Goal: Task Accomplishment & Management: Manage account settings

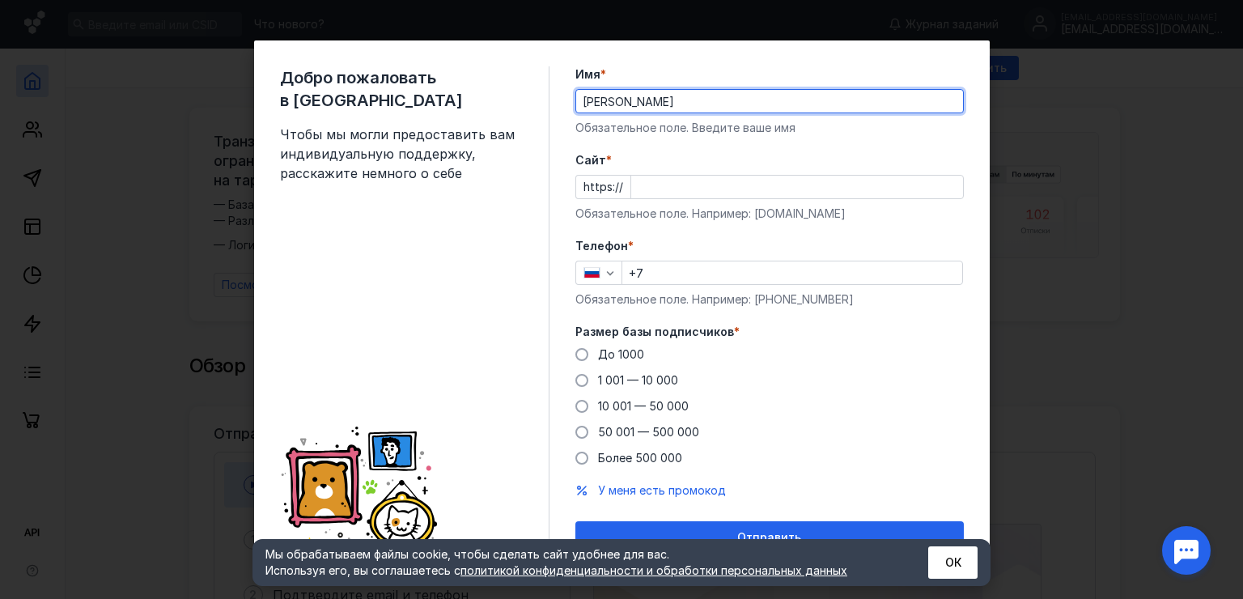
type input "[PERSON_NAME]"
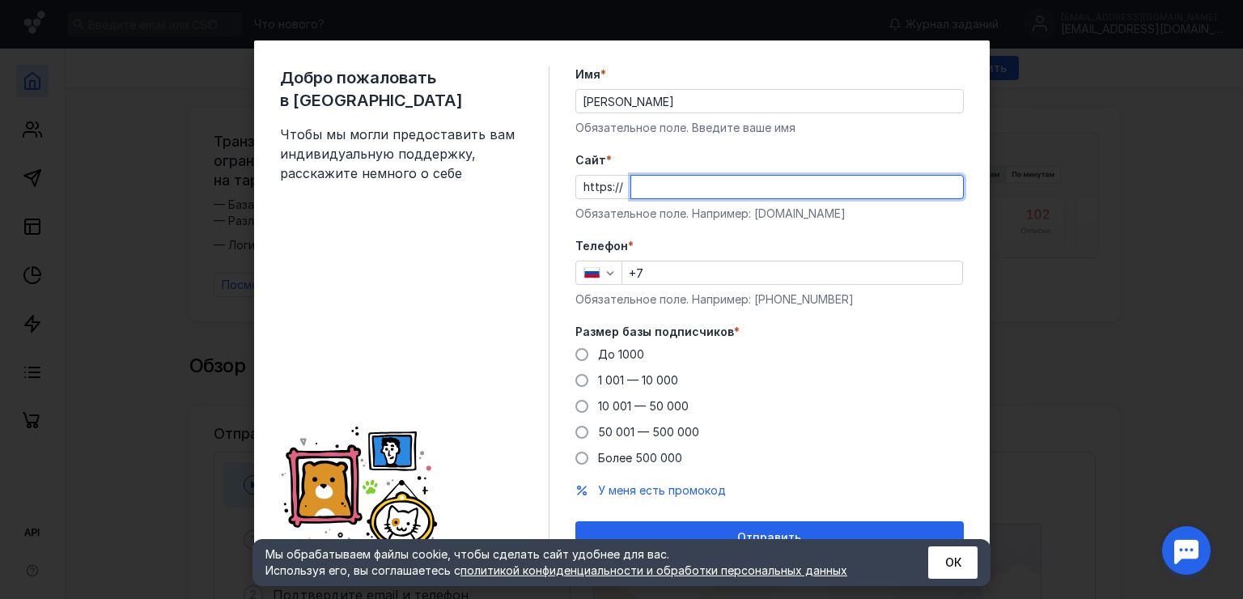
click at [652, 189] on input "Cайт *" at bounding box center [797, 187] width 332 height 23
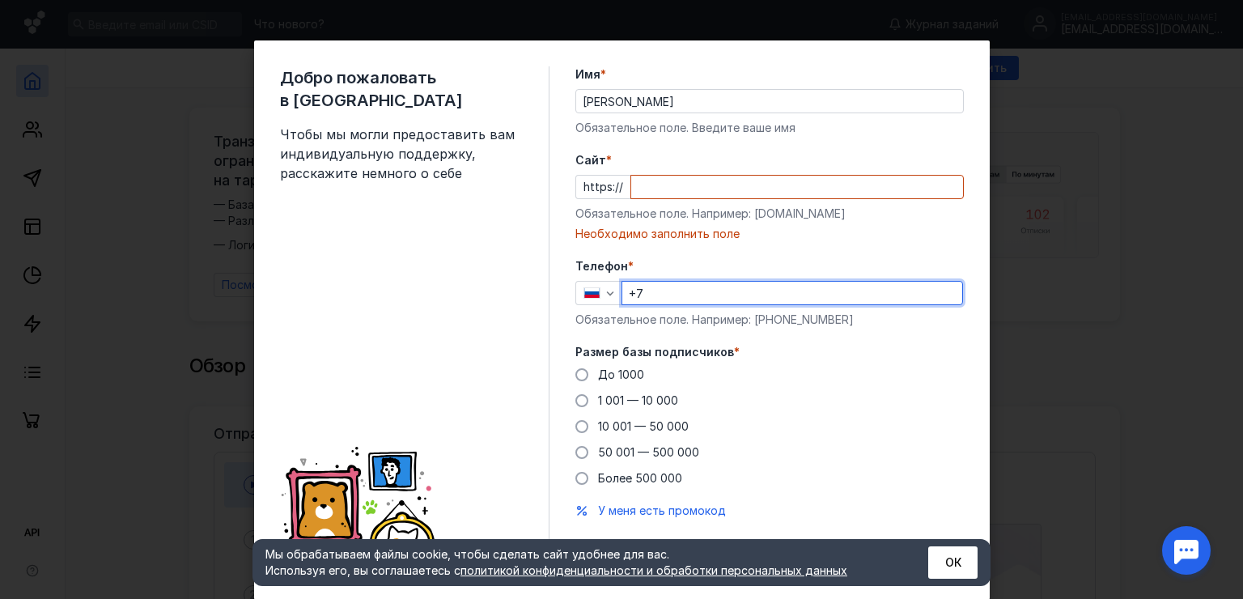
click at [658, 273] on div "Телефон * +7 Обязательное поле. Например: [PHONE_NUMBER]" at bounding box center [769, 293] width 389 height 70
type input "[PHONE_NUMBER]"
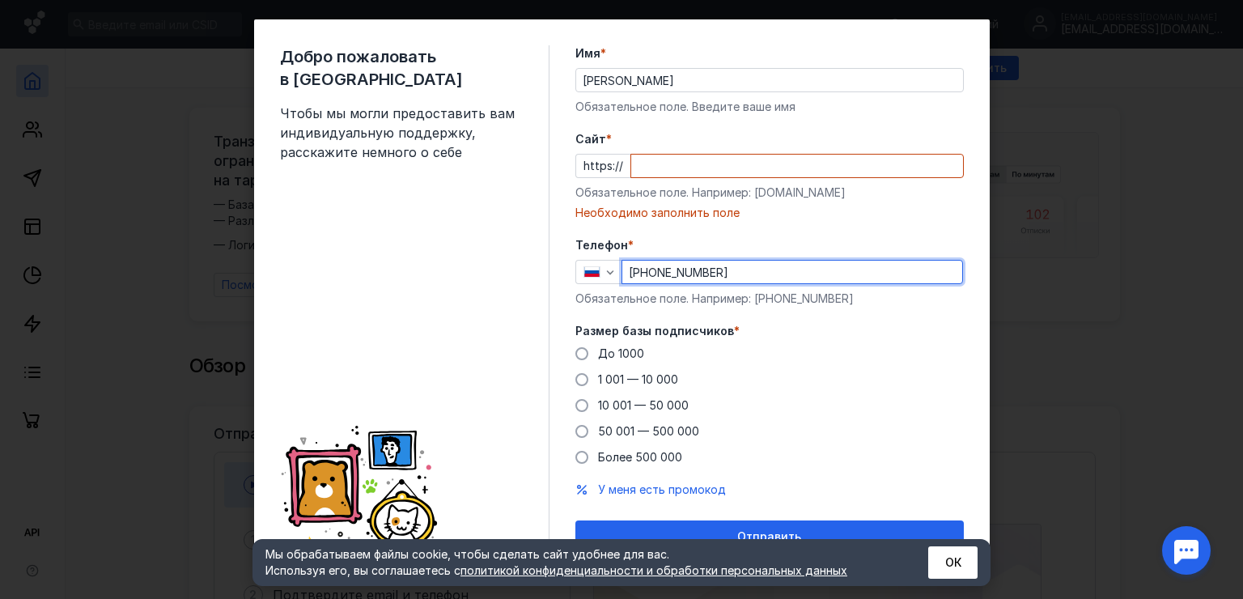
scroll to position [41, 0]
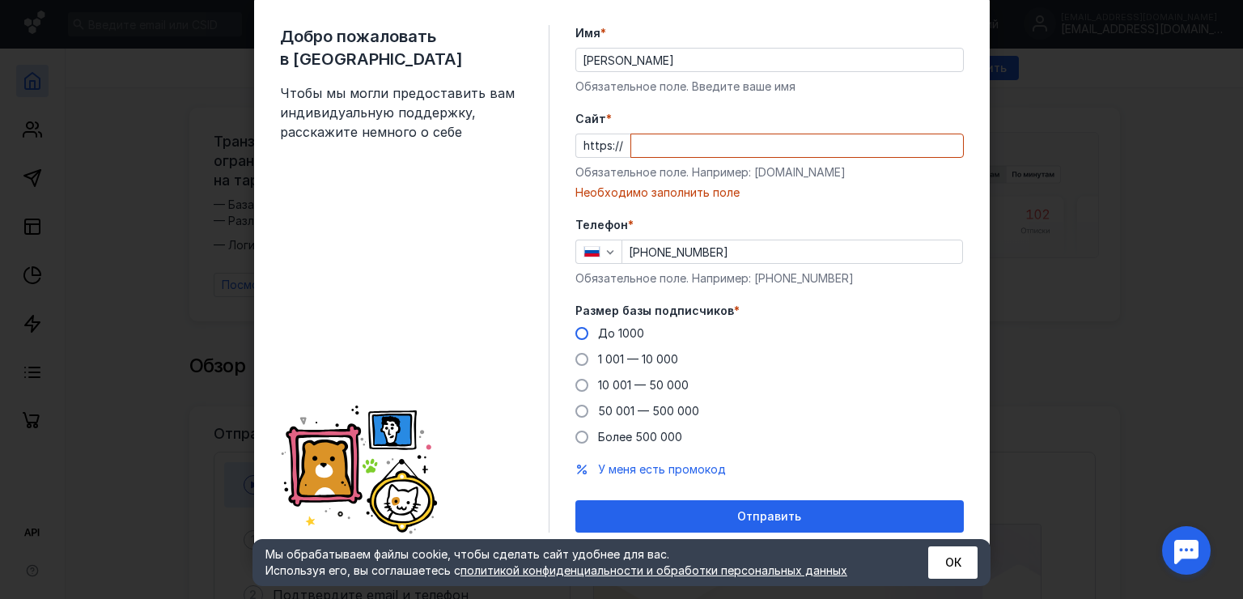
click at [624, 330] on span "До 1000" at bounding box center [621, 333] width 46 height 14
click at [0, 0] on input "До 1000" at bounding box center [0, 0] width 0 height 0
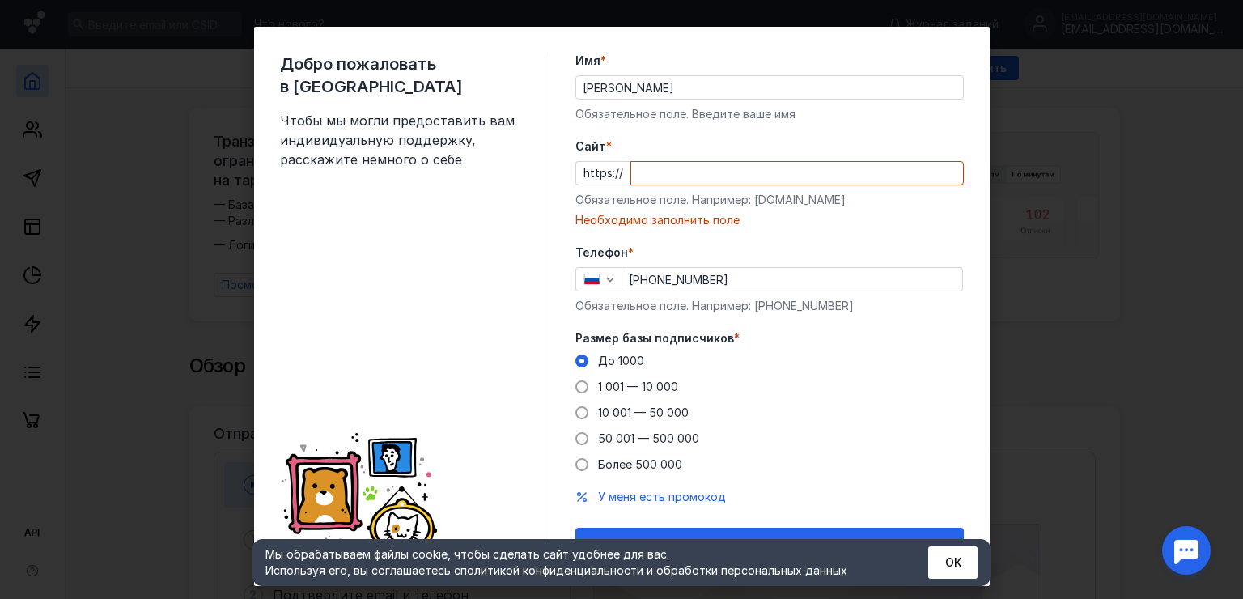
scroll to position [0, 0]
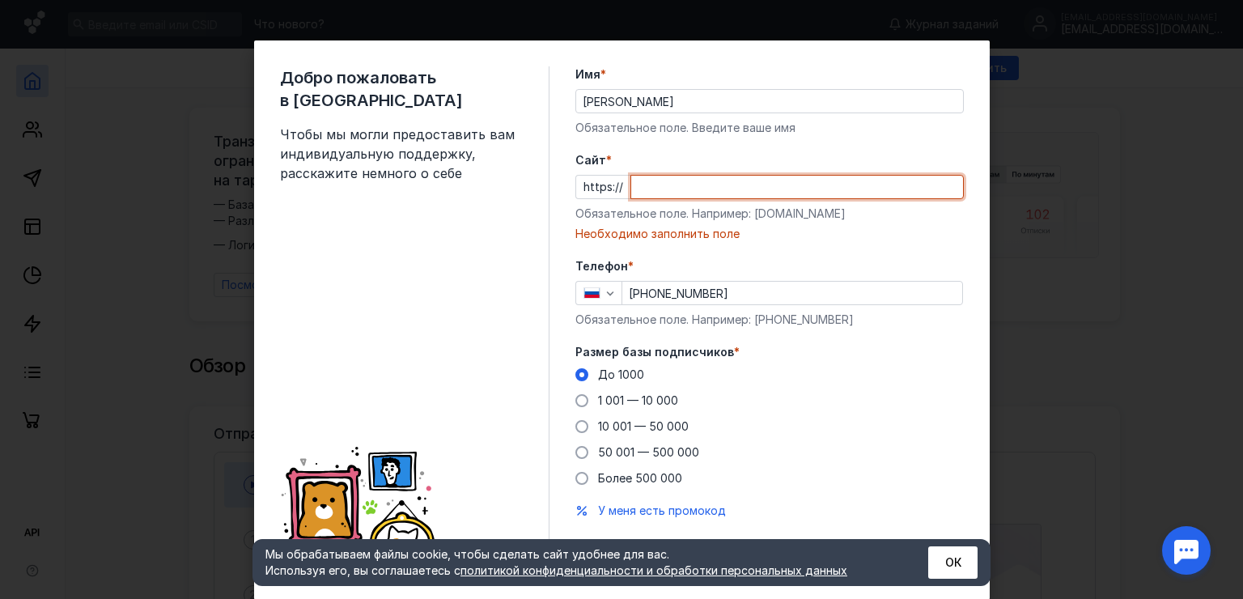
click at [655, 192] on input "Cайт *" at bounding box center [797, 187] width 332 height 23
paste input "[DOMAIN_NAME][URL]"
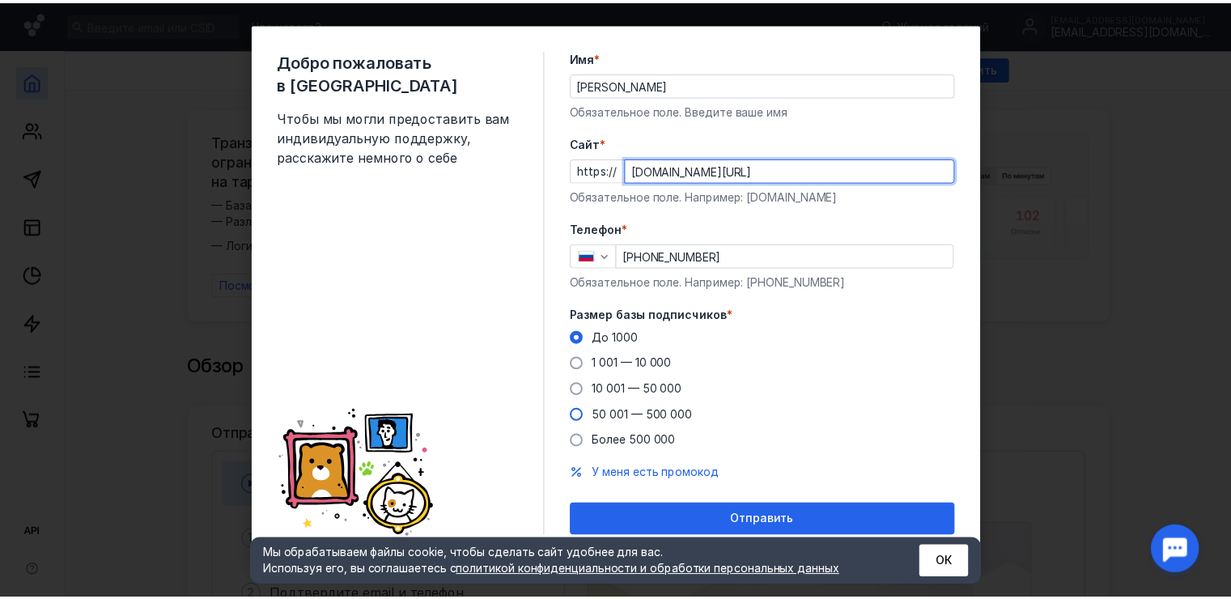
scroll to position [21, 0]
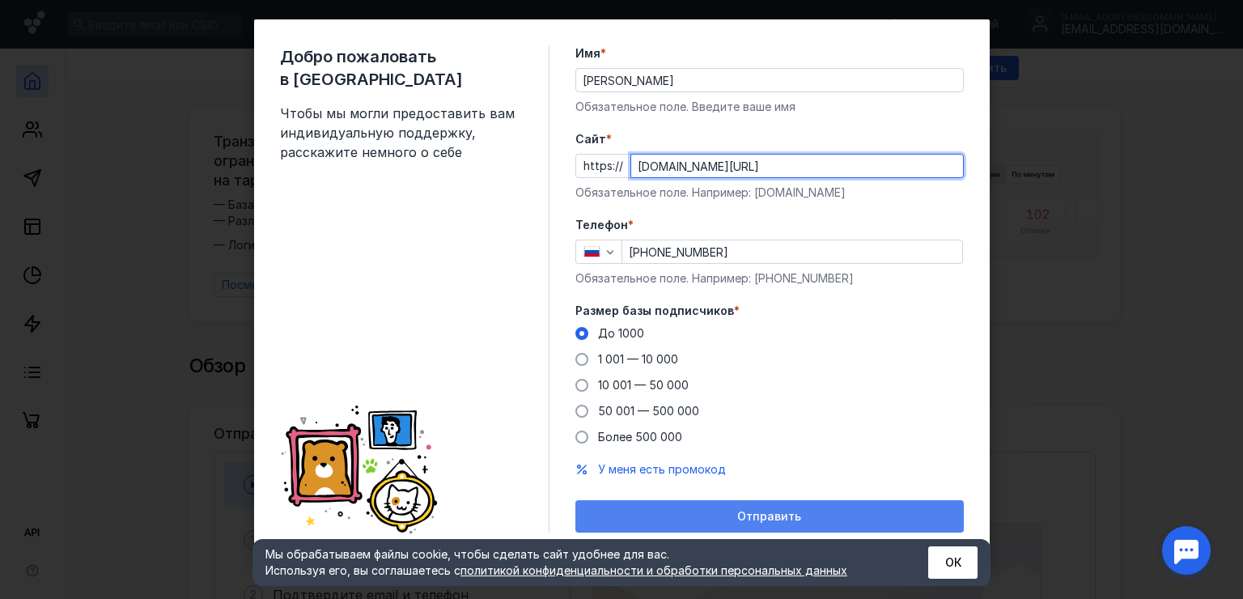
type input "[DOMAIN_NAME][URL]"
click at [767, 519] on span "Отправить" at bounding box center [769, 517] width 64 height 14
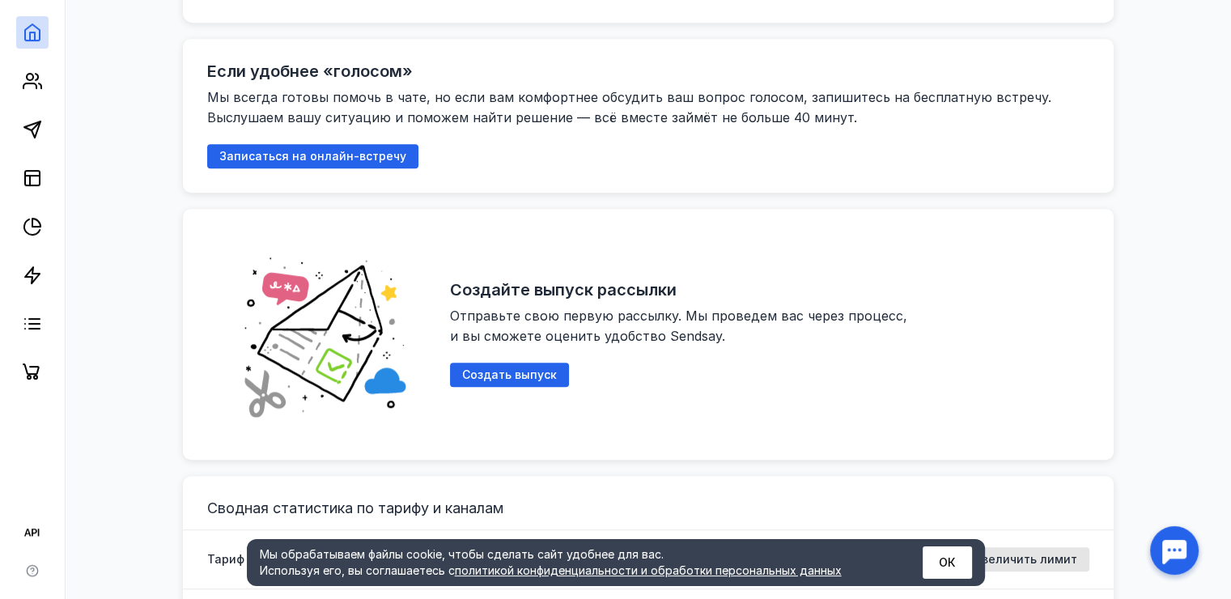
scroll to position [890, 0]
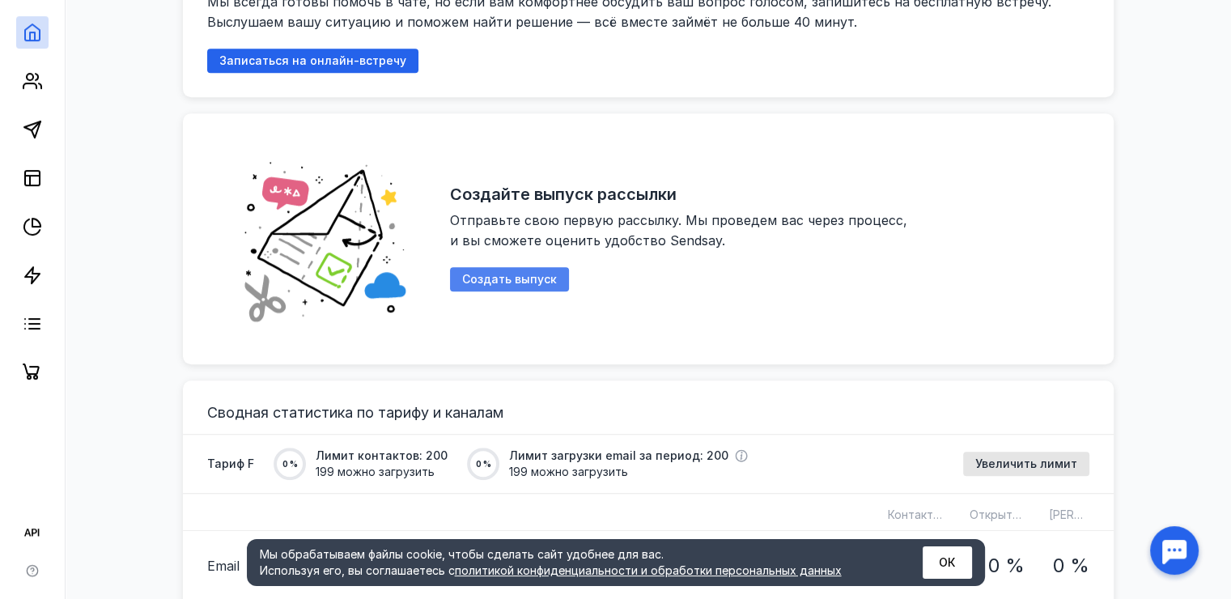
click at [528, 275] on span "Создать выпуск" at bounding box center [509, 280] width 95 height 14
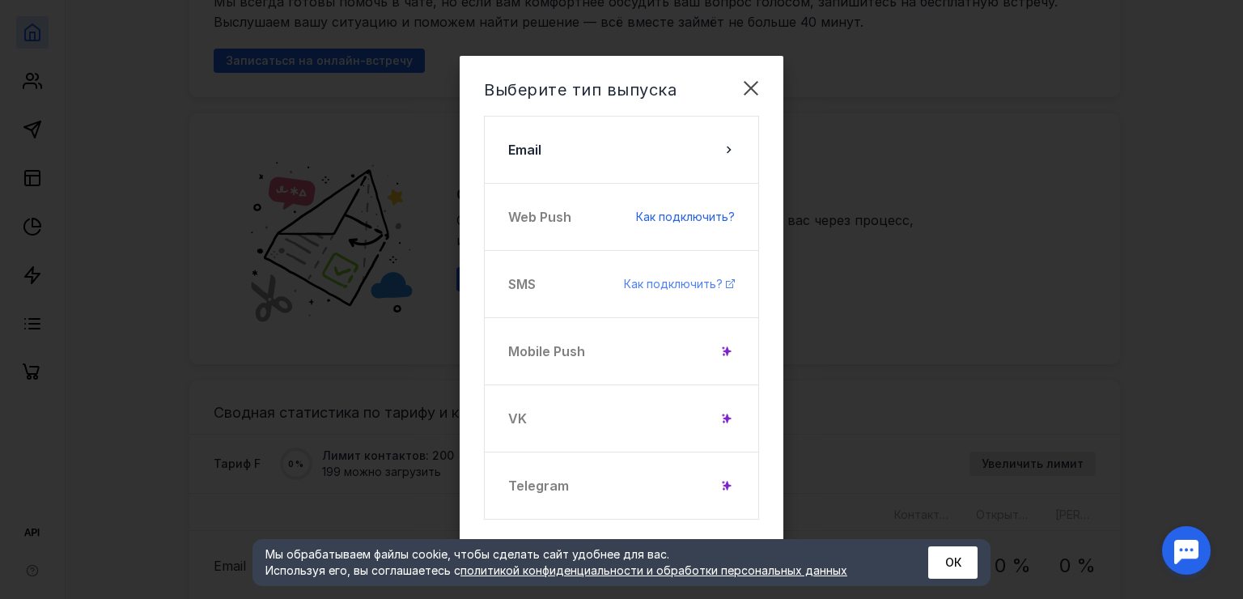
click at [680, 284] on span "Как подключить?" at bounding box center [673, 284] width 99 height 14
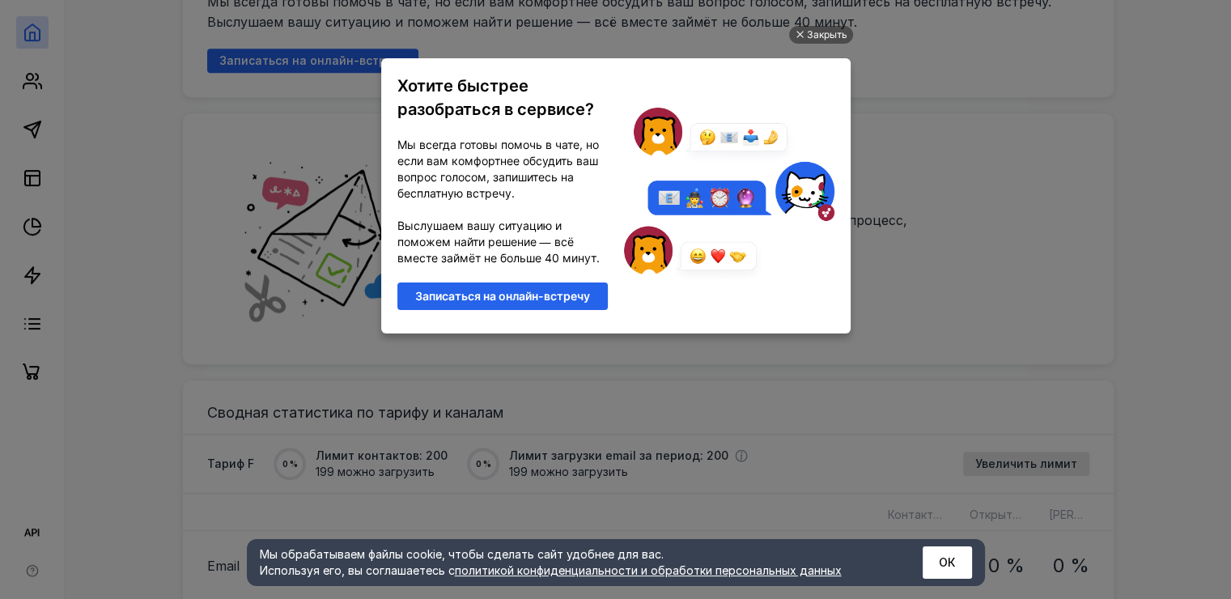
scroll to position [0, 0]
click at [826, 30] on div "Закрыть" at bounding box center [827, 35] width 40 height 18
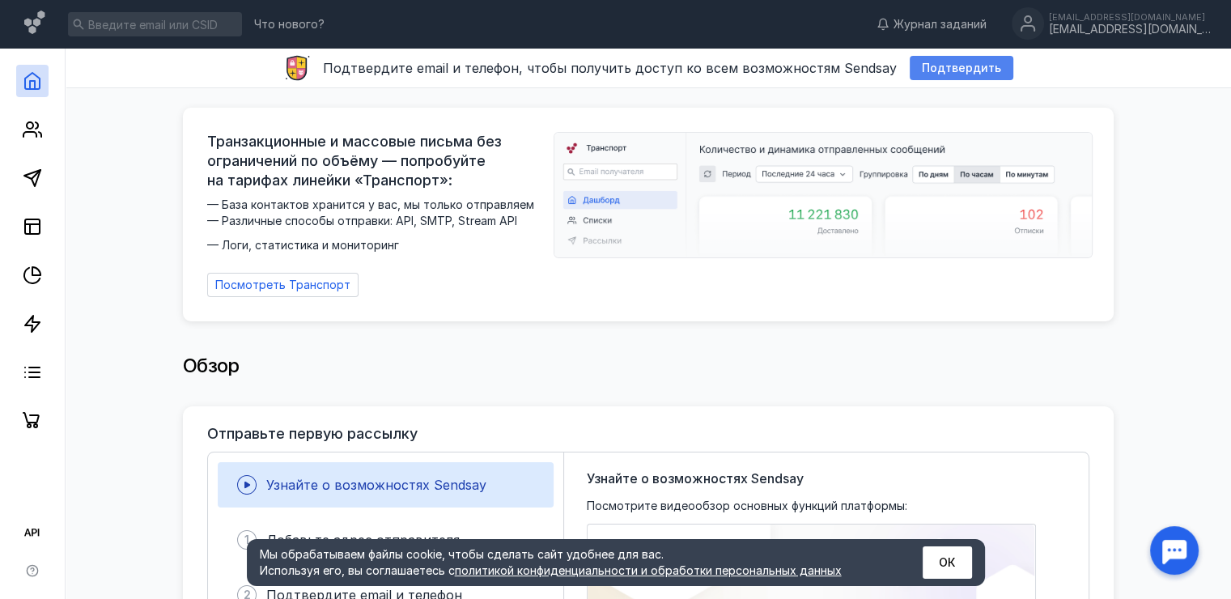
click at [953, 79] on div "Подтвердить" at bounding box center [962, 68] width 104 height 24
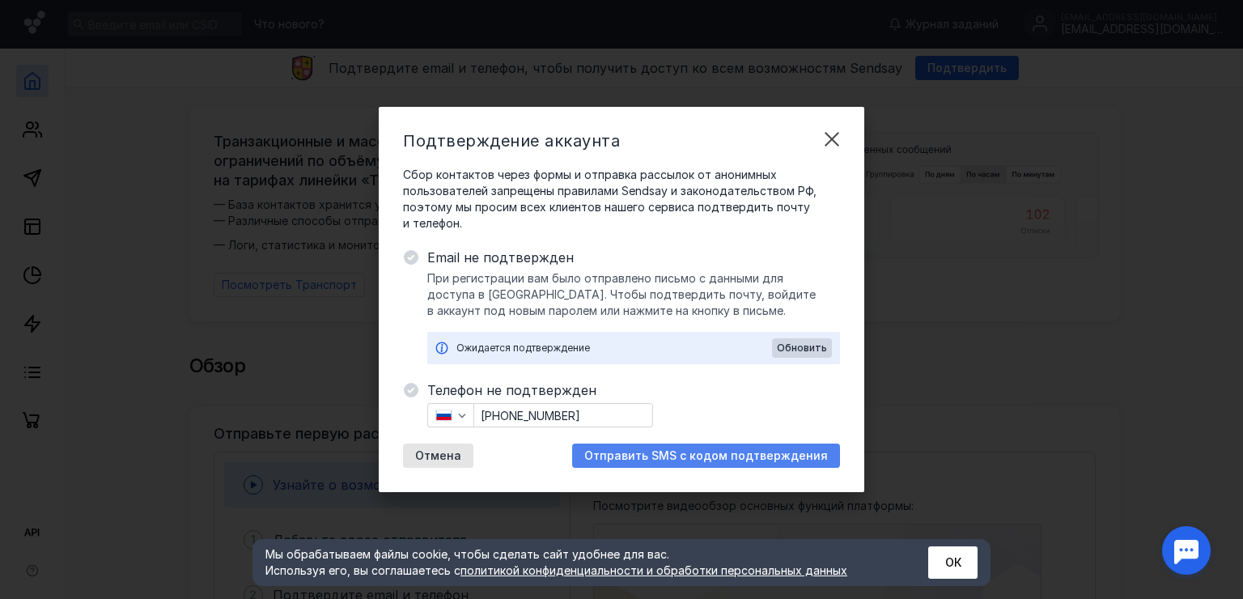
click at [656, 453] on span "Отправить SMS с кодом подтверждения" at bounding box center [706, 456] width 244 height 14
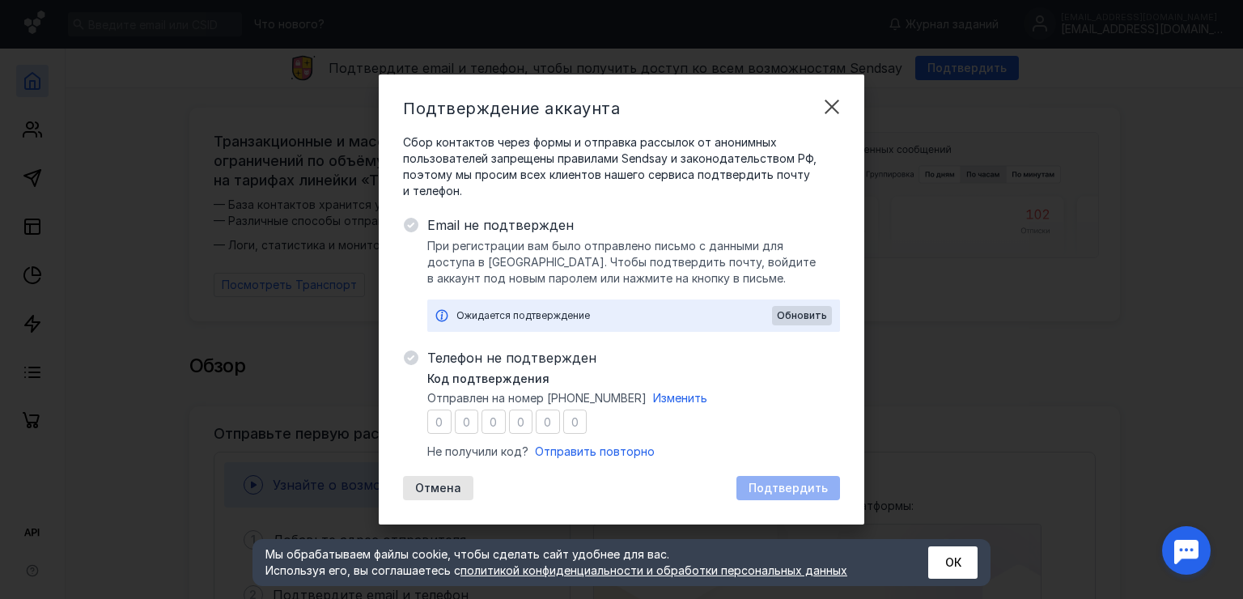
type input "8"
type input "5"
type input "6"
type input "0"
type input "5"
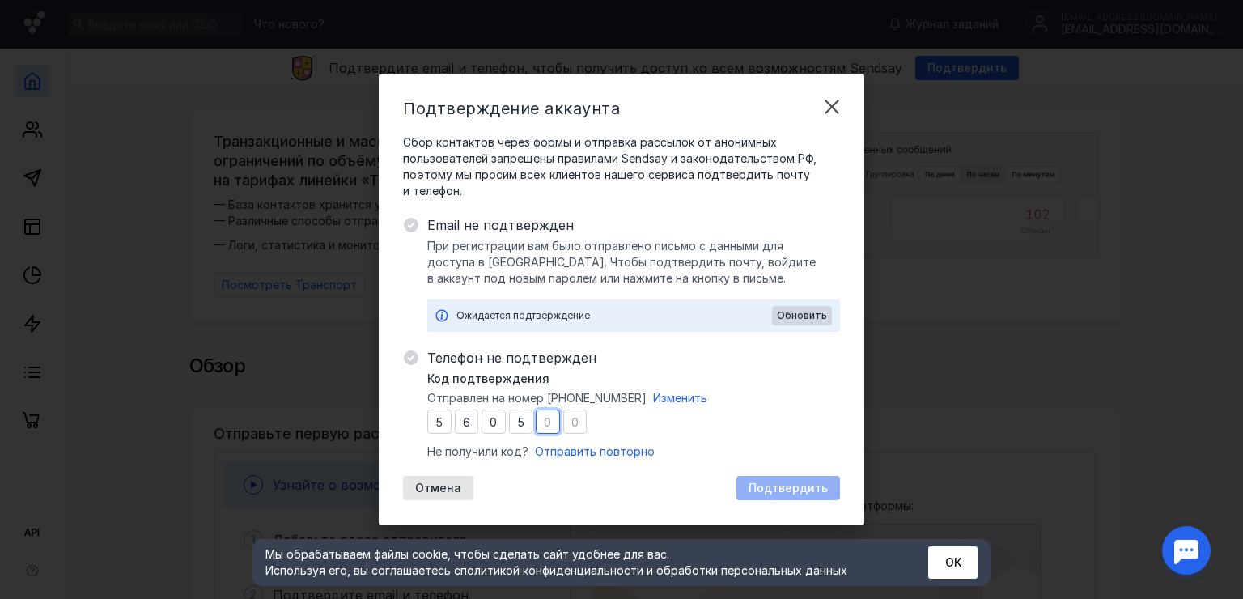
type input "8"
type input "4"
click at [792, 491] on span "Подтвердить" at bounding box center [788, 489] width 79 height 14
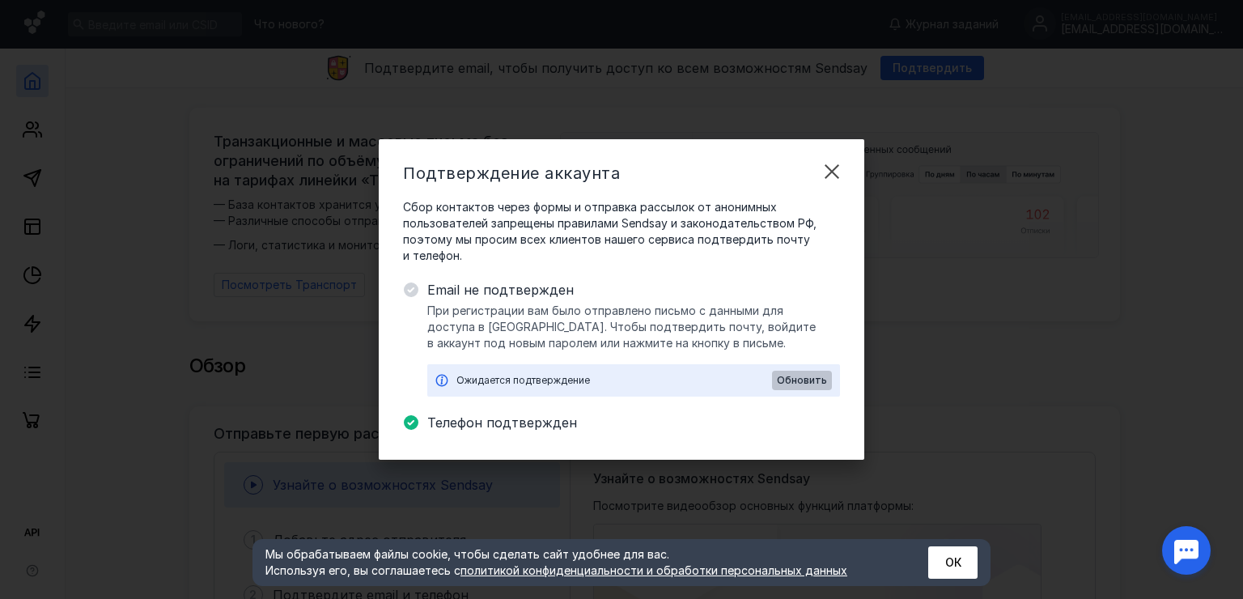
click at [809, 380] on span "Обновить" at bounding box center [802, 380] width 50 height 11
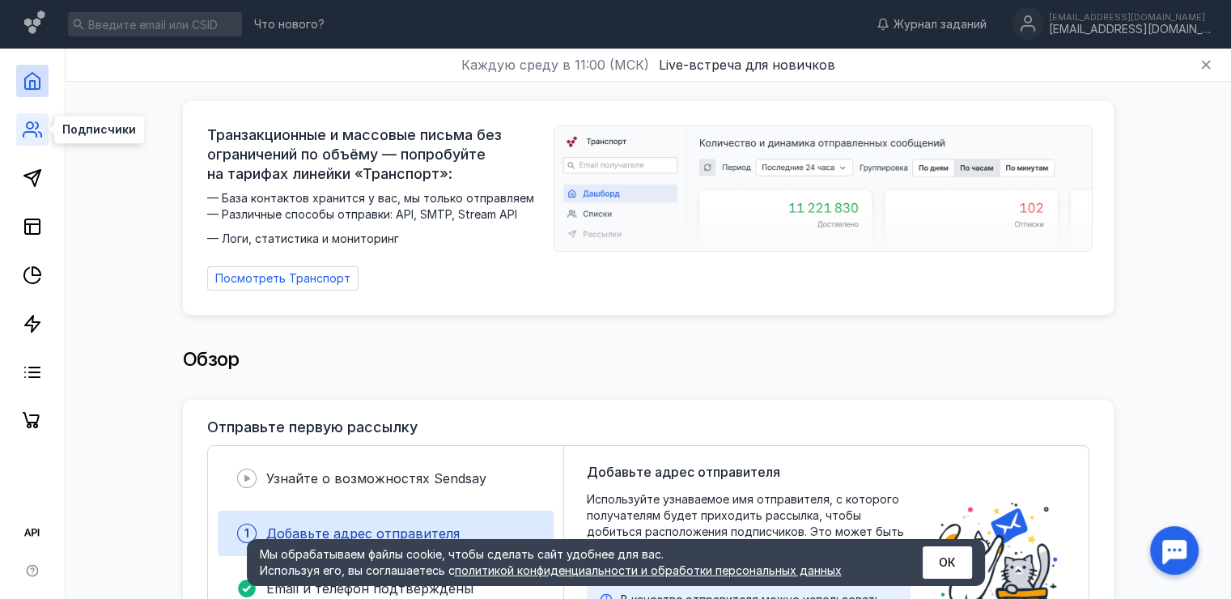
click at [36, 130] on icon at bounding box center [32, 129] width 19 height 19
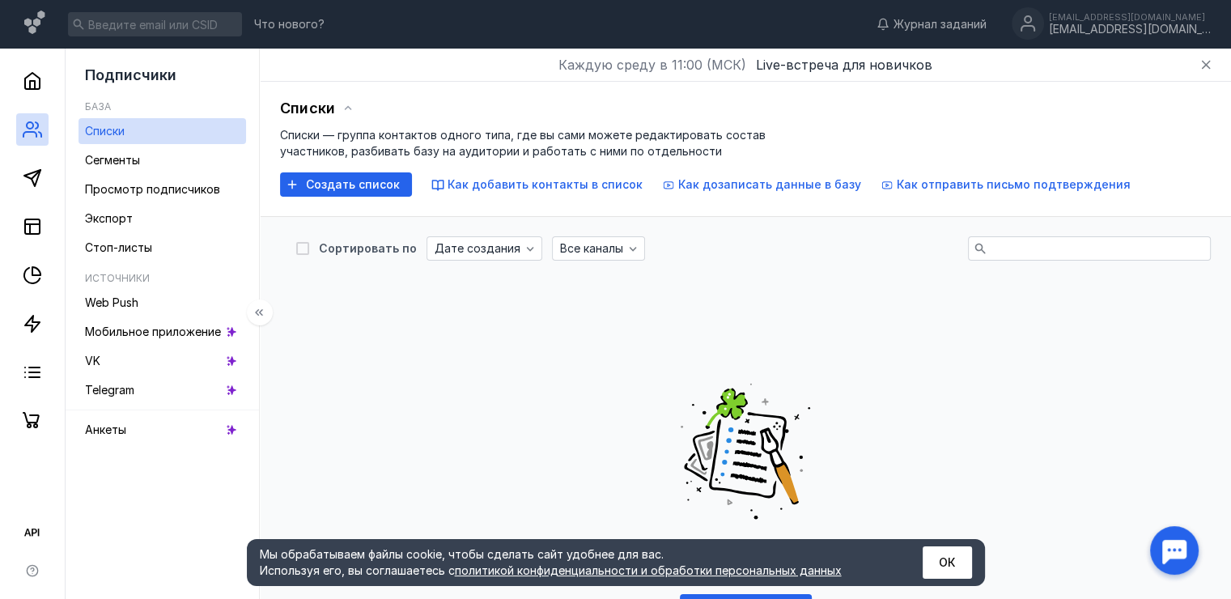
click at [145, 136] on link "Списки" at bounding box center [163, 131] width 168 height 26
click at [39, 172] on polygon at bounding box center [32, 178] width 16 height 16
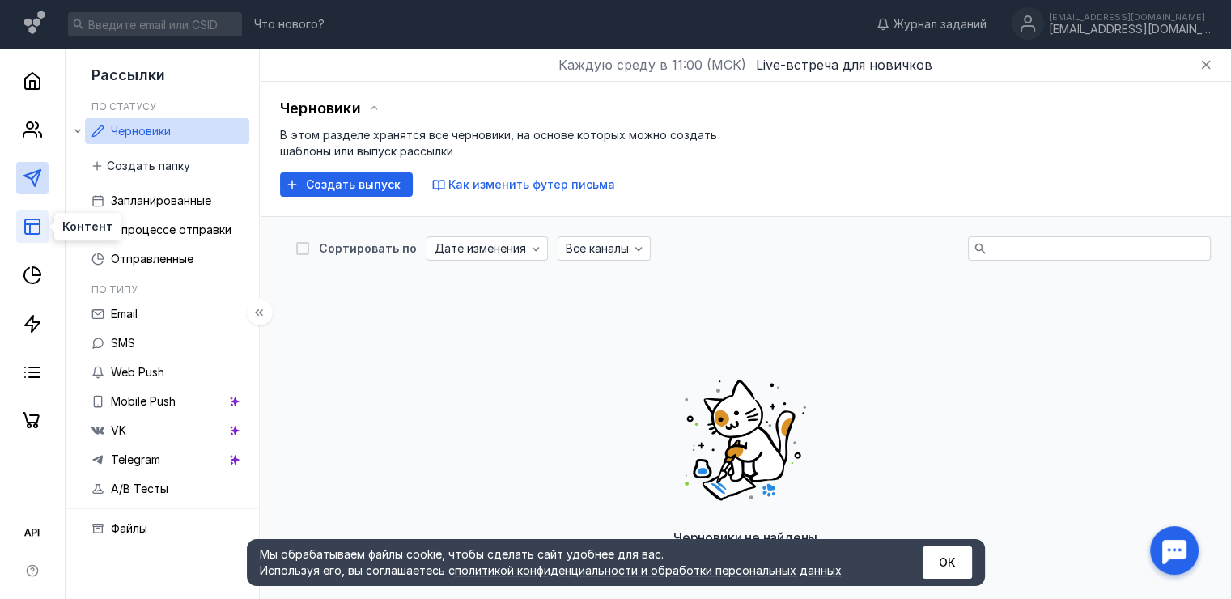
click at [34, 230] on icon at bounding box center [32, 226] width 19 height 19
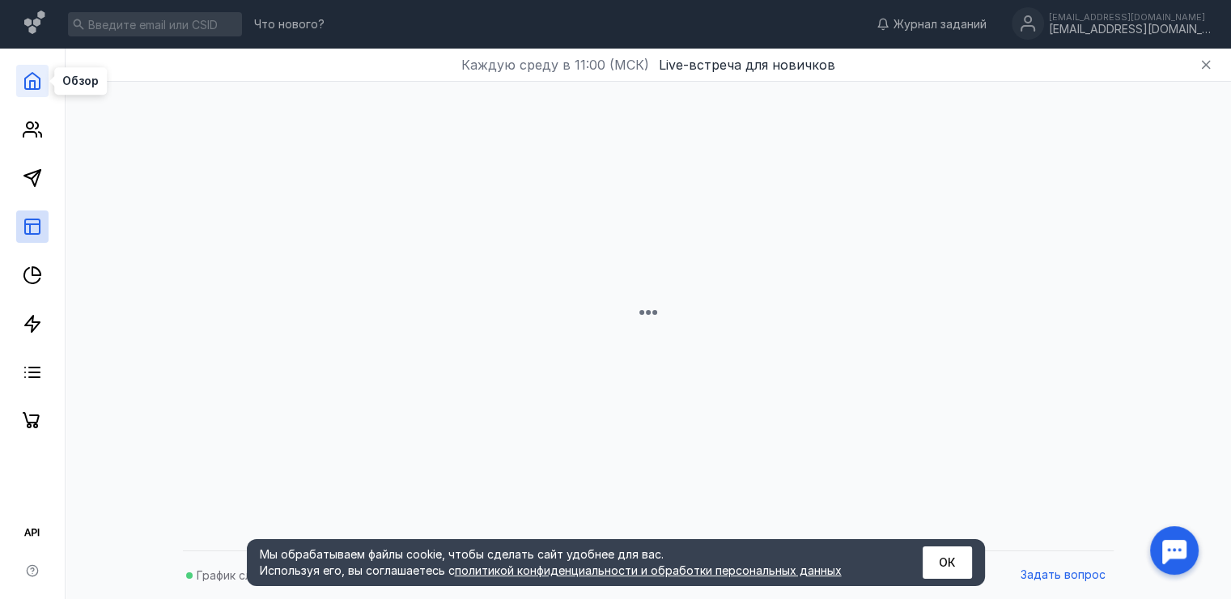
click at [40, 77] on icon at bounding box center [32, 80] width 19 height 19
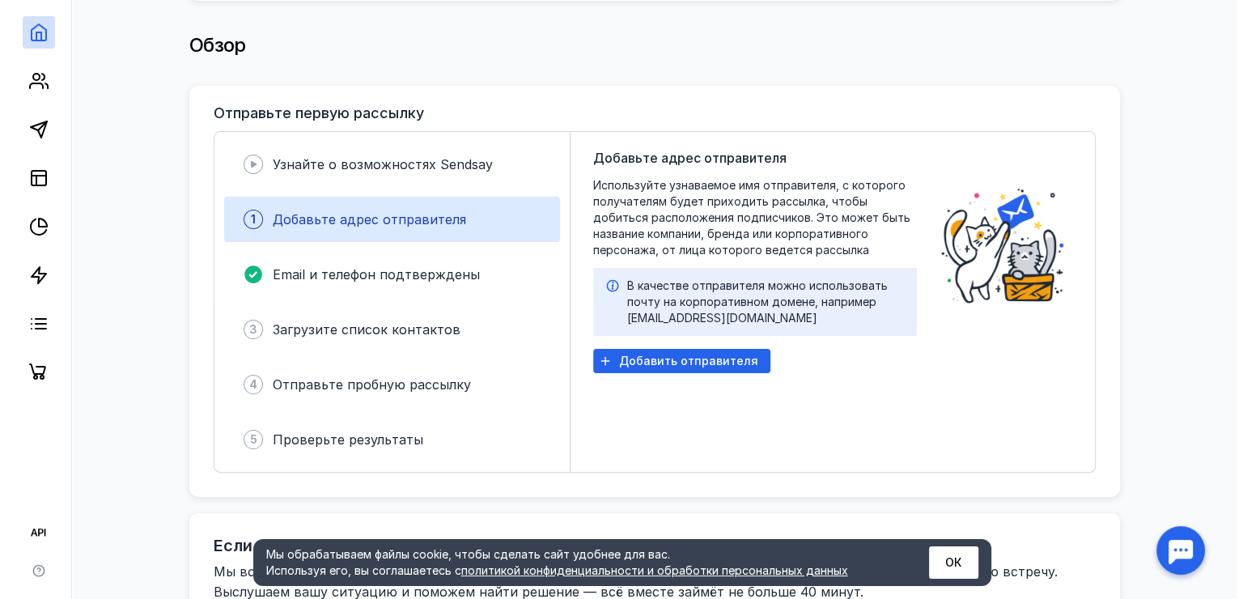
scroll to position [324, 0]
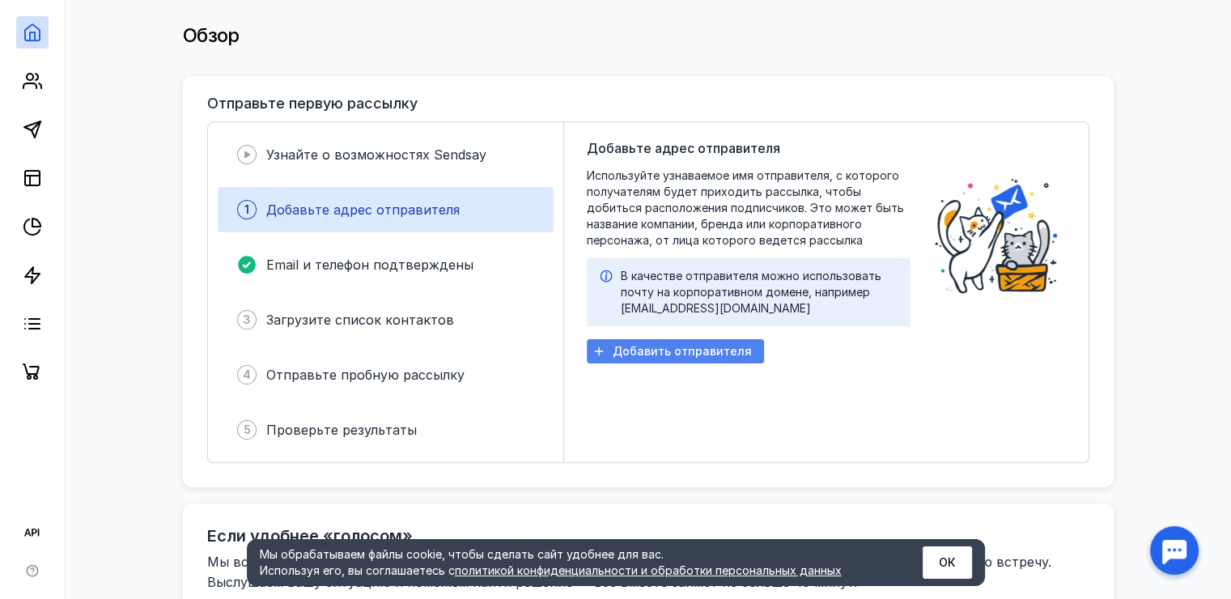
click at [652, 345] on span "Добавить отправителя" at bounding box center [682, 352] width 139 height 14
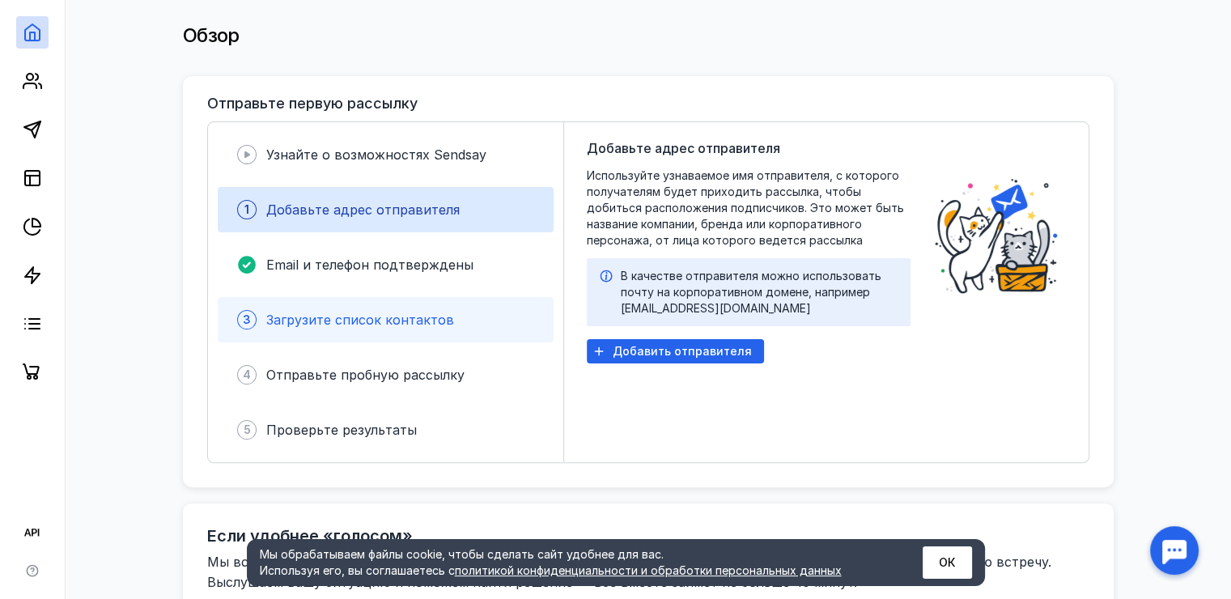
click at [357, 312] on span "Загрузите список контактов" at bounding box center [360, 320] width 188 height 16
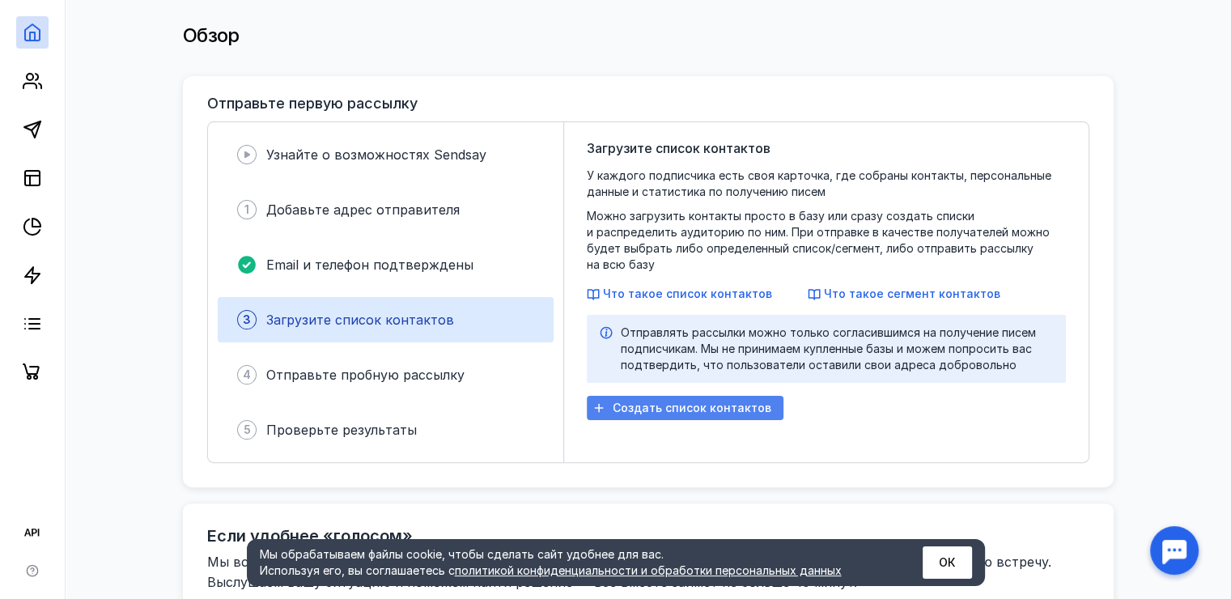
click at [639, 401] on span "Создать список контактов" at bounding box center [692, 408] width 159 height 14
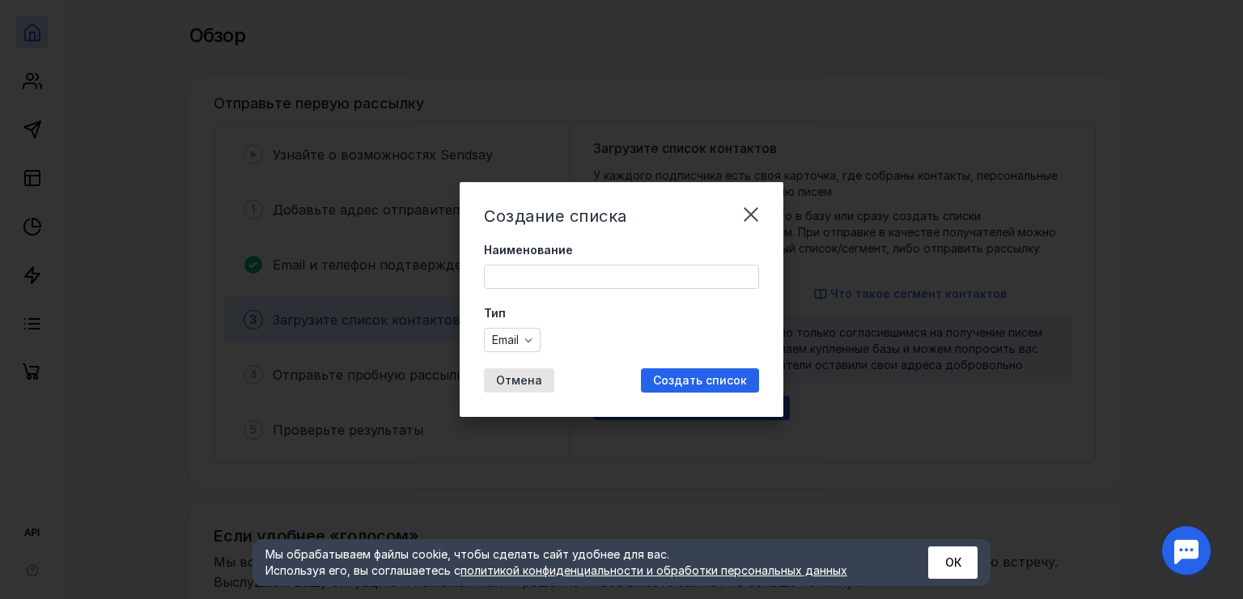
click at [546, 278] on input "Наименование" at bounding box center [622, 276] width 274 height 23
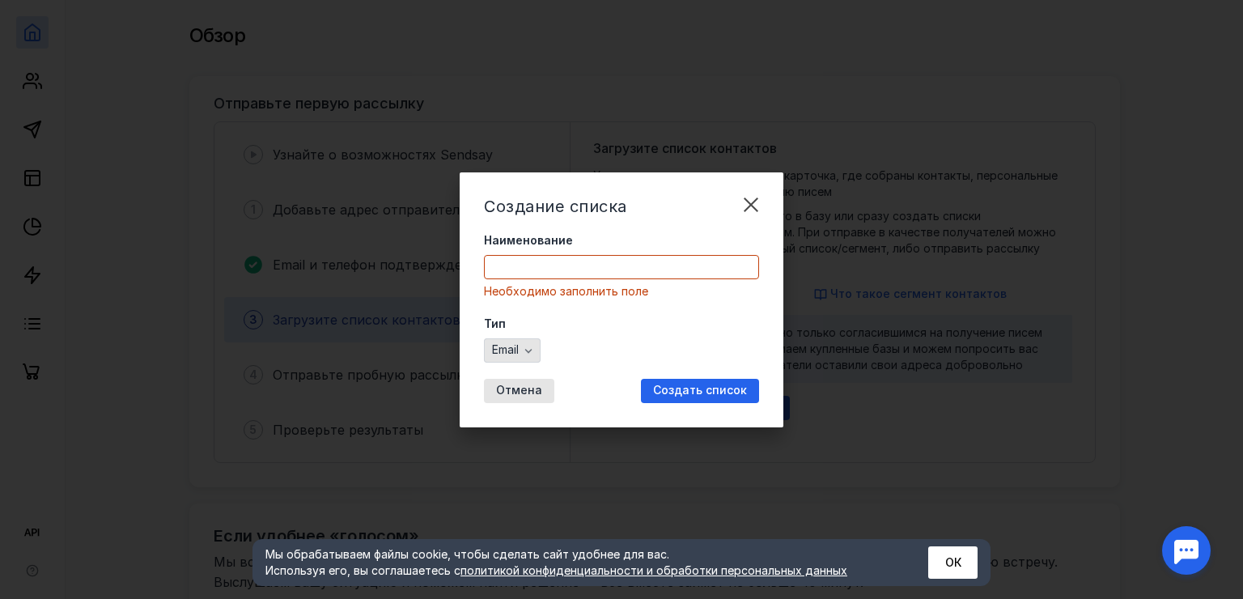
click at [537, 340] on div "Email" at bounding box center [512, 350] width 57 height 24
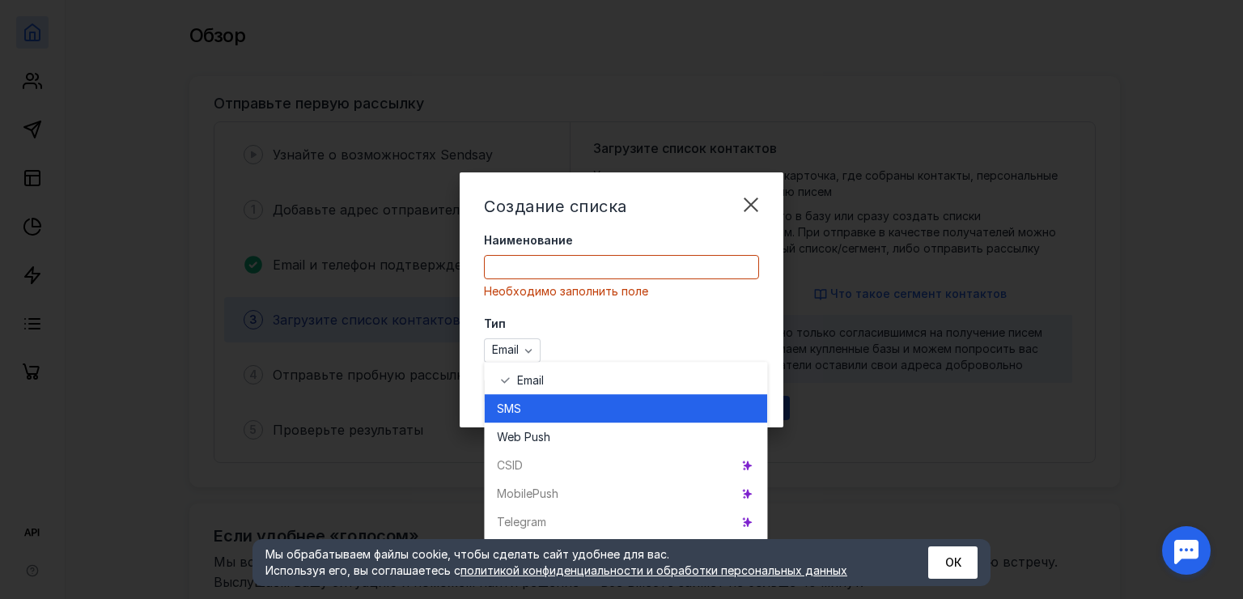
click at [537, 401] on div "SMS" at bounding box center [625, 409] width 257 height 16
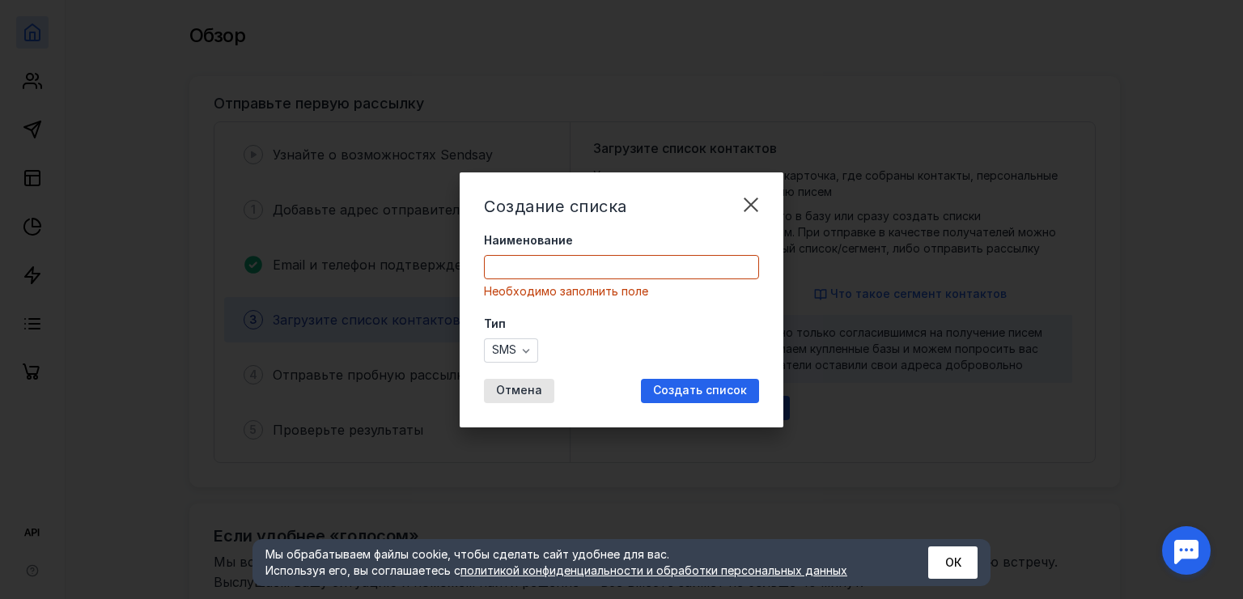
click at [541, 266] on input "Наименование" at bounding box center [622, 267] width 274 height 23
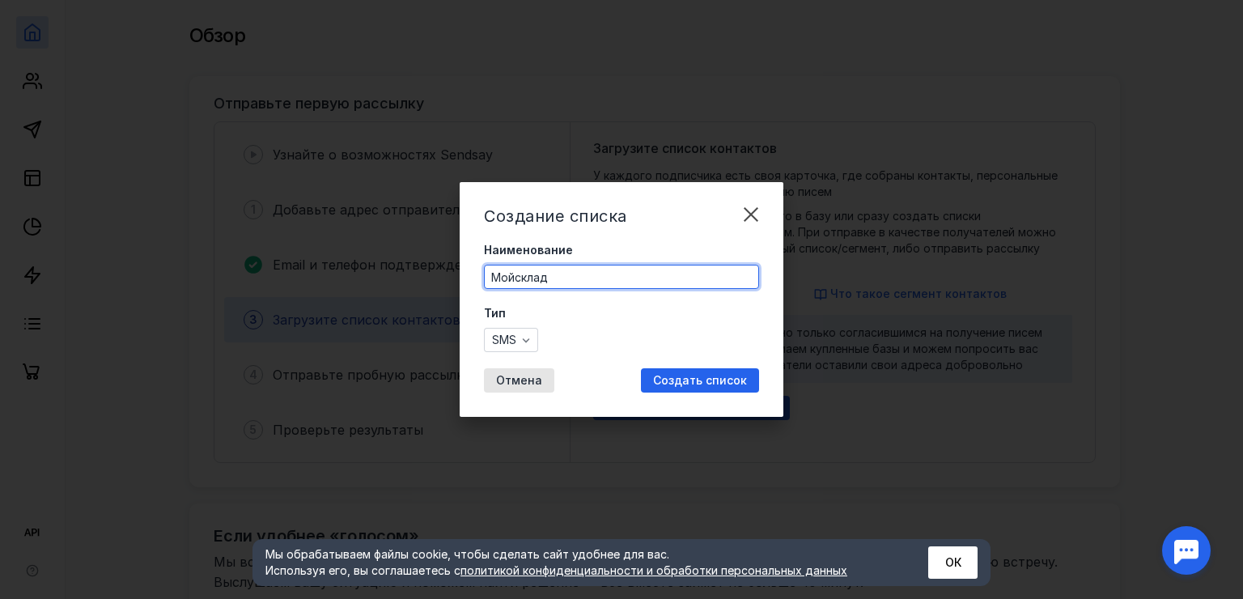
type input "Мойсклад"
click at [666, 364] on div "Создание списка Наименование Мойсклад Тип SMS Отмена Создать список" at bounding box center [622, 299] width 324 height 235
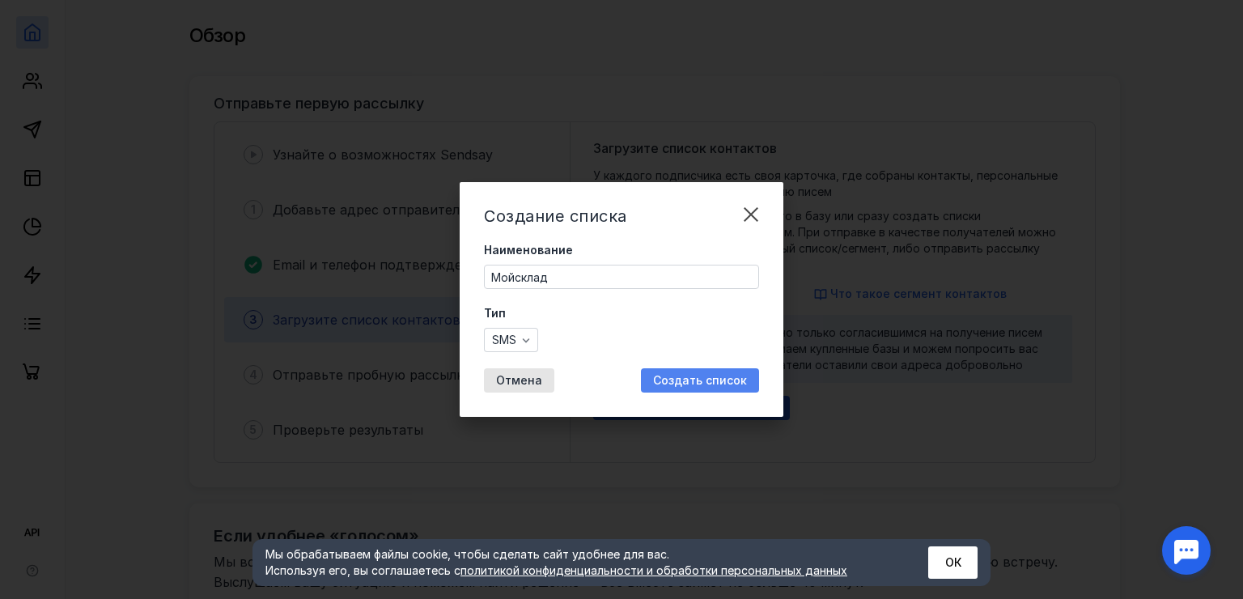
click at [680, 375] on span "Создать список" at bounding box center [700, 381] width 94 height 14
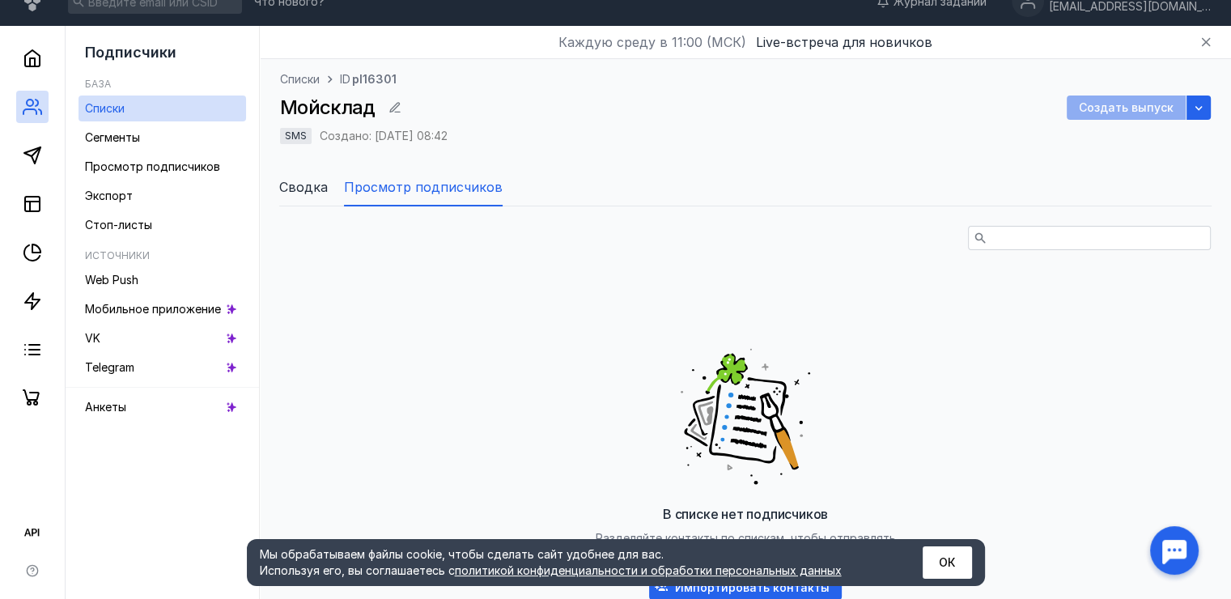
scroll to position [104, 0]
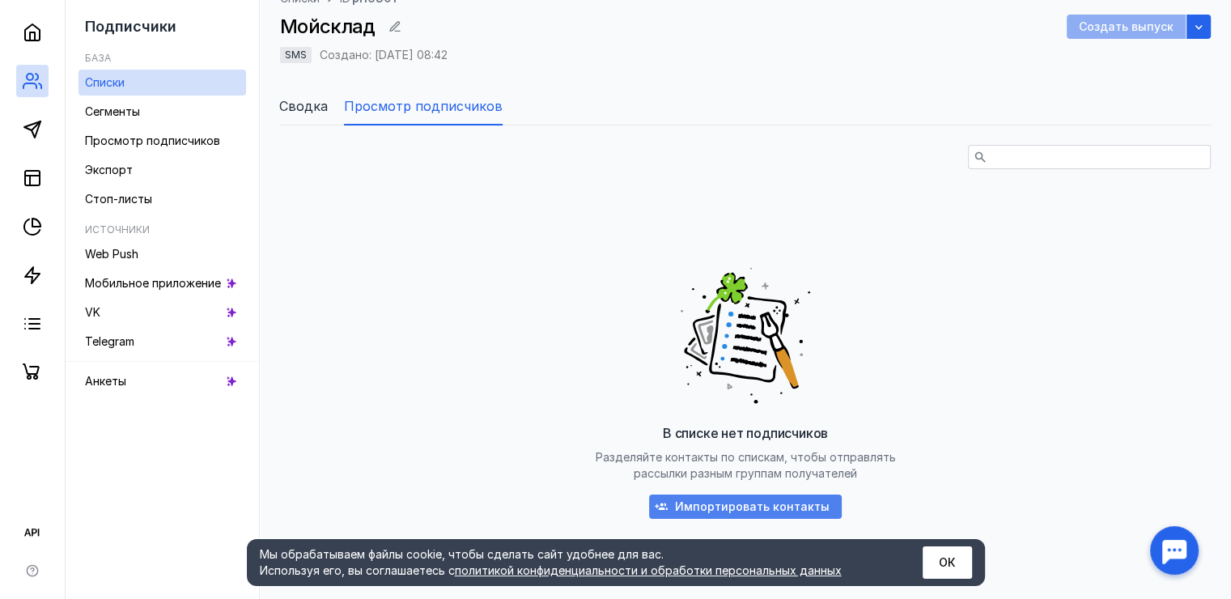
click at [736, 503] on span "Импортировать контакты" at bounding box center [752, 507] width 155 height 14
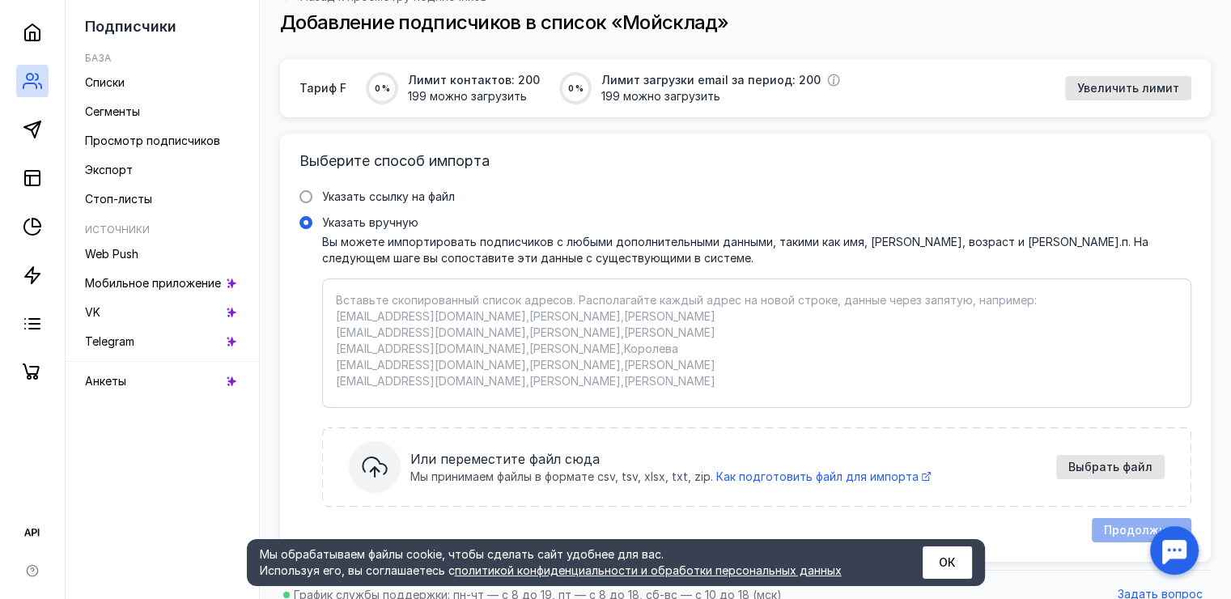
scroll to position [123, 0]
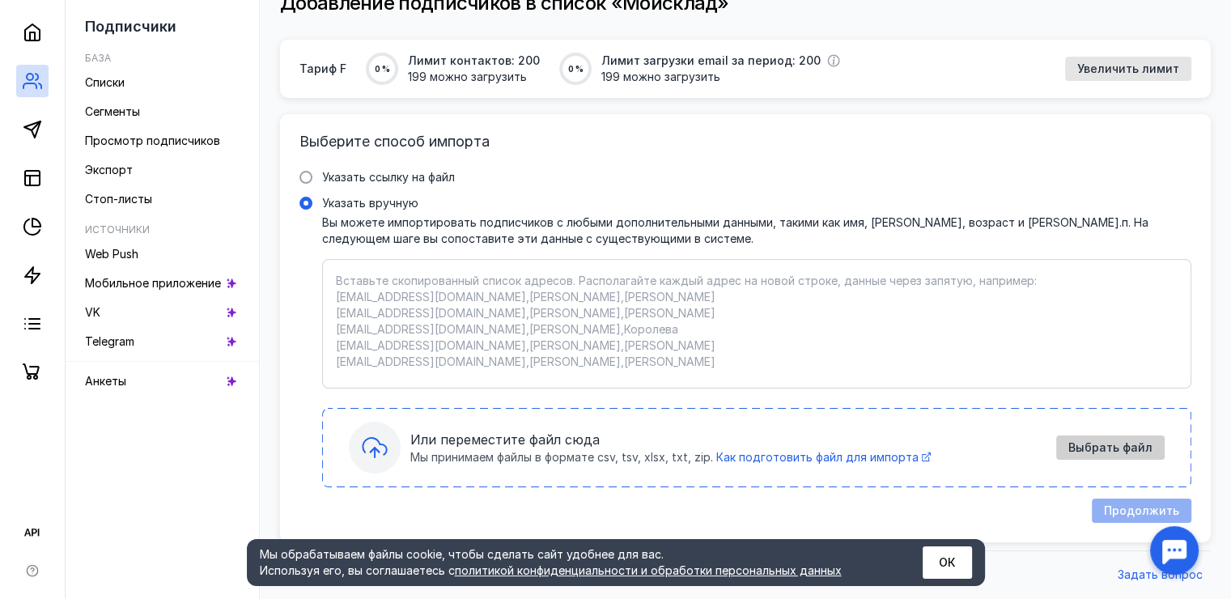
click at [1095, 450] on span "Выбрать файл" at bounding box center [1110, 448] width 84 height 14
click at [1133, 452] on span "Выбрать файл" at bounding box center [1110, 448] width 84 height 14
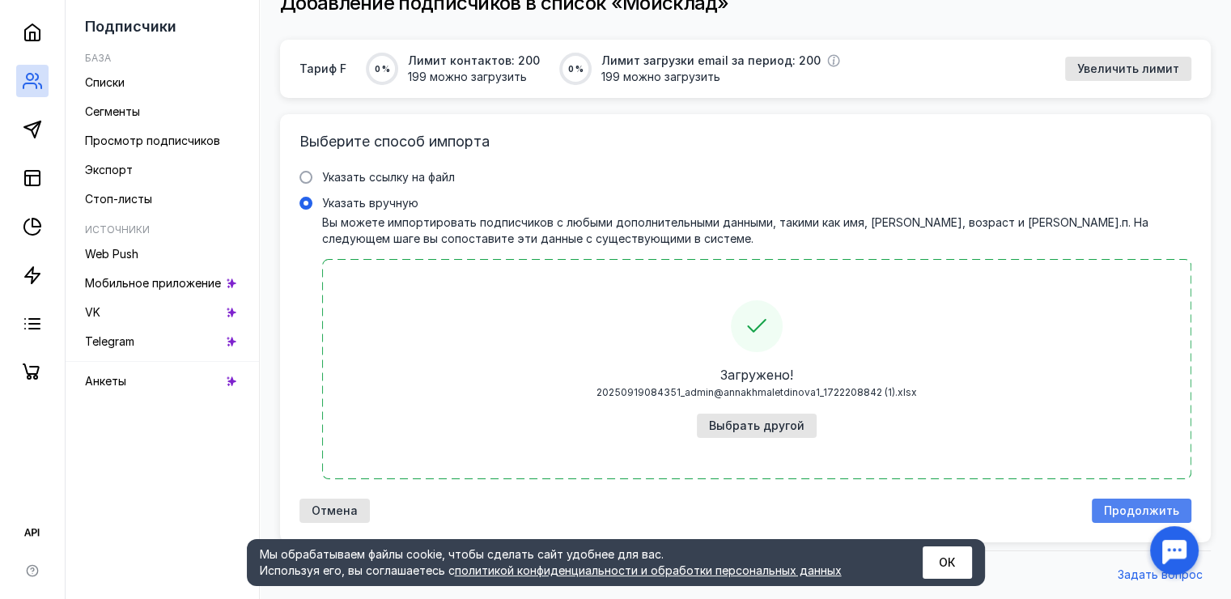
click at [1144, 516] on span "Продолжить" at bounding box center [1141, 511] width 75 height 14
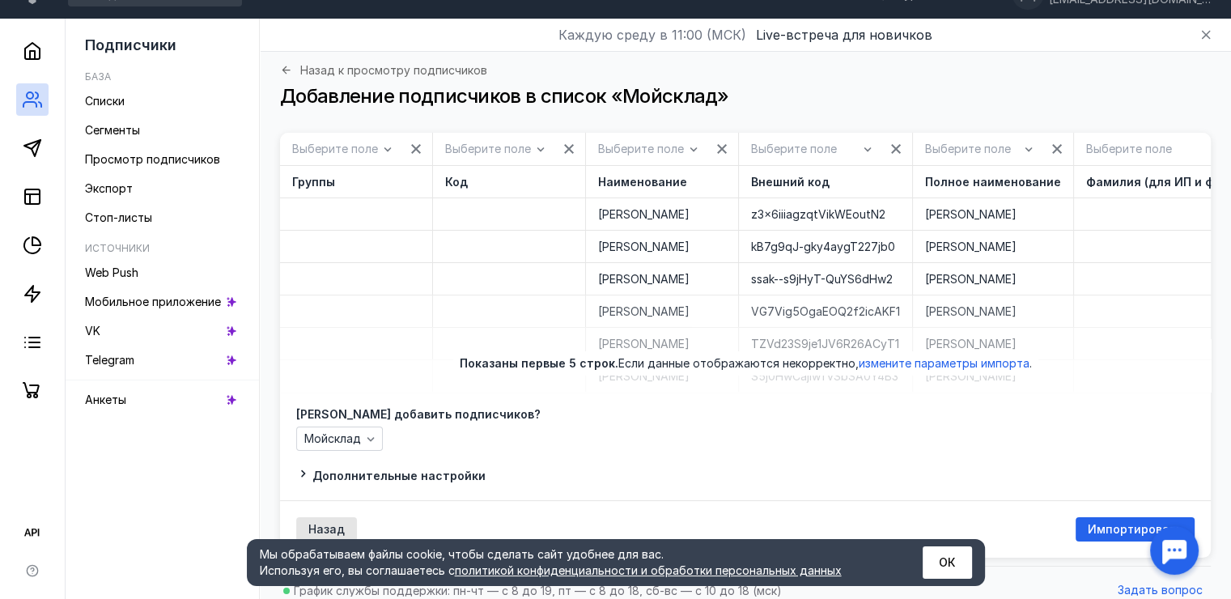
scroll to position [57, 0]
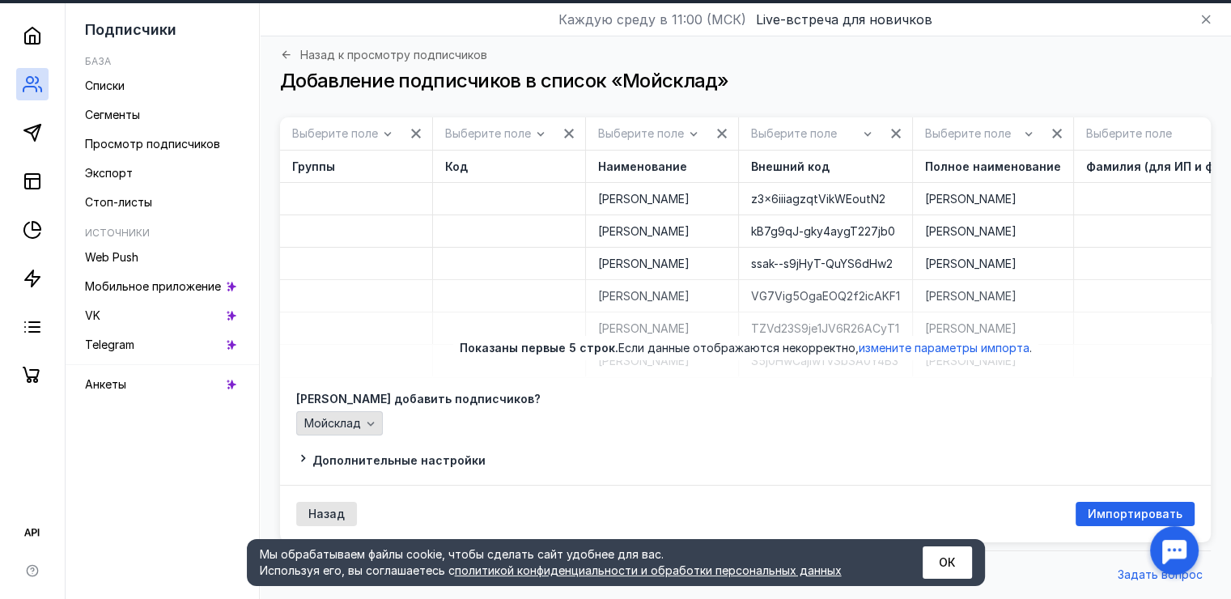
click at [361, 419] on div "Мойсклад" at bounding box center [332, 424] width 65 height 14
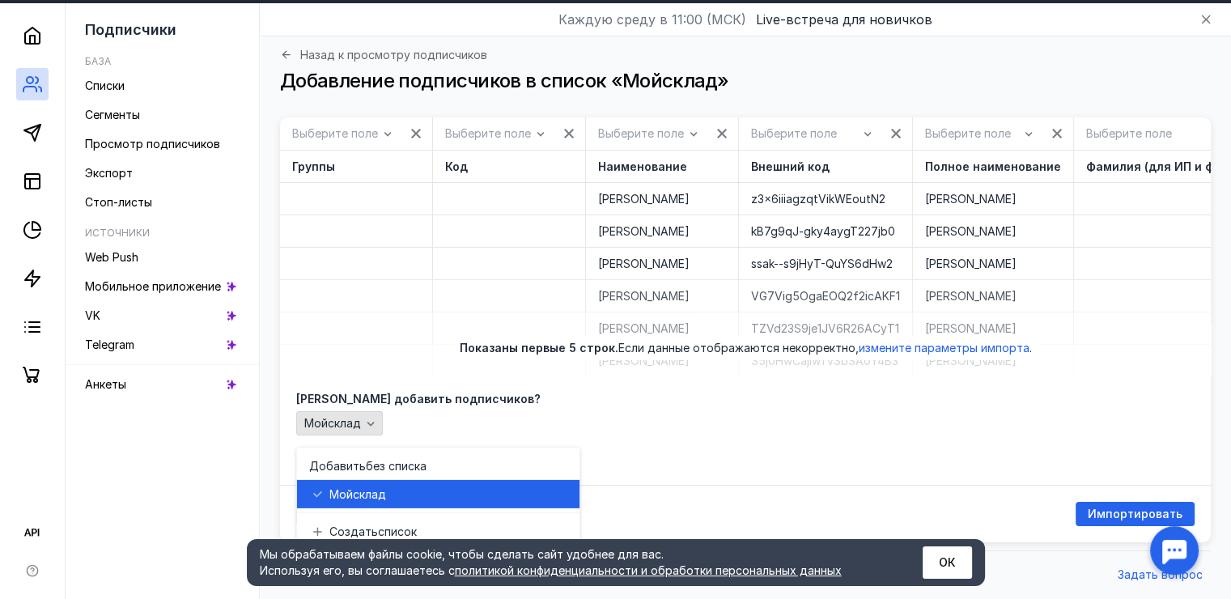
click at [364, 427] on icon "button" at bounding box center [370, 423] width 13 height 13
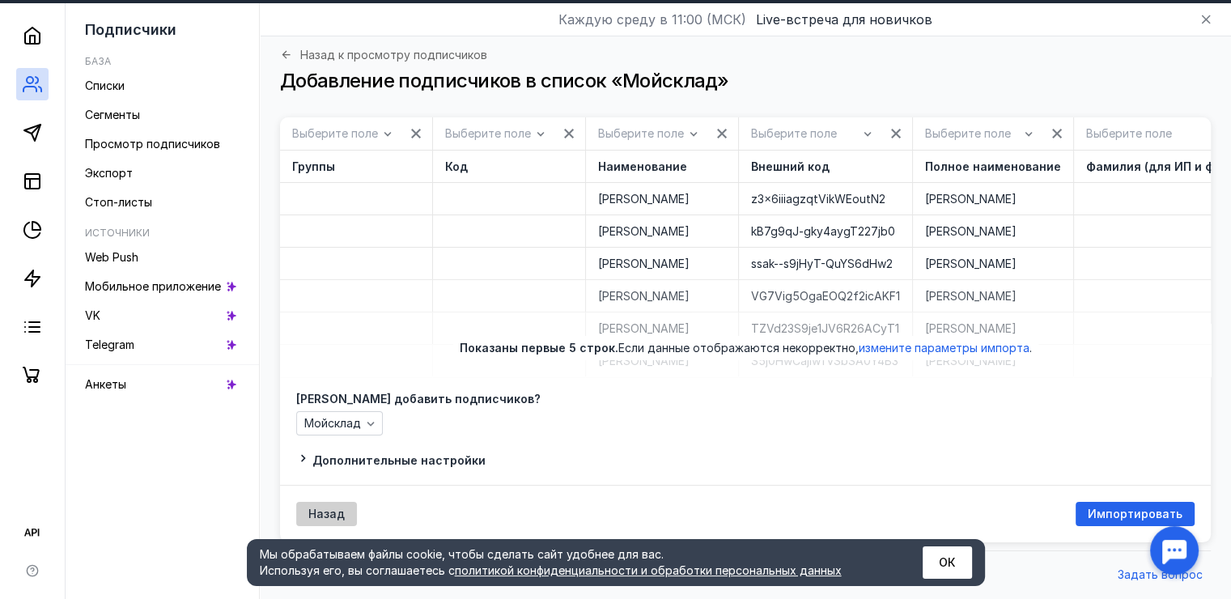
click at [321, 504] on div "Назад" at bounding box center [326, 514] width 61 height 24
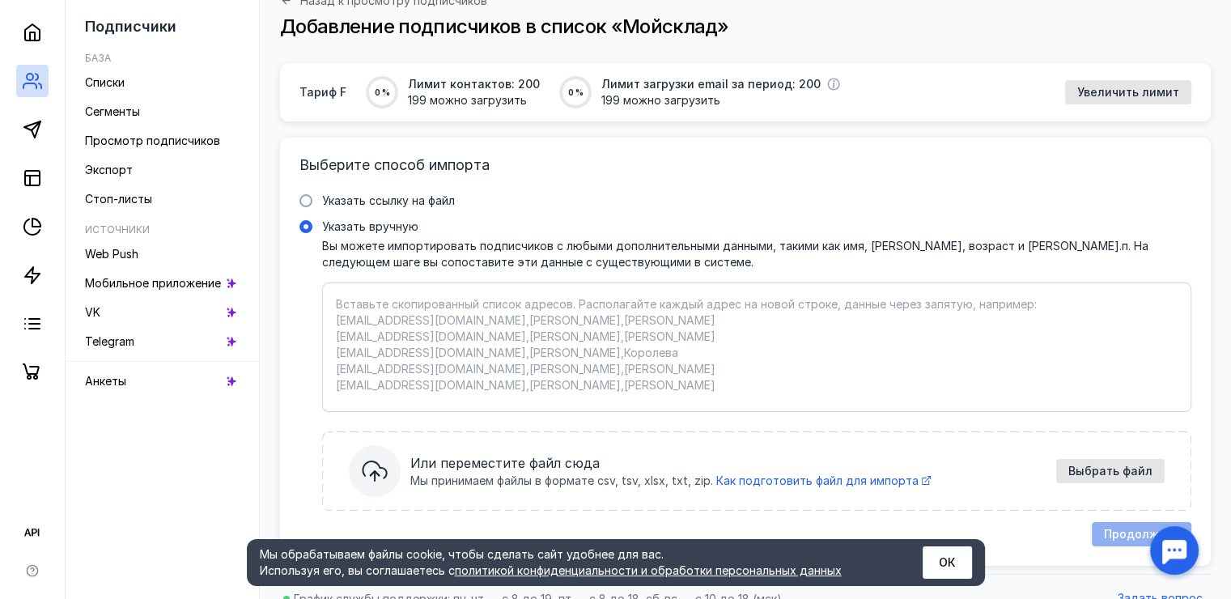
scroll to position [123, 0]
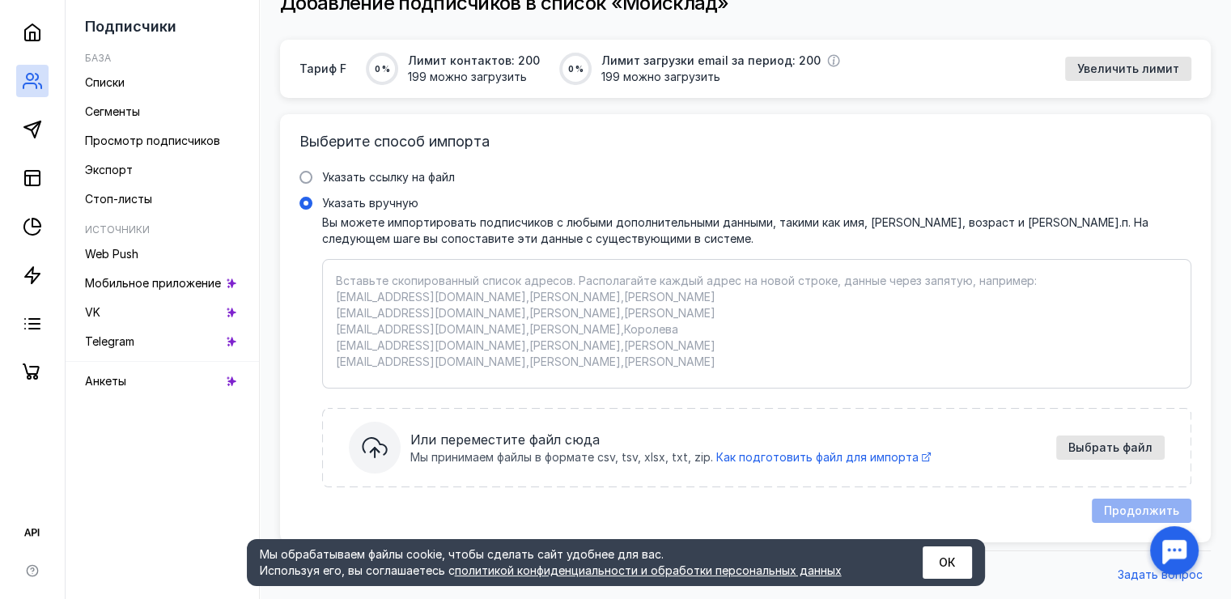
click at [398, 176] on span "Указать ссылку на файл" at bounding box center [388, 177] width 133 height 14
click at [0, 0] on input "Указать ссылку на файл" at bounding box center [0, 0] width 0 height 0
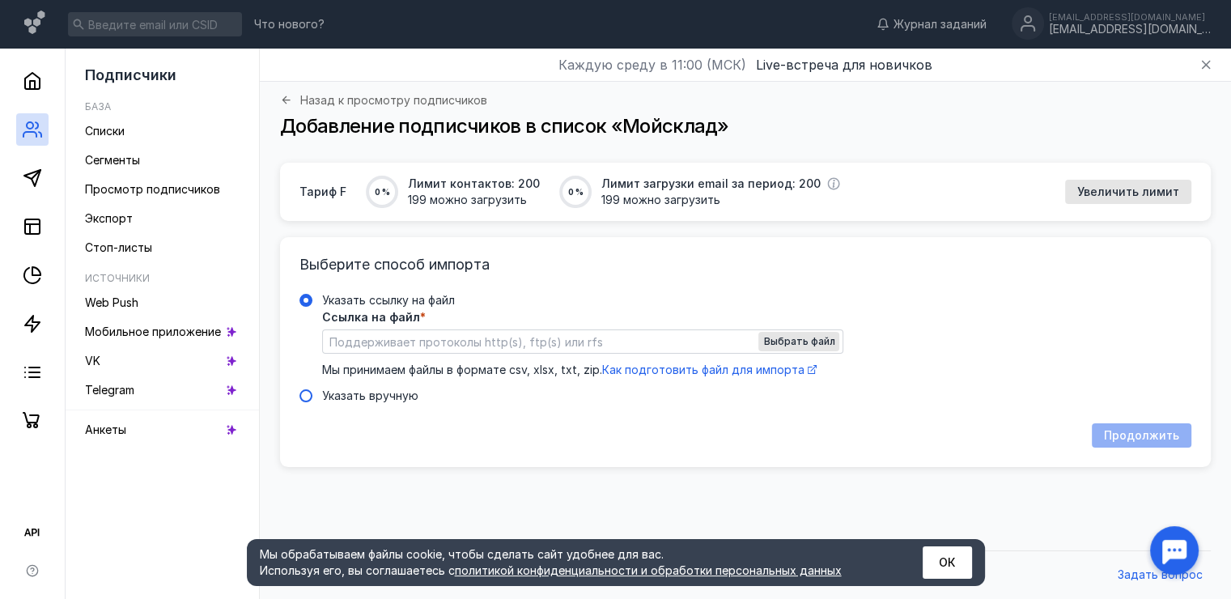
click at [311, 396] on span at bounding box center [305, 395] width 13 height 13
click at [0, 0] on input "Указать вручную" at bounding box center [0, 0] width 0 height 0
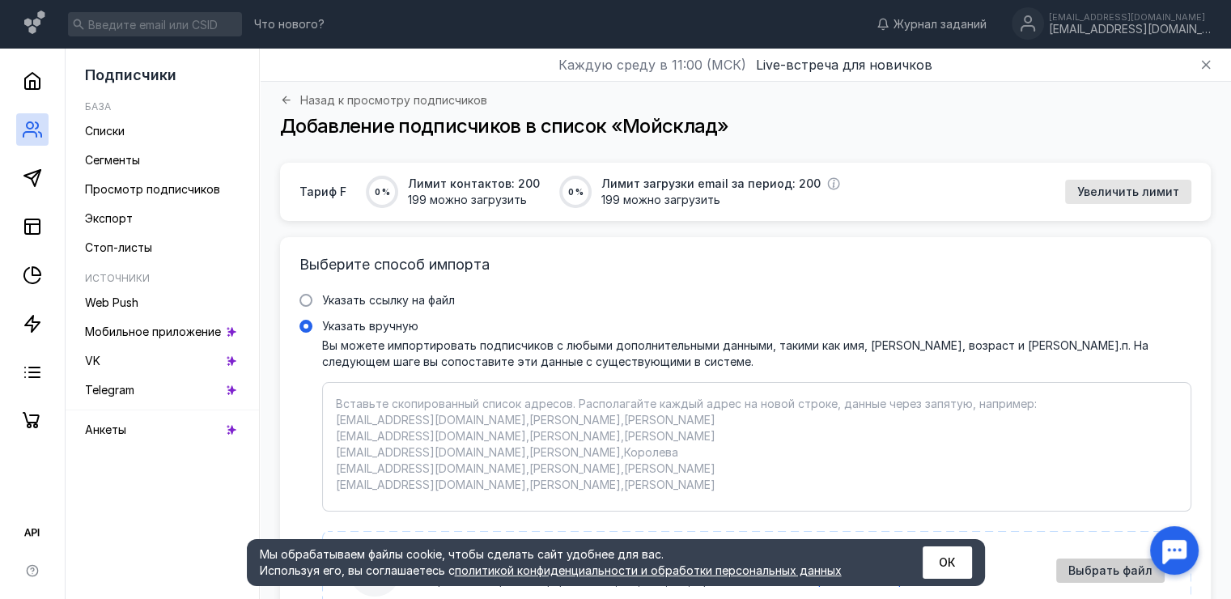
click at [1111, 573] on span "Выбрать файл" at bounding box center [1110, 571] width 84 height 14
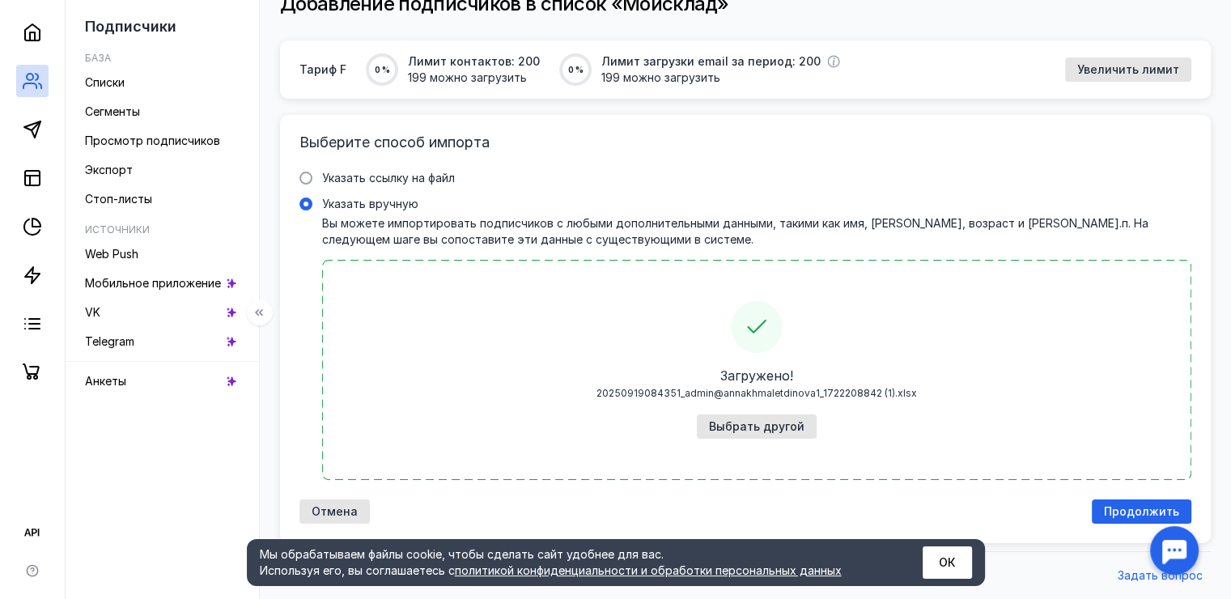
scroll to position [123, 0]
click at [1138, 516] on span "Продолжить" at bounding box center [1141, 511] width 75 height 14
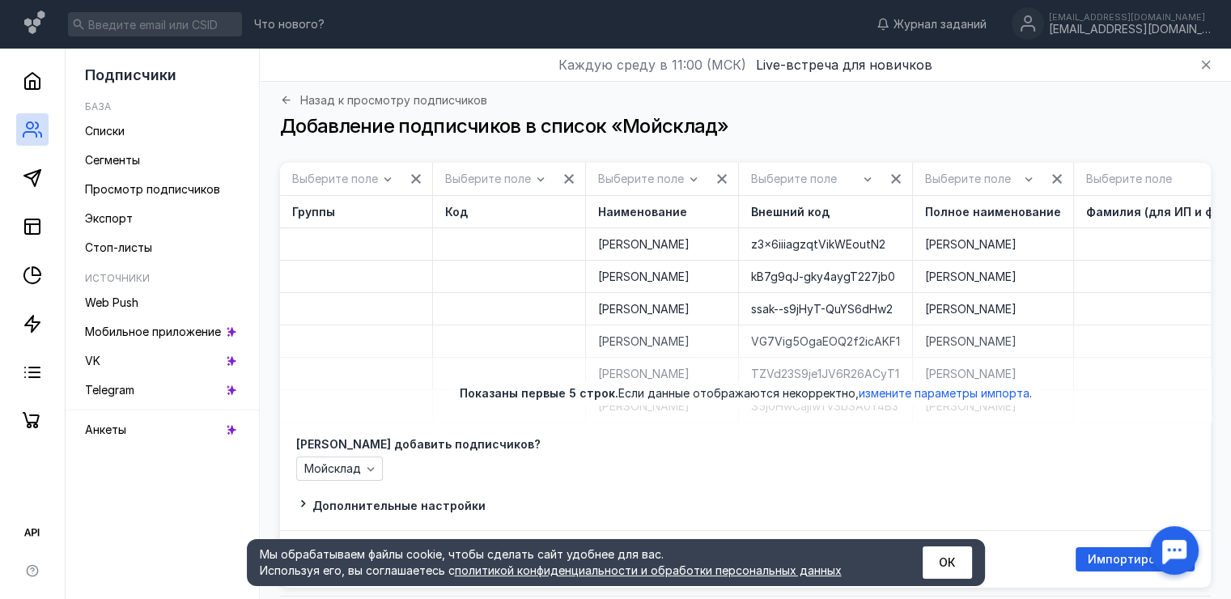
scroll to position [57, 0]
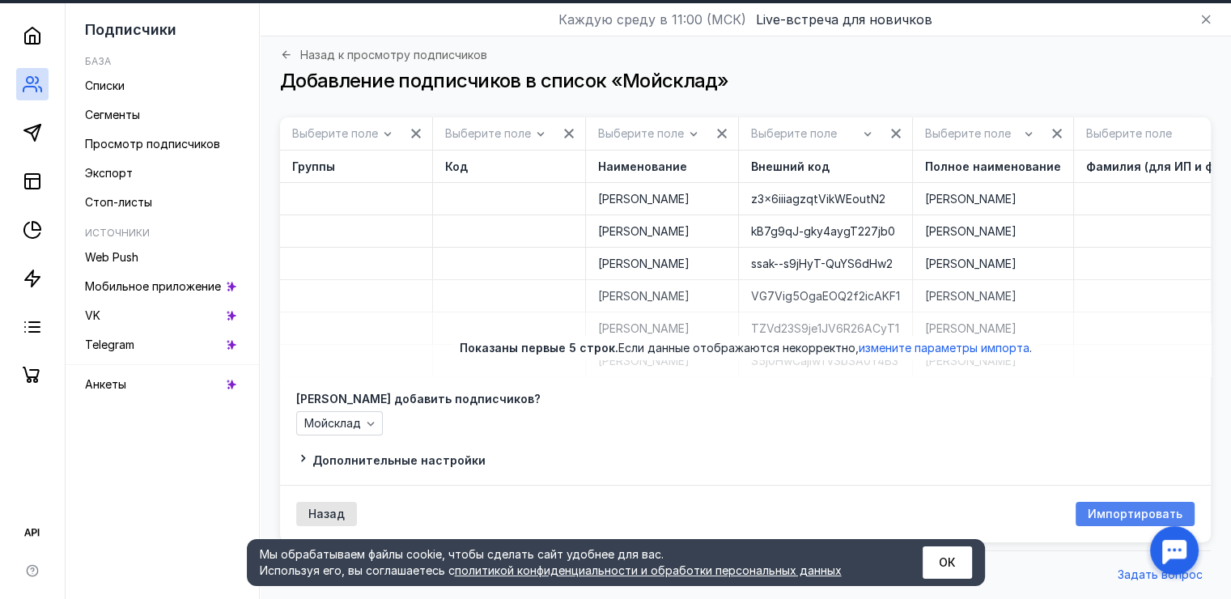
click at [1130, 516] on span "Импортировать" at bounding box center [1135, 514] width 95 height 14
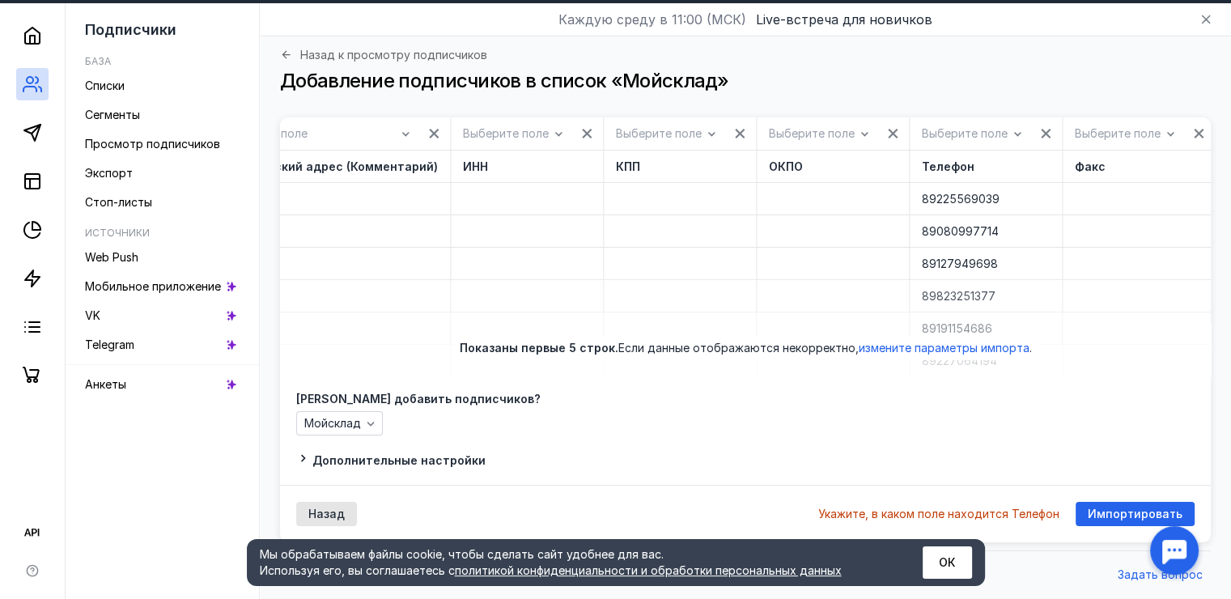
scroll to position [0, 2071]
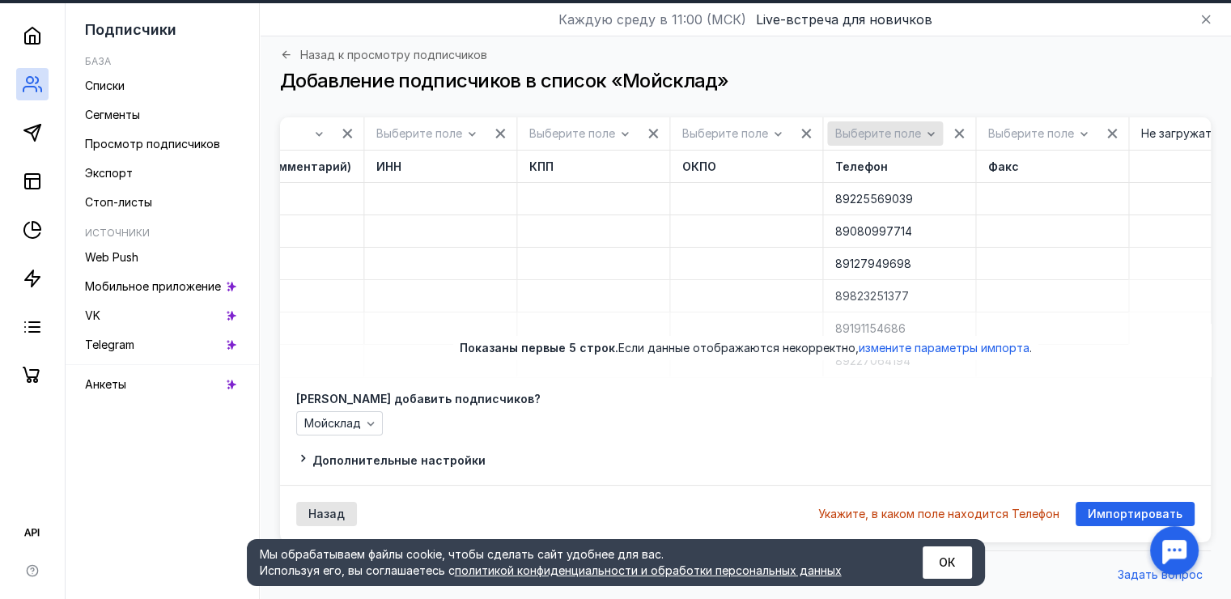
click at [835, 127] on span "Выберите поле" at bounding box center [878, 134] width 86 height 14
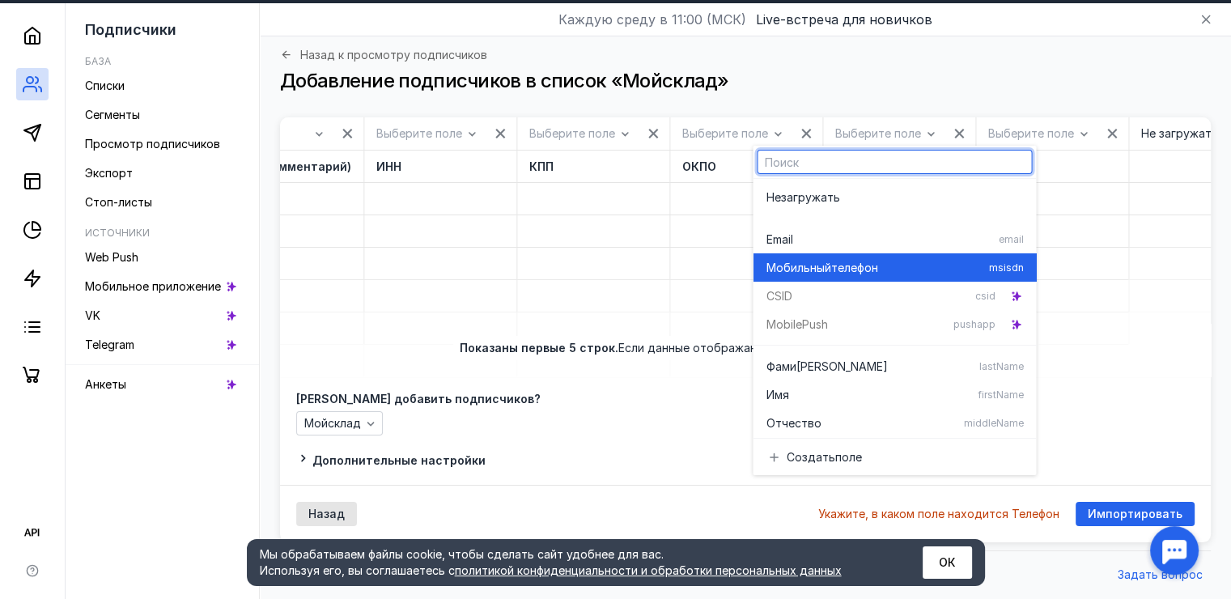
click at [826, 260] on span "Мобильный" at bounding box center [798, 268] width 65 height 16
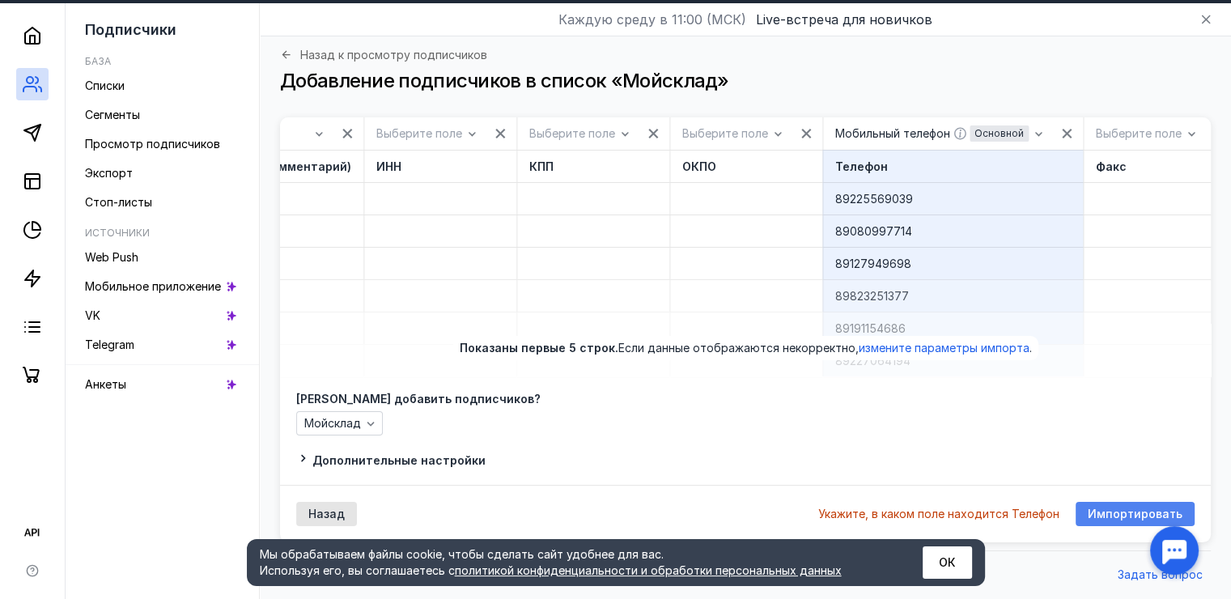
click at [1130, 513] on span "Импортировать" at bounding box center [1135, 514] width 95 height 14
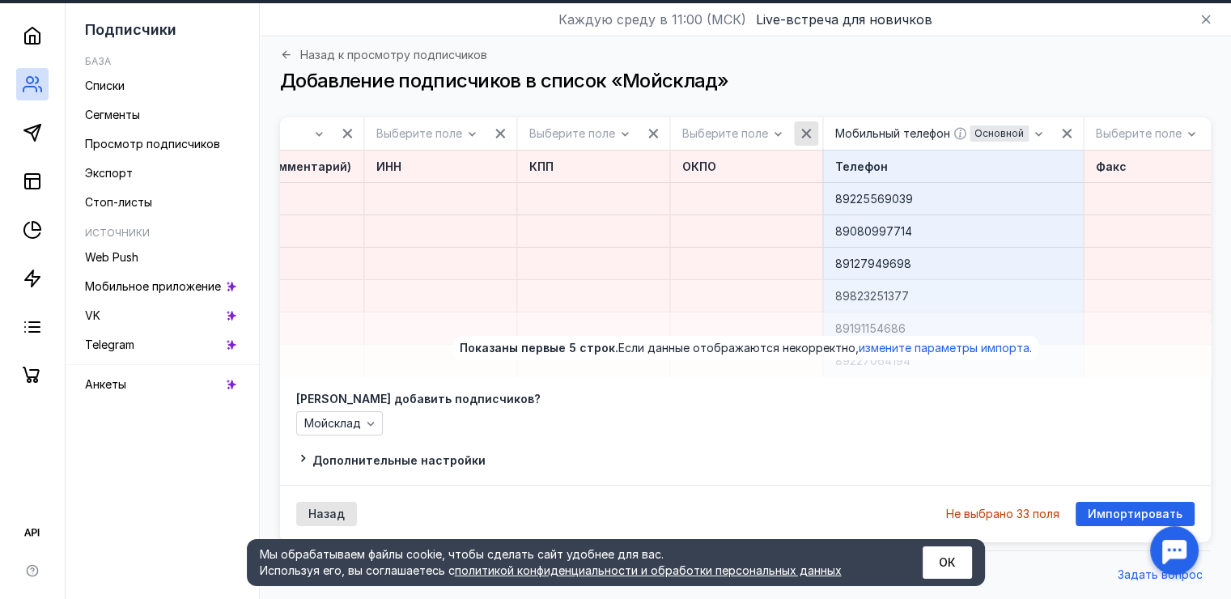
click at [800, 127] on icon "button" at bounding box center [806, 133] width 13 height 13
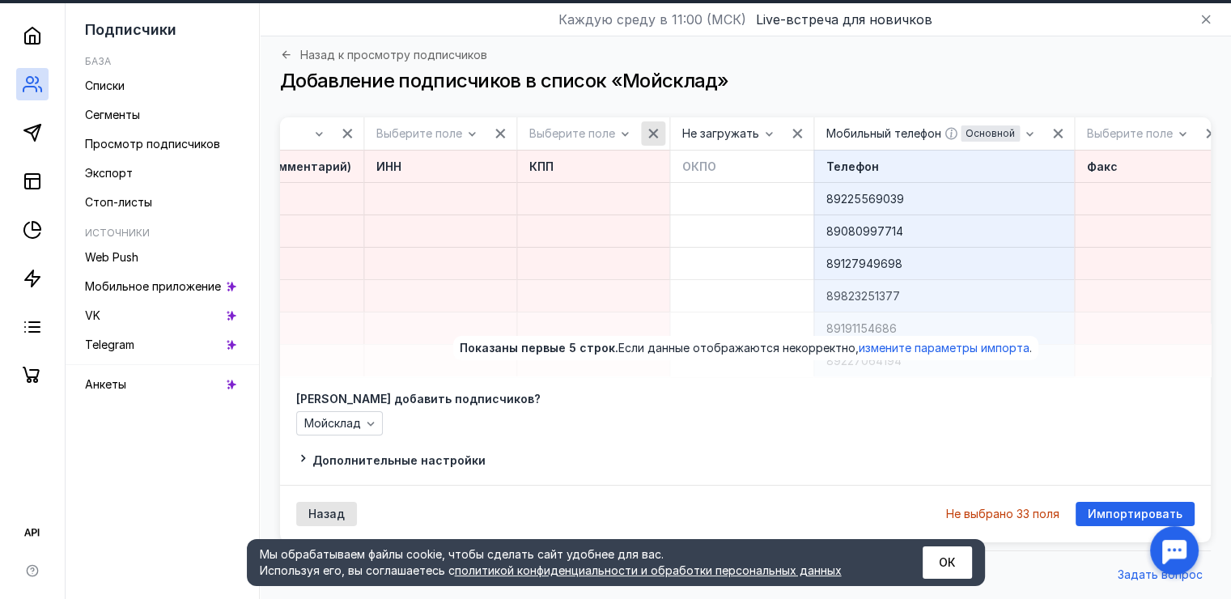
click at [647, 127] on icon "button" at bounding box center [653, 133] width 13 height 13
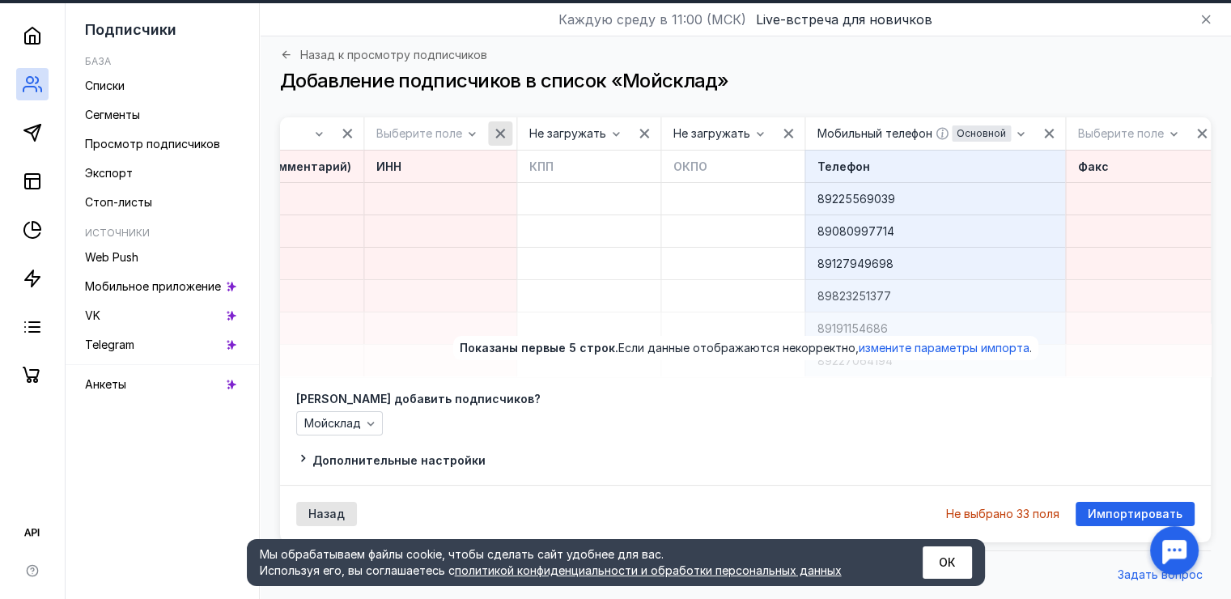
click at [488, 121] on div "button" at bounding box center [500, 133] width 24 height 24
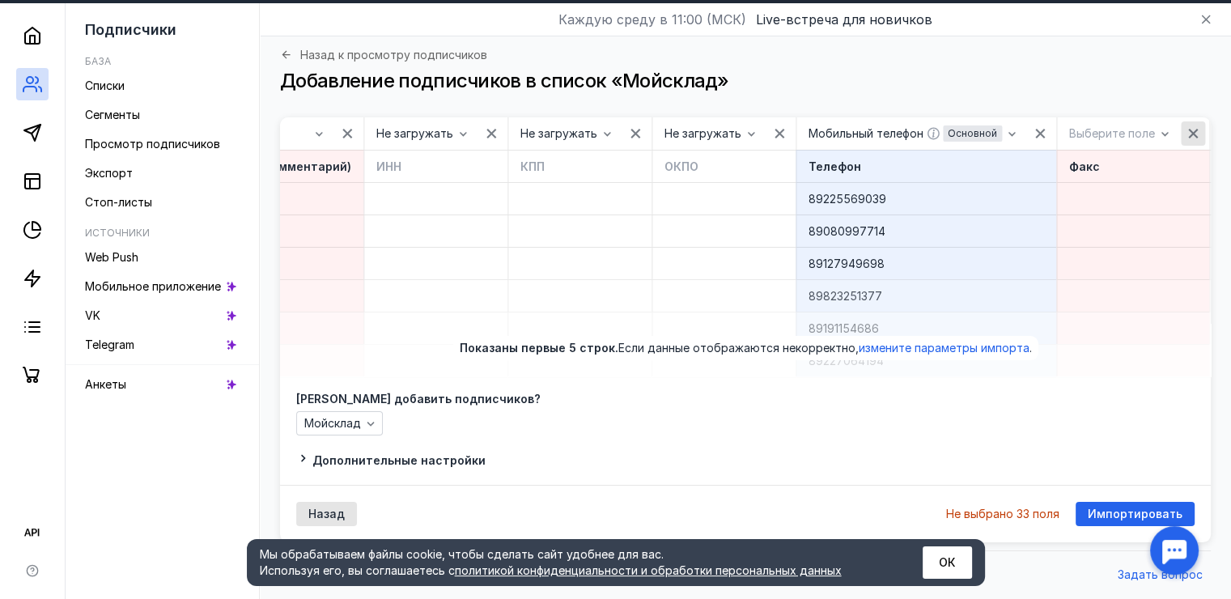
click at [1185, 125] on div "button" at bounding box center [1193, 133] width 16 height 16
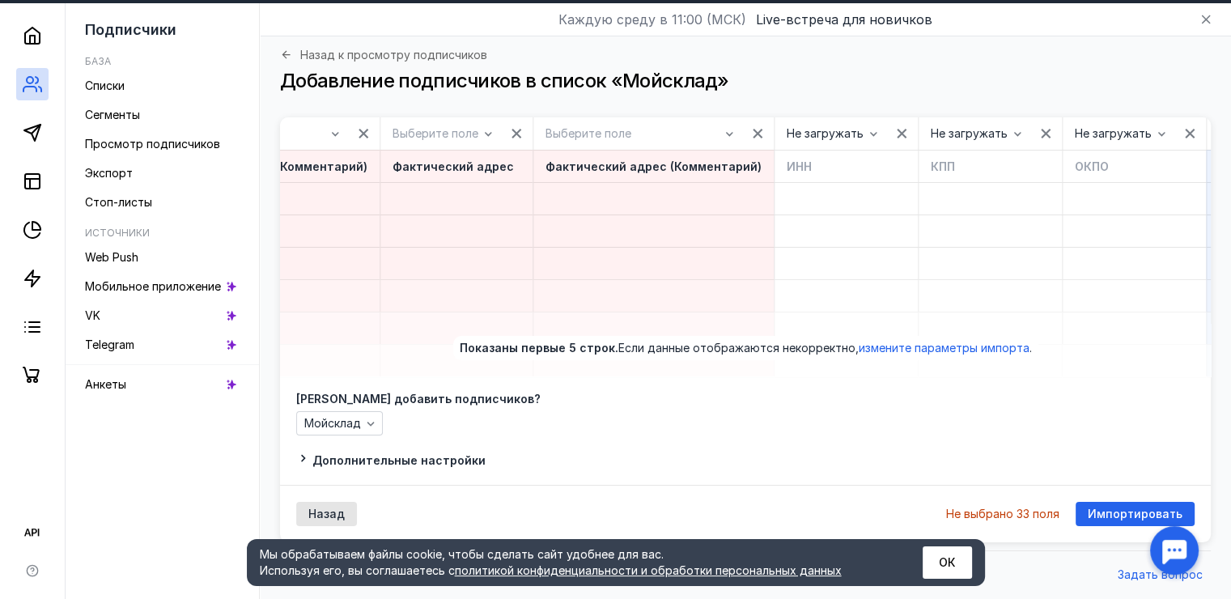
scroll to position [0, 1618]
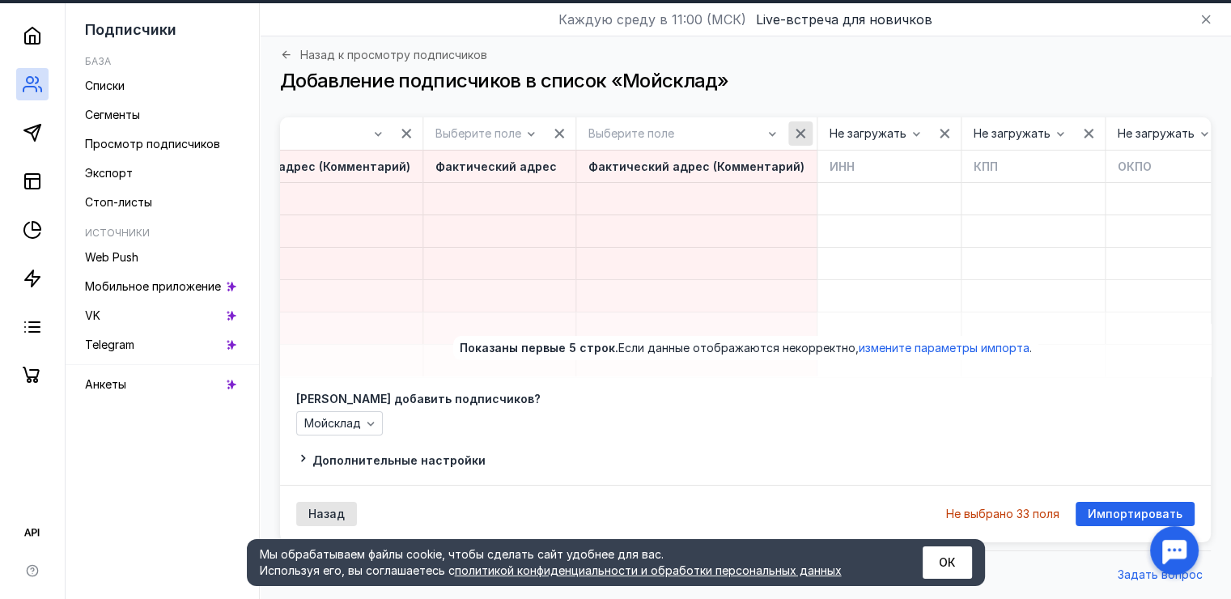
click at [788, 123] on div "button" at bounding box center [800, 133] width 24 height 24
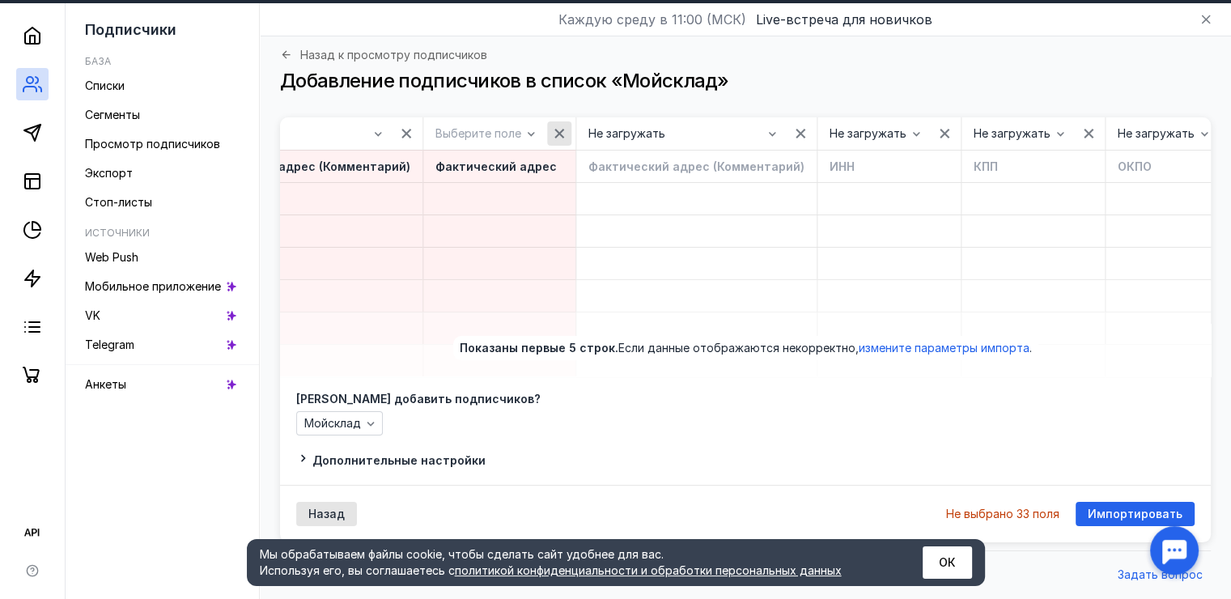
click at [553, 127] on icon "button" at bounding box center [559, 133] width 13 height 13
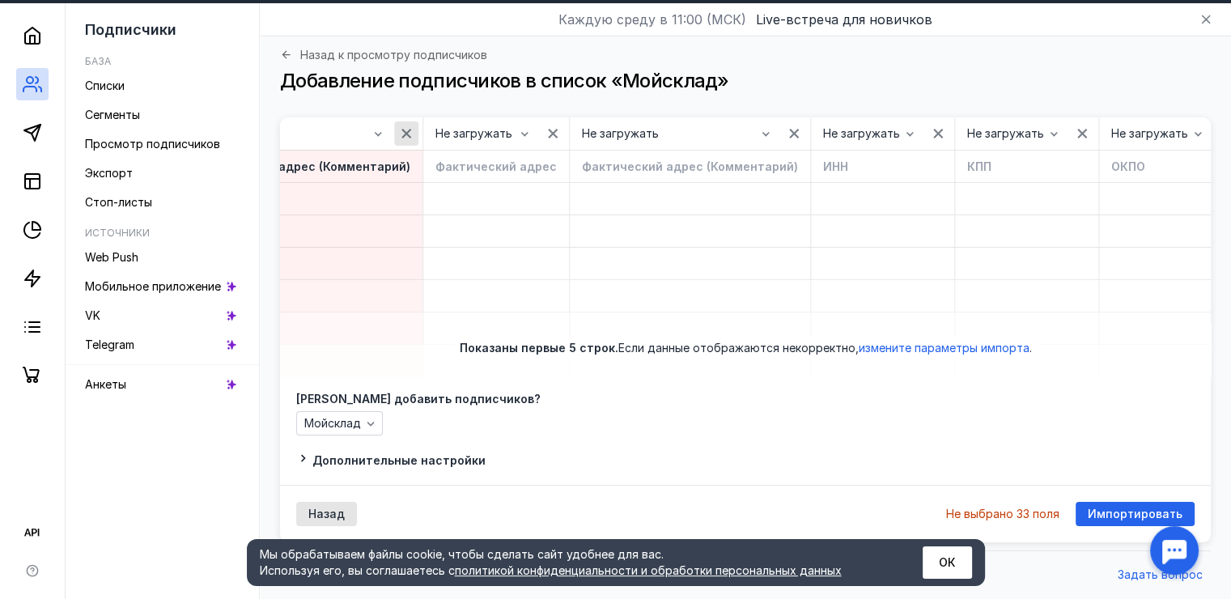
click at [400, 127] on icon "button" at bounding box center [406, 133] width 13 height 13
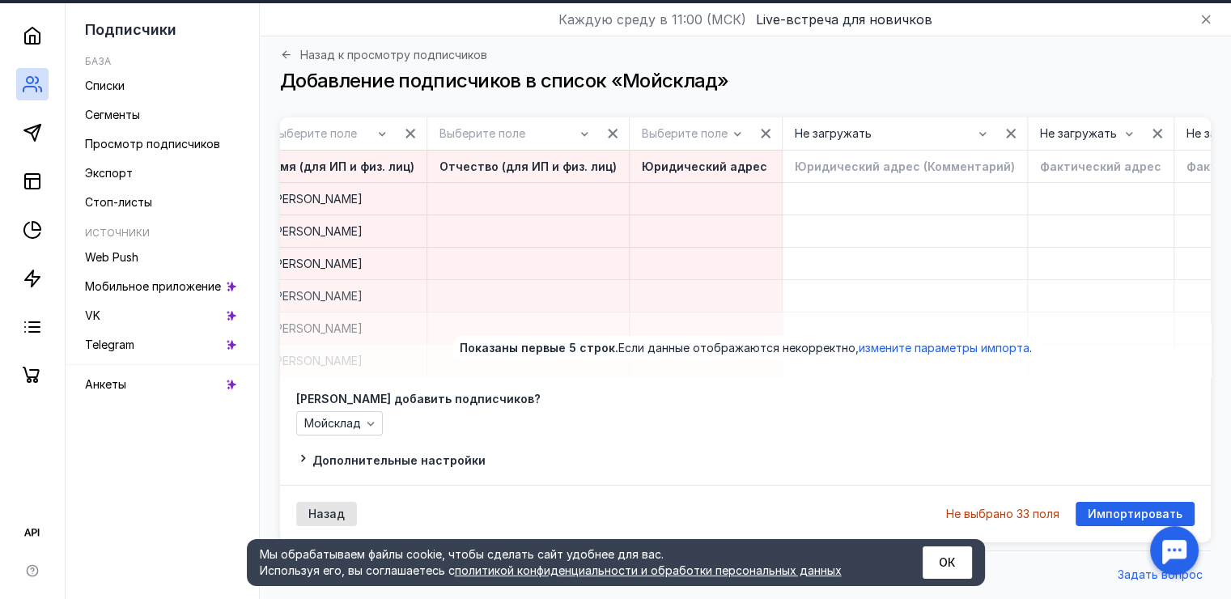
scroll to position [0, 970]
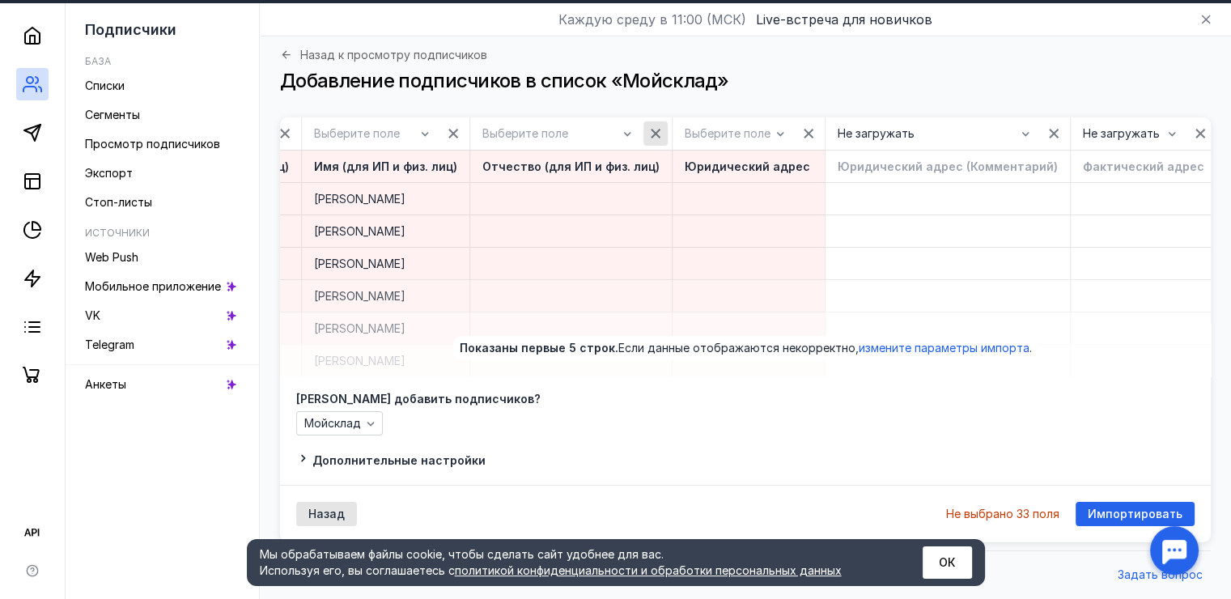
click at [651, 129] on icon "button" at bounding box center [656, 134] width 10 height 10
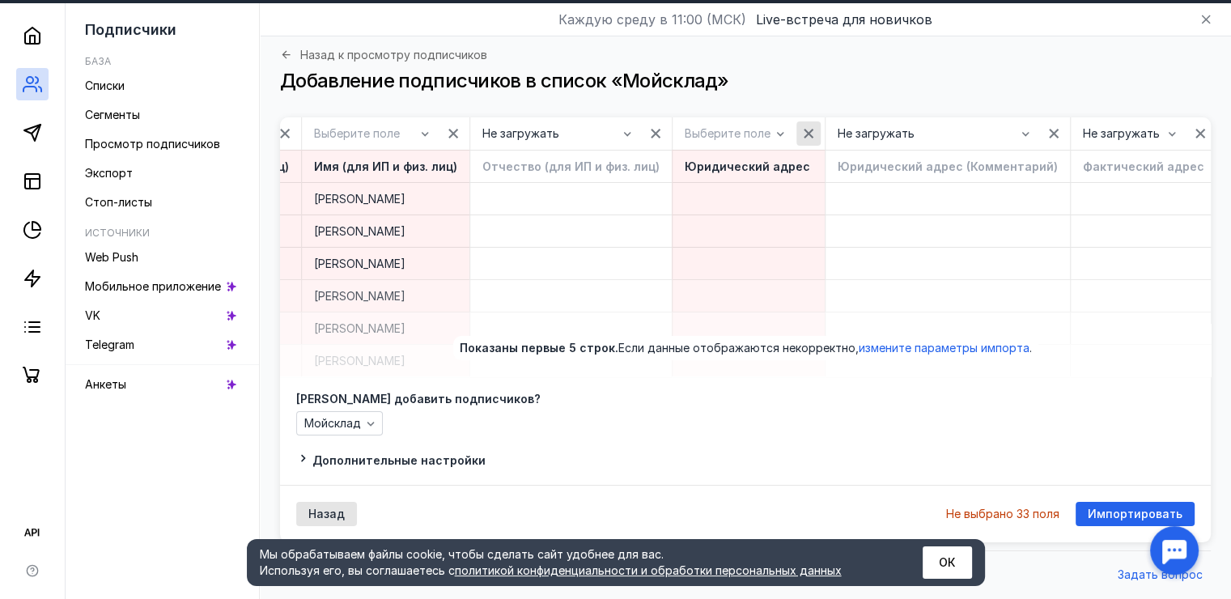
click at [802, 127] on icon "button" at bounding box center [808, 133] width 13 height 13
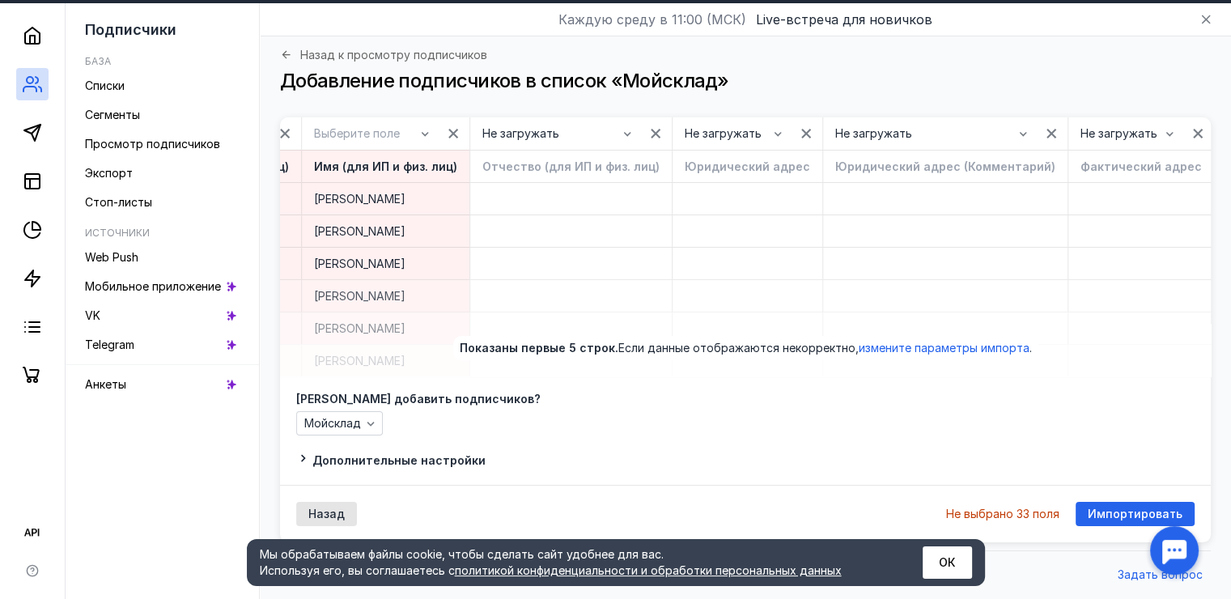
click at [291, 379] on div "[PERSON_NAME] добавить подписчиков? Мойсклад Дополнительные настройки" at bounding box center [745, 430] width 931 height 108
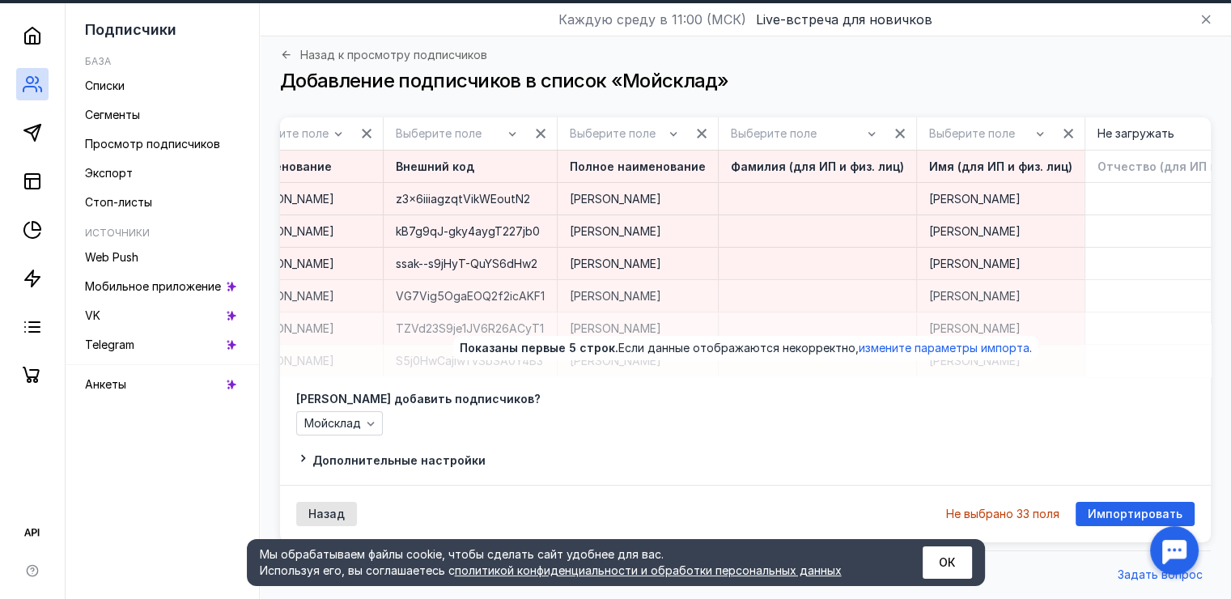
scroll to position [0, 323]
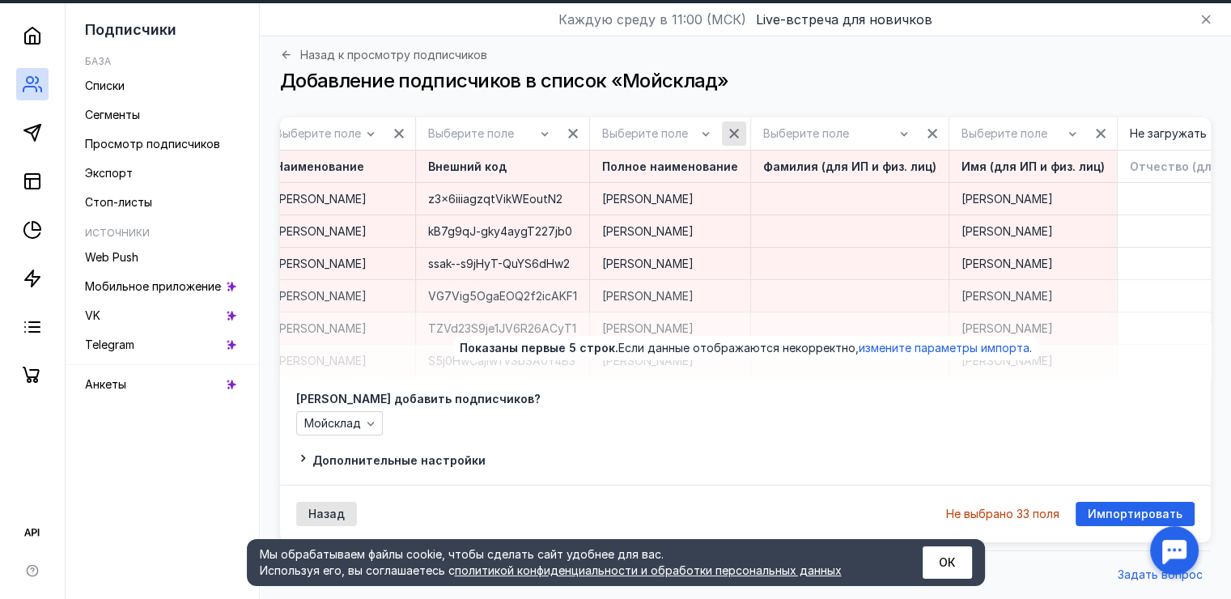
click at [728, 127] on icon "button" at bounding box center [734, 133] width 13 height 13
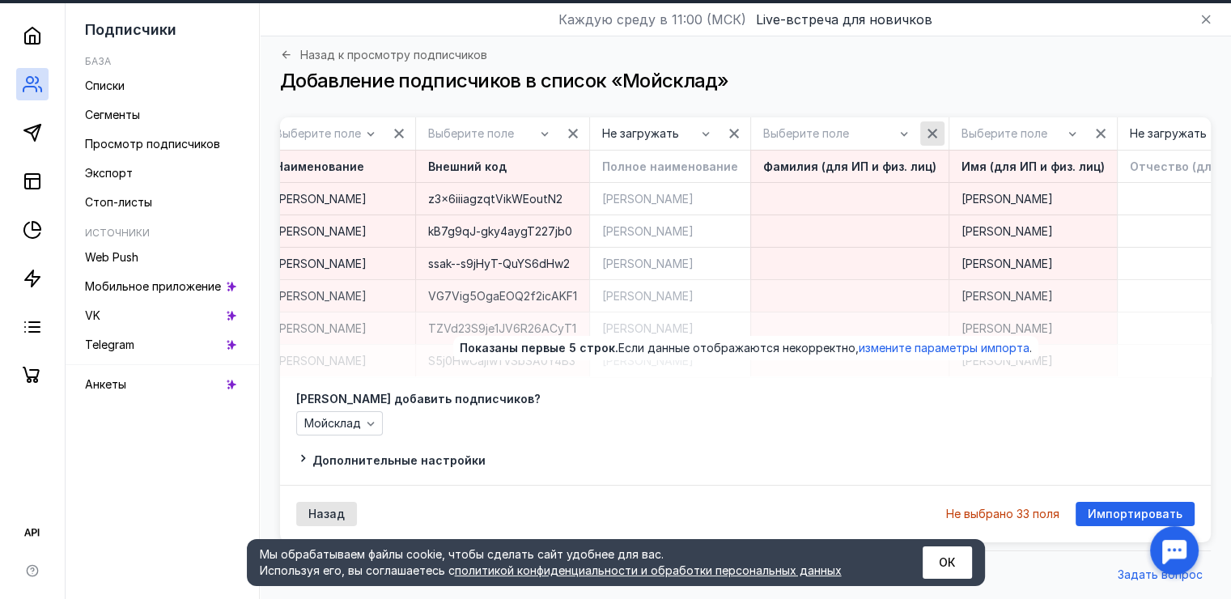
click at [924, 125] on div "button" at bounding box center [932, 133] width 16 height 16
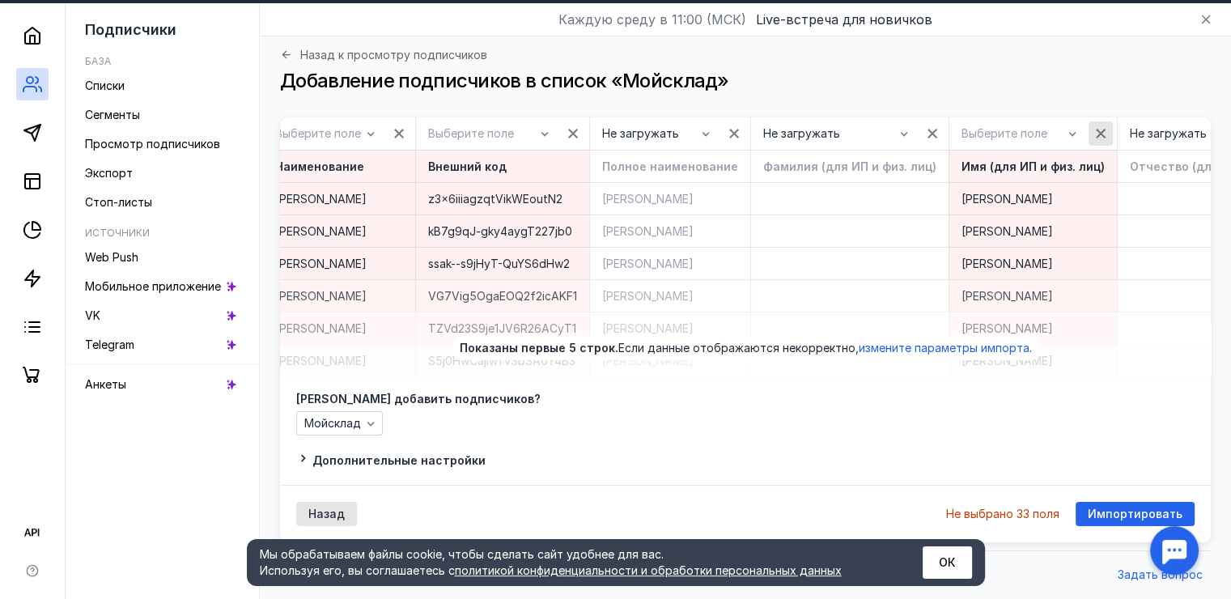
click at [1094, 127] on icon "button" at bounding box center [1100, 133] width 13 height 13
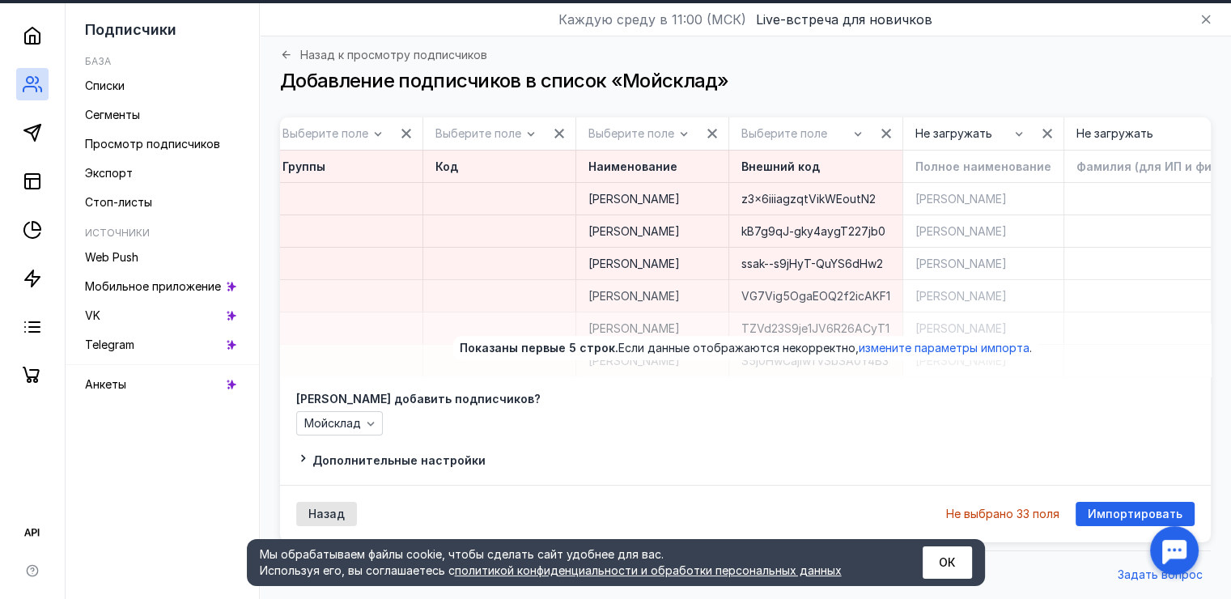
scroll to position [0, 0]
click at [567, 129] on icon "button" at bounding box center [569, 134] width 10 height 10
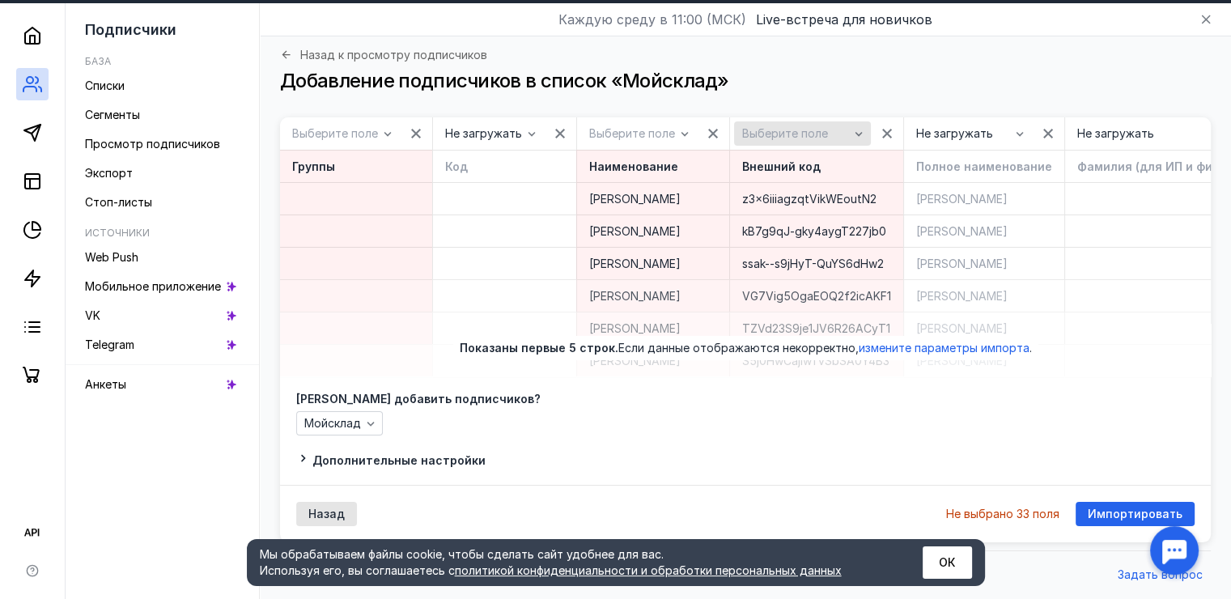
click at [856, 132] on icon "button" at bounding box center [859, 134] width 7 height 4
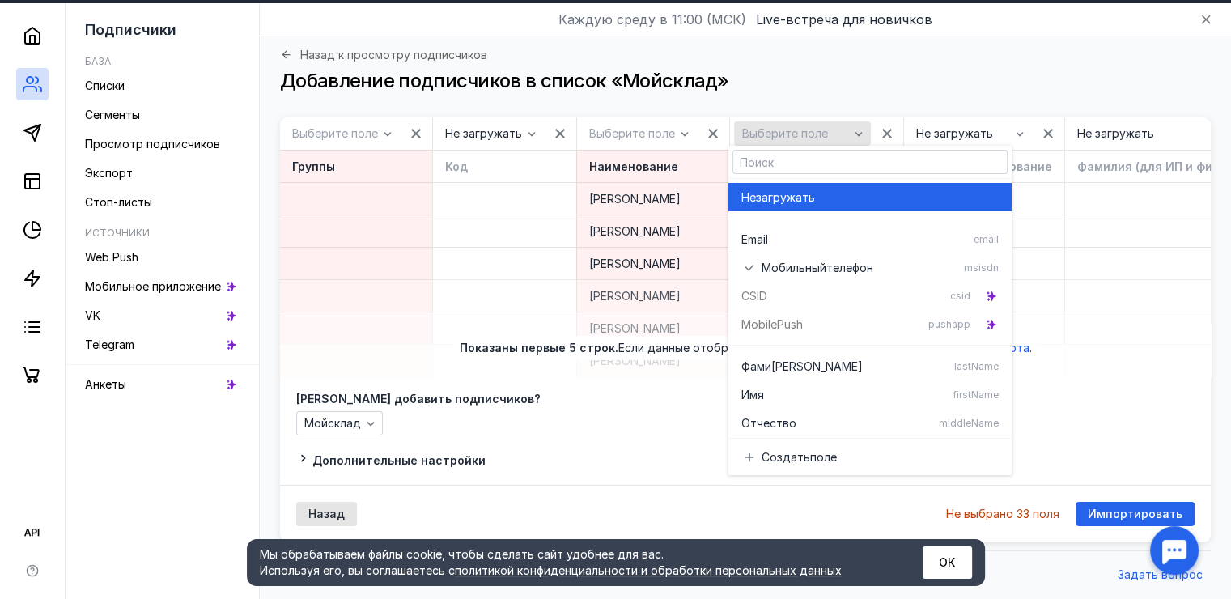
click at [856, 132] on icon "button" at bounding box center [859, 134] width 7 height 4
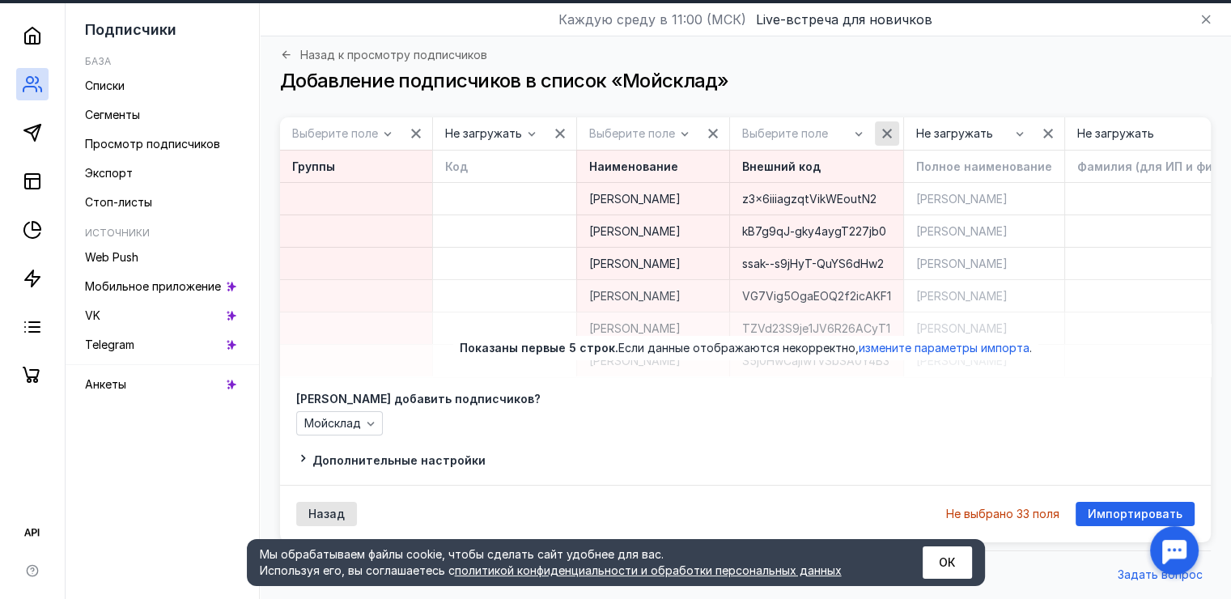
click at [888, 125] on div "button" at bounding box center [887, 133] width 16 height 16
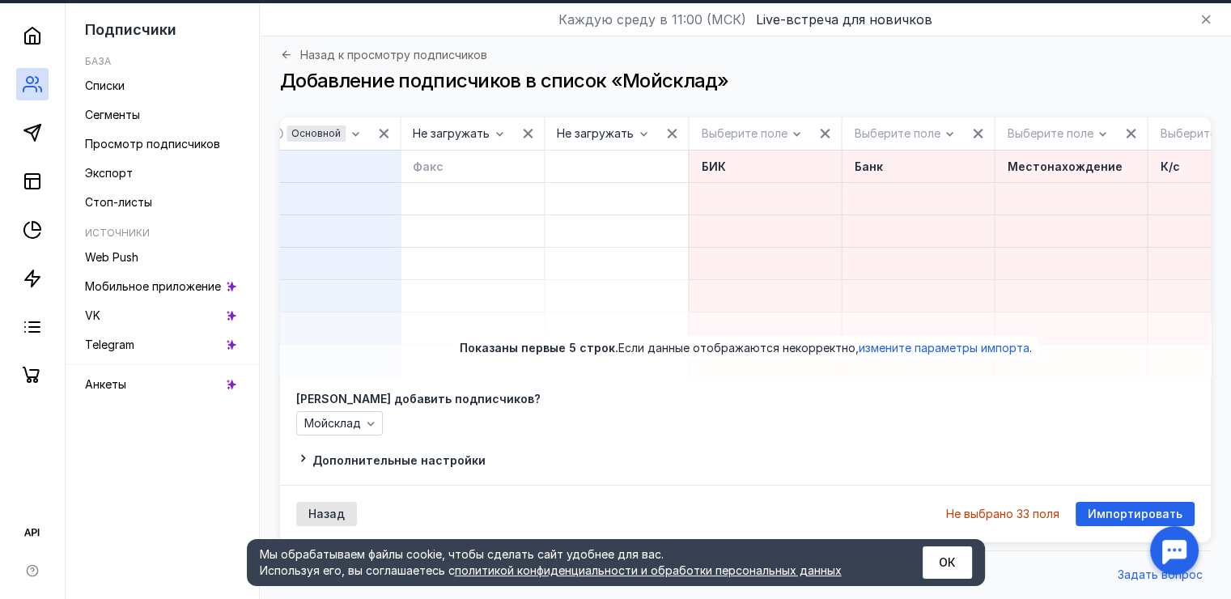
scroll to position [0, 2762]
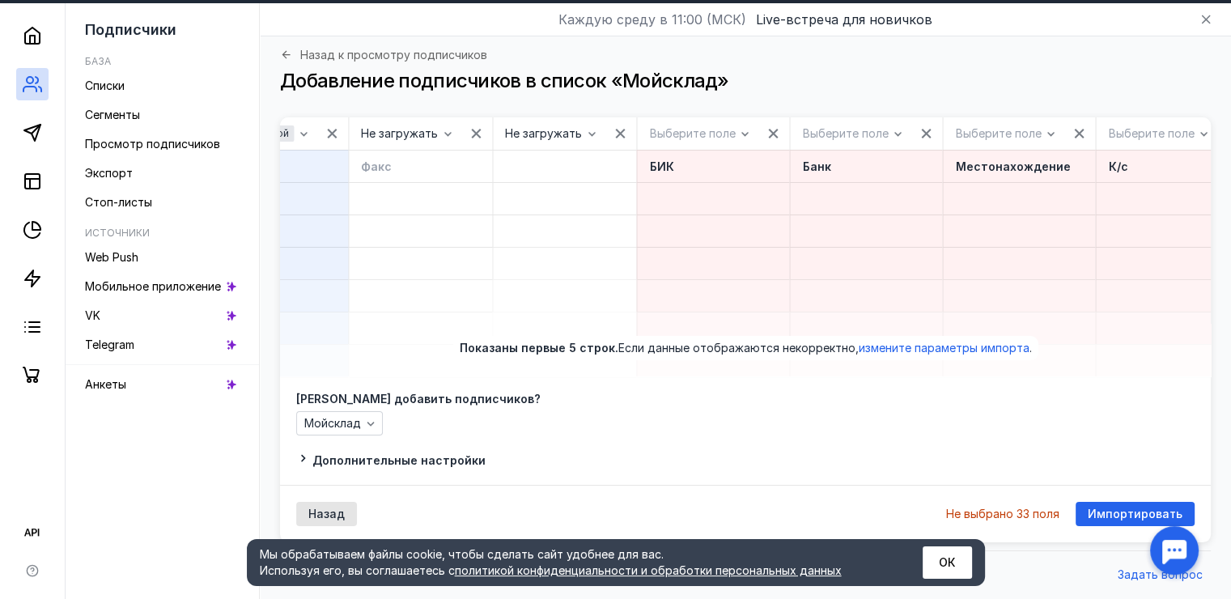
click at [766, 127] on icon "button" at bounding box center [772, 133] width 13 height 13
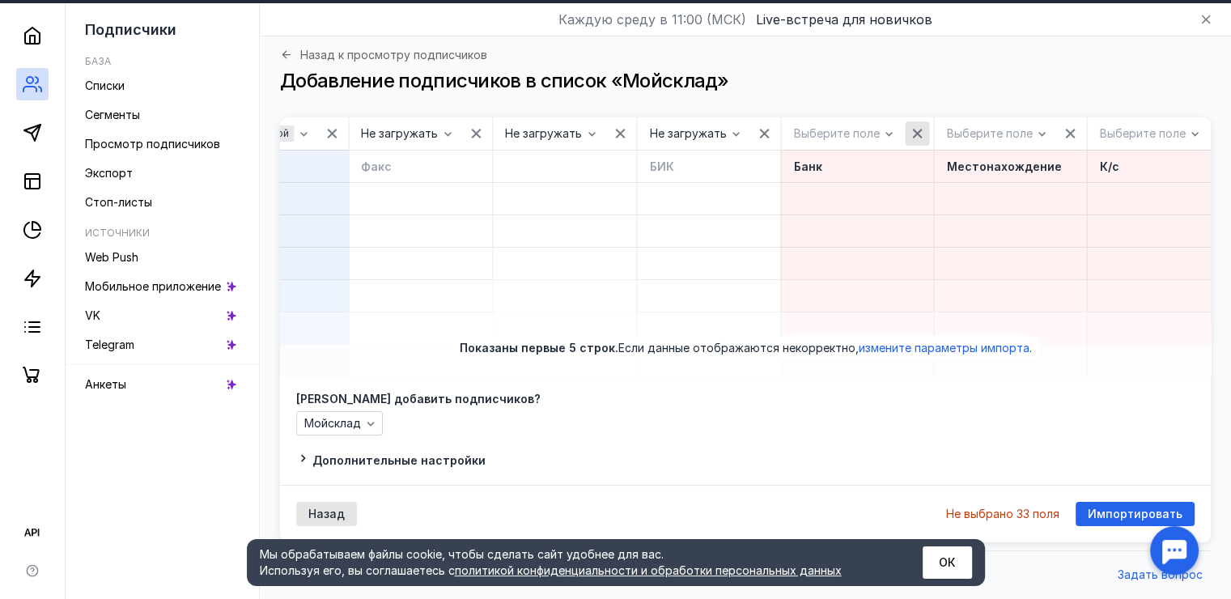
click at [911, 127] on icon "button" at bounding box center [917, 133] width 13 height 13
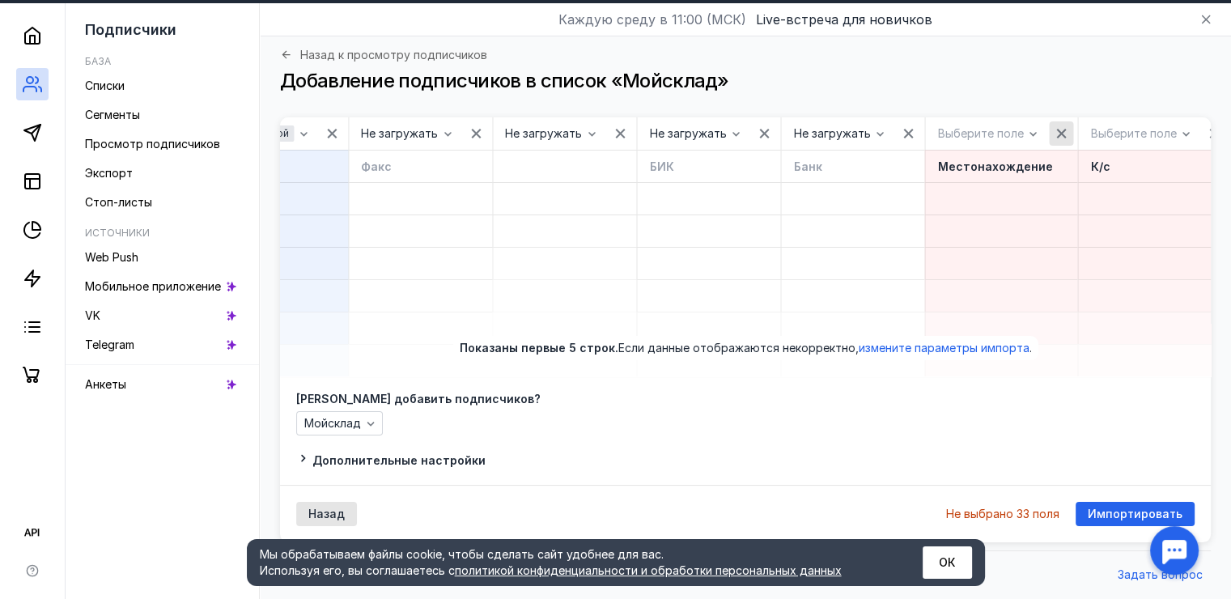
click at [1053, 129] on div "button" at bounding box center [1061, 133] width 16 height 16
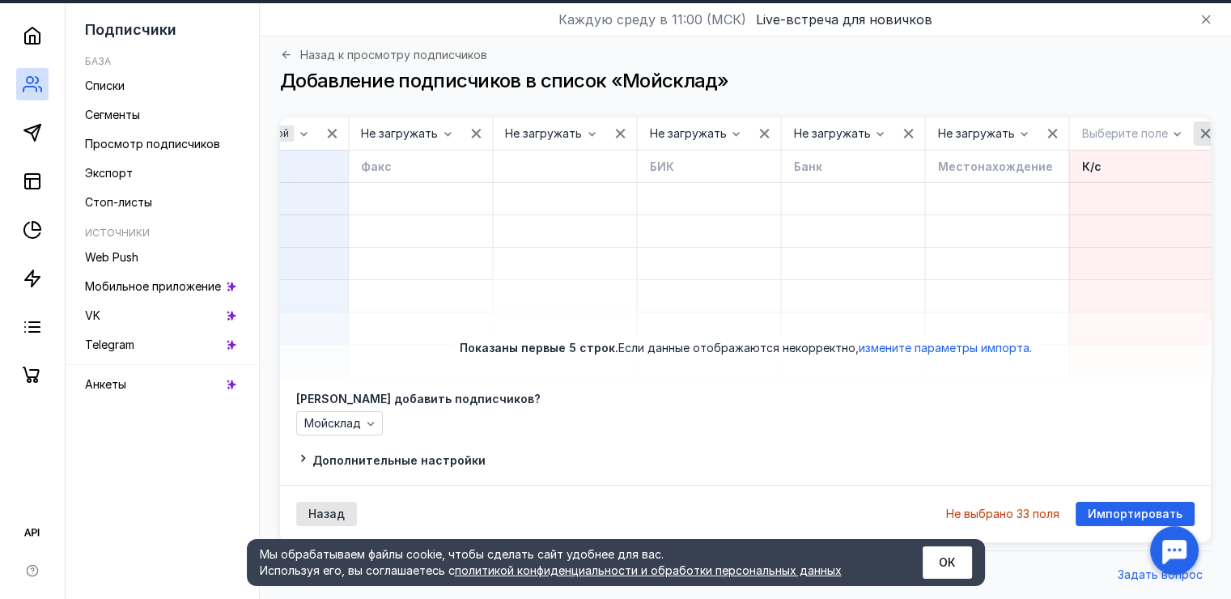
click at [1199, 127] on icon "button" at bounding box center [1205, 133] width 13 height 13
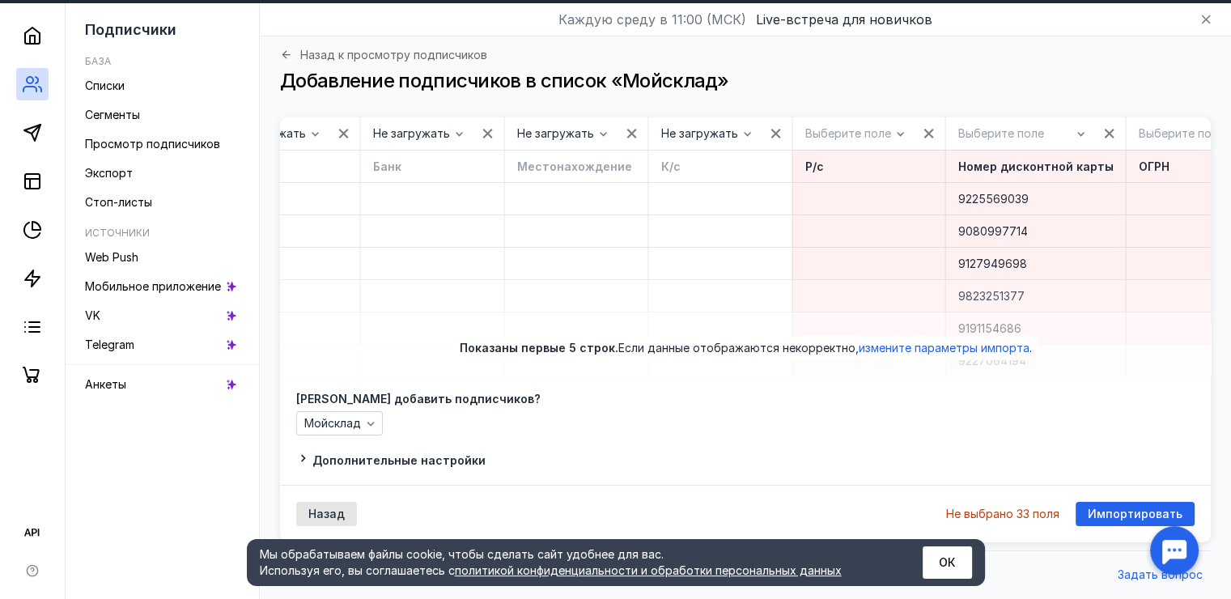
scroll to position [0, 3377]
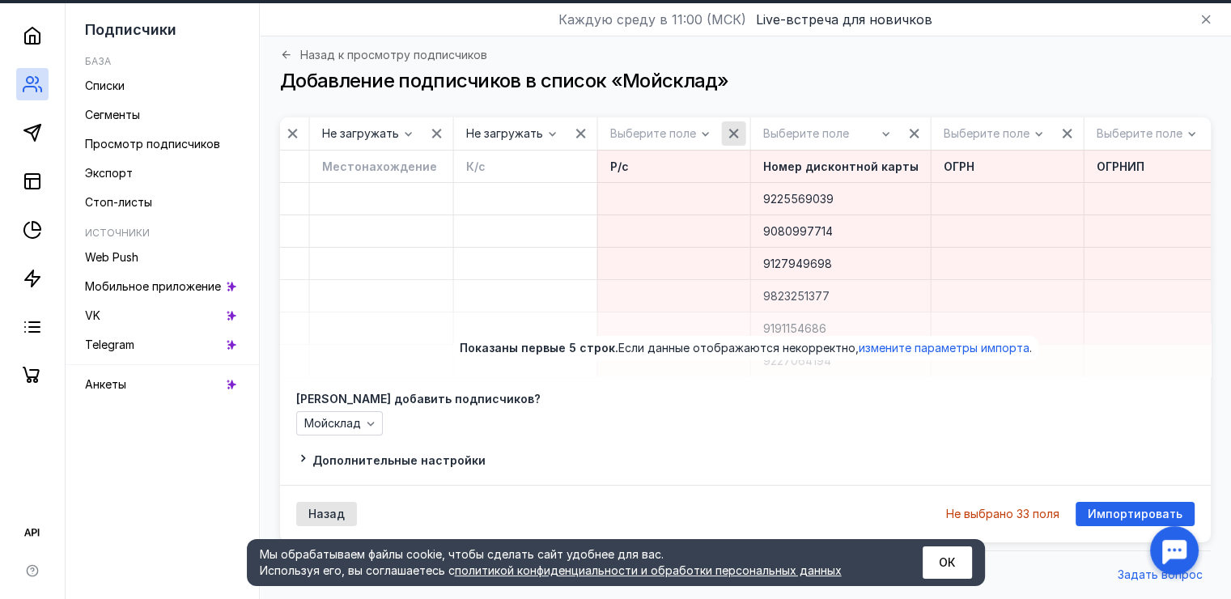
click at [728, 127] on icon "button" at bounding box center [734, 133] width 13 height 13
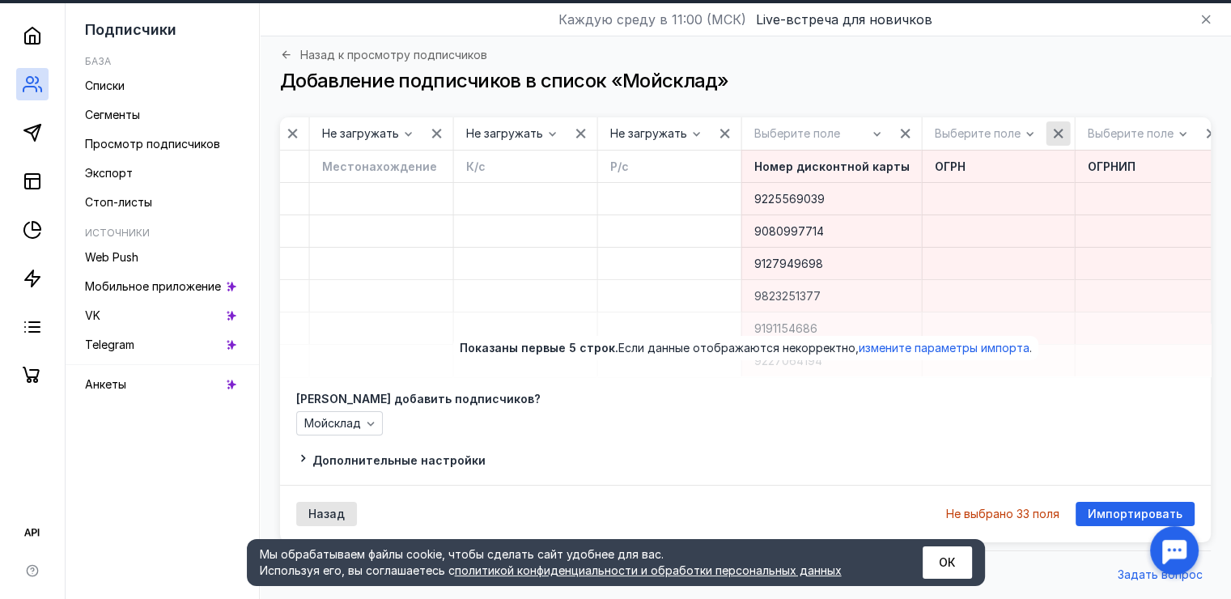
click at [1052, 127] on icon "button" at bounding box center [1058, 133] width 13 height 13
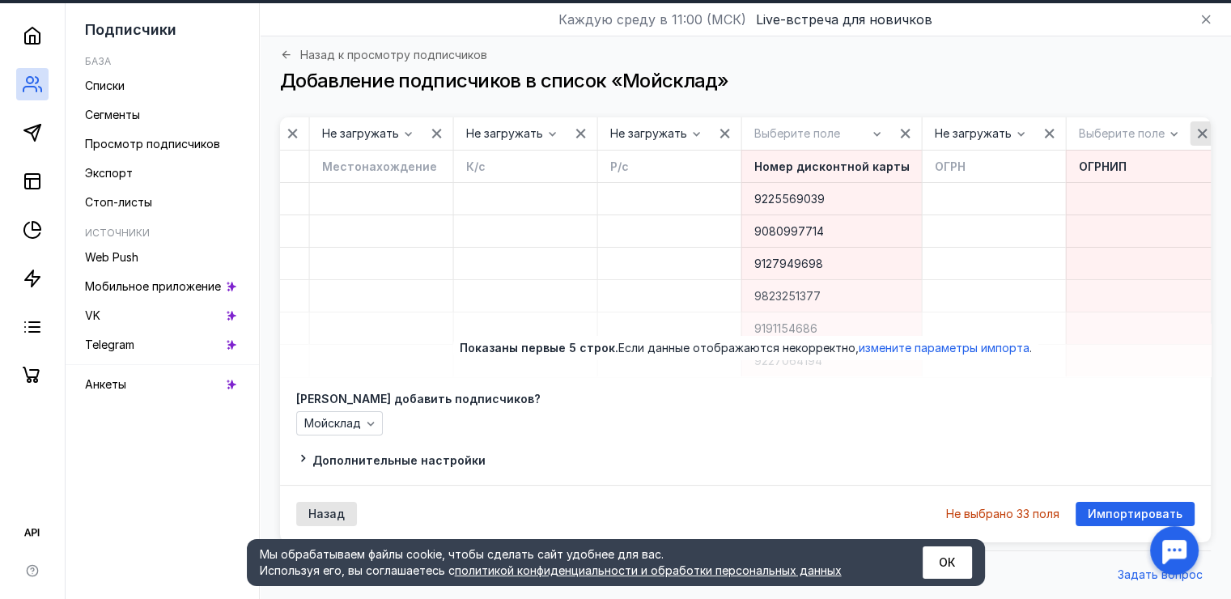
click at [1191, 122] on div "button" at bounding box center [1203, 133] width 24 height 24
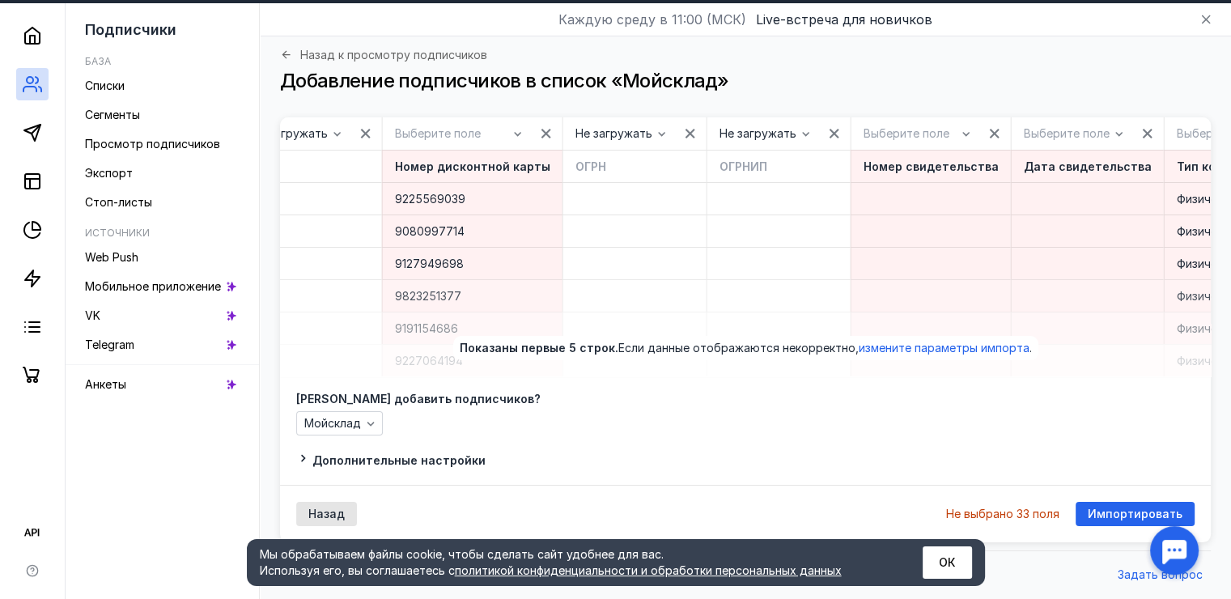
scroll to position [0, 3976]
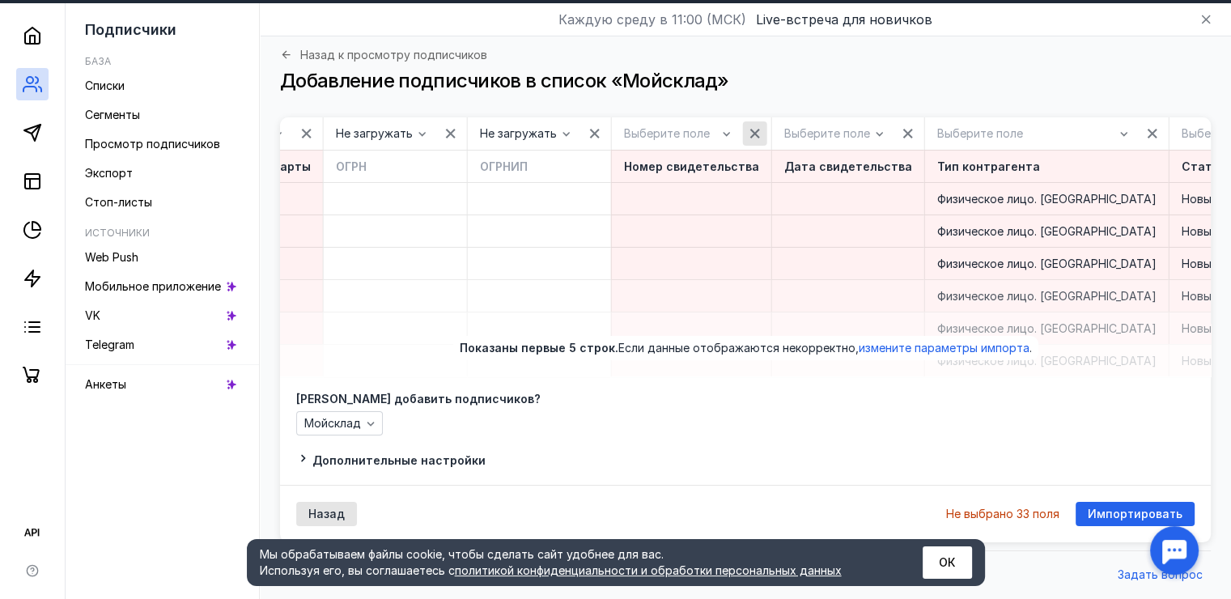
click at [750, 129] on icon "button" at bounding box center [755, 134] width 10 height 10
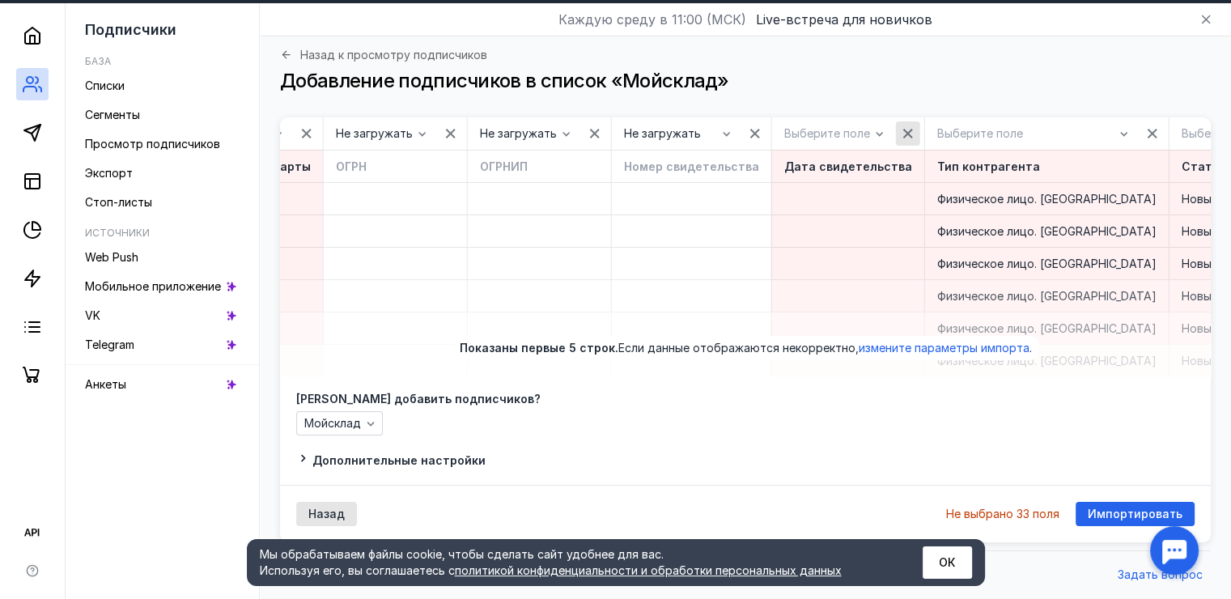
click at [900, 125] on div "button" at bounding box center [908, 133] width 16 height 16
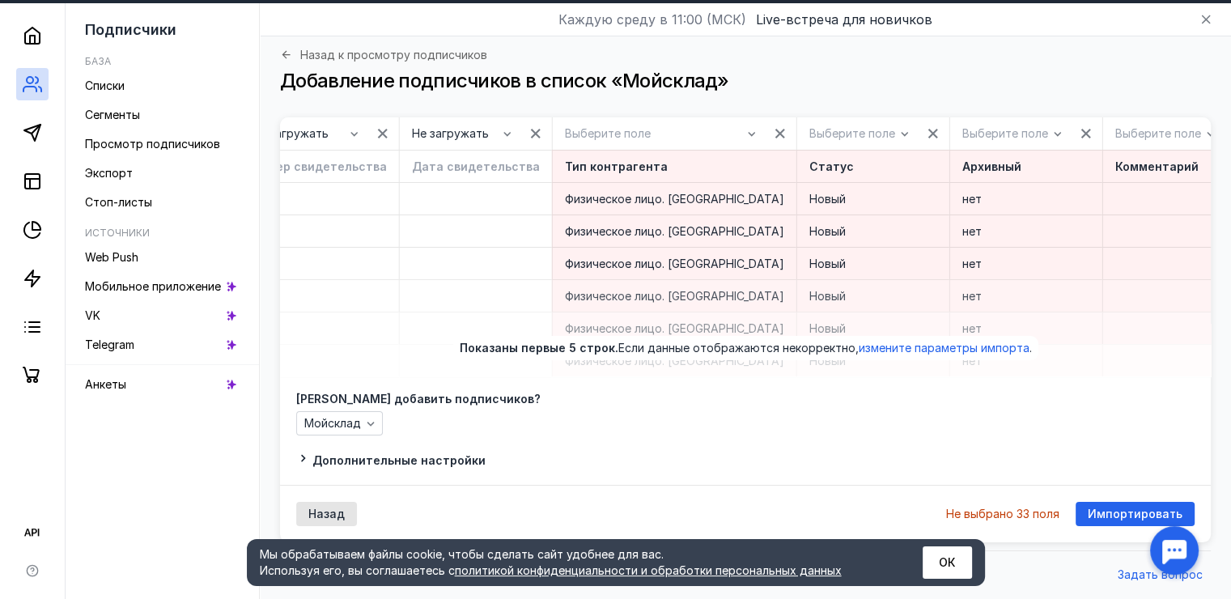
scroll to position [0, 4408]
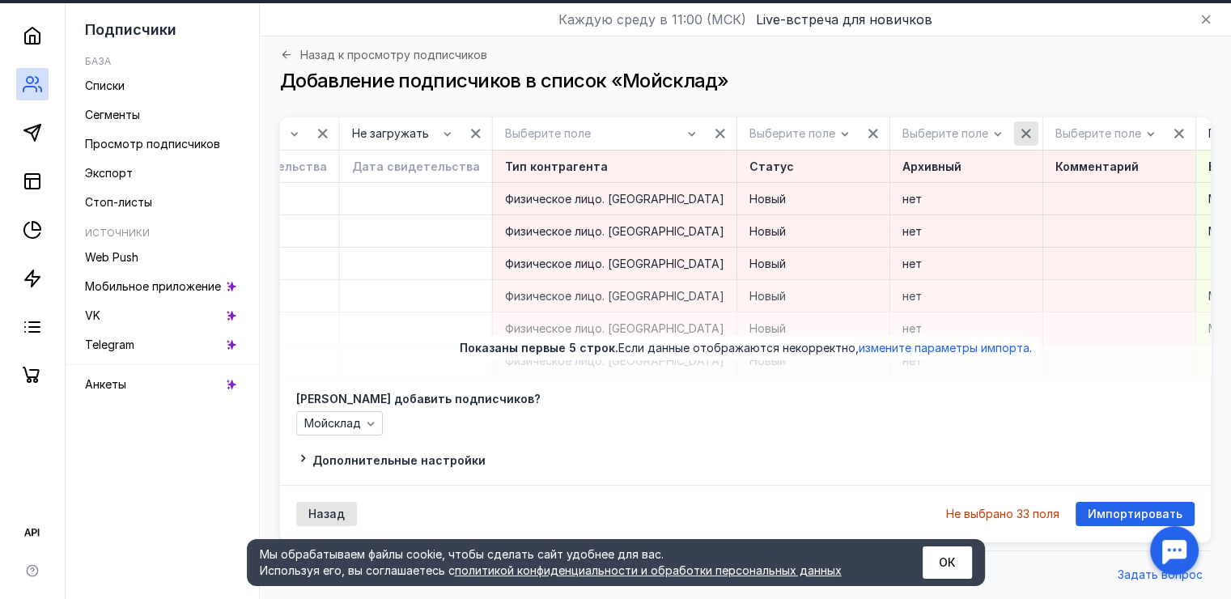
click at [1020, 127] on icon "button" at bounding box center [1026, 133] width 13 height 13
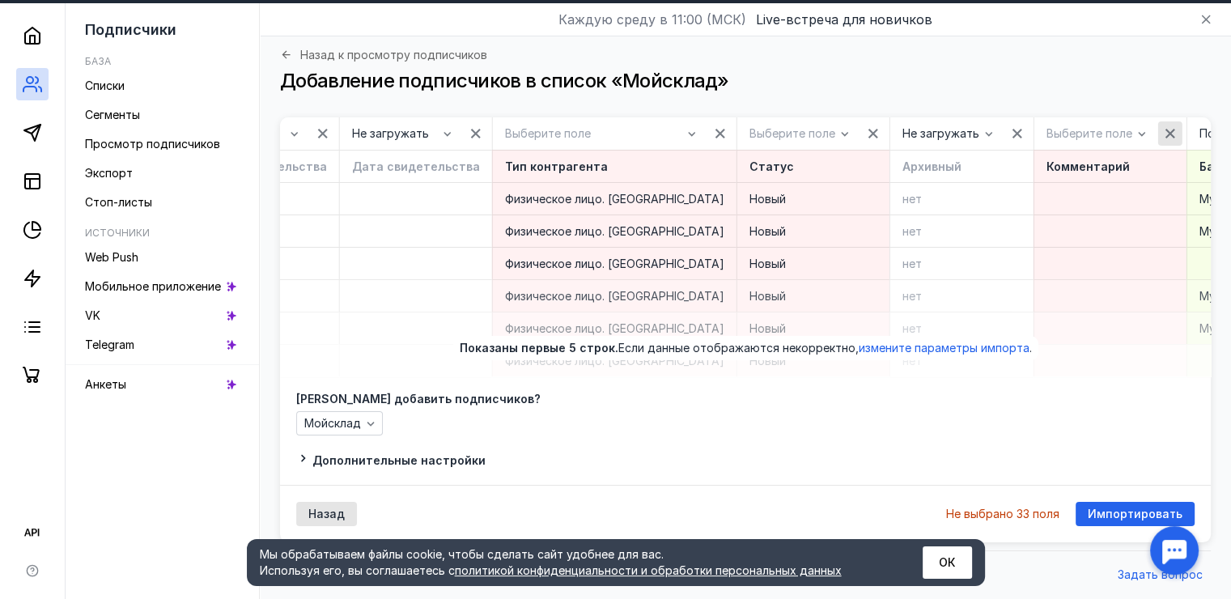
click at [1164, 127] on icon "button" at bounding box center [1170, 133] width 13 height 13
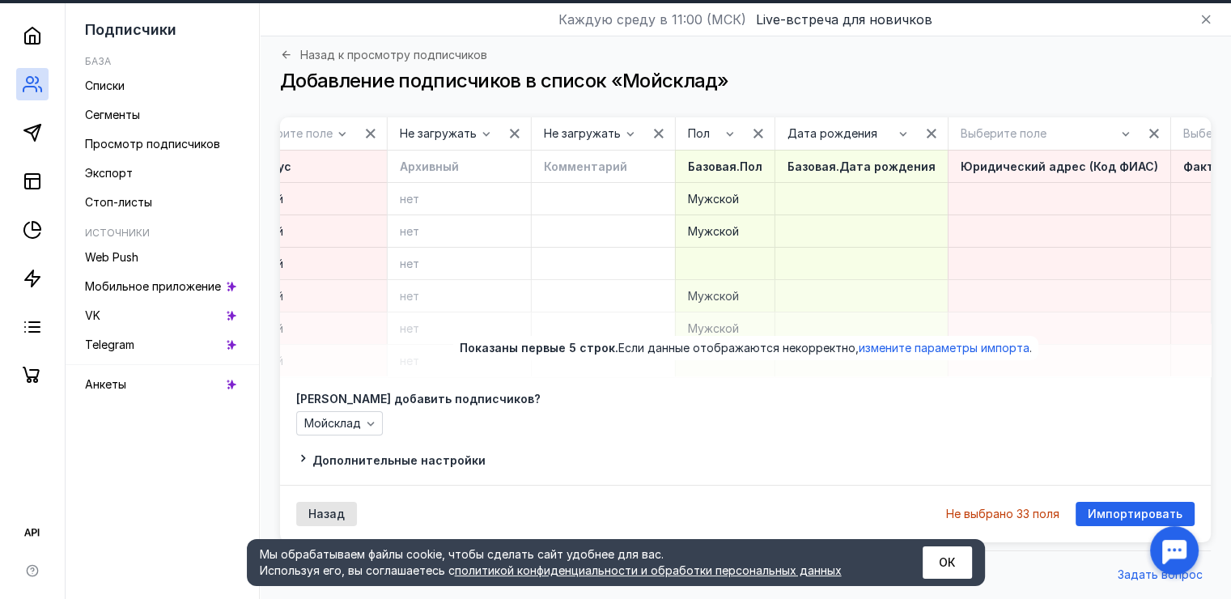
scroll to position [0, 5001]
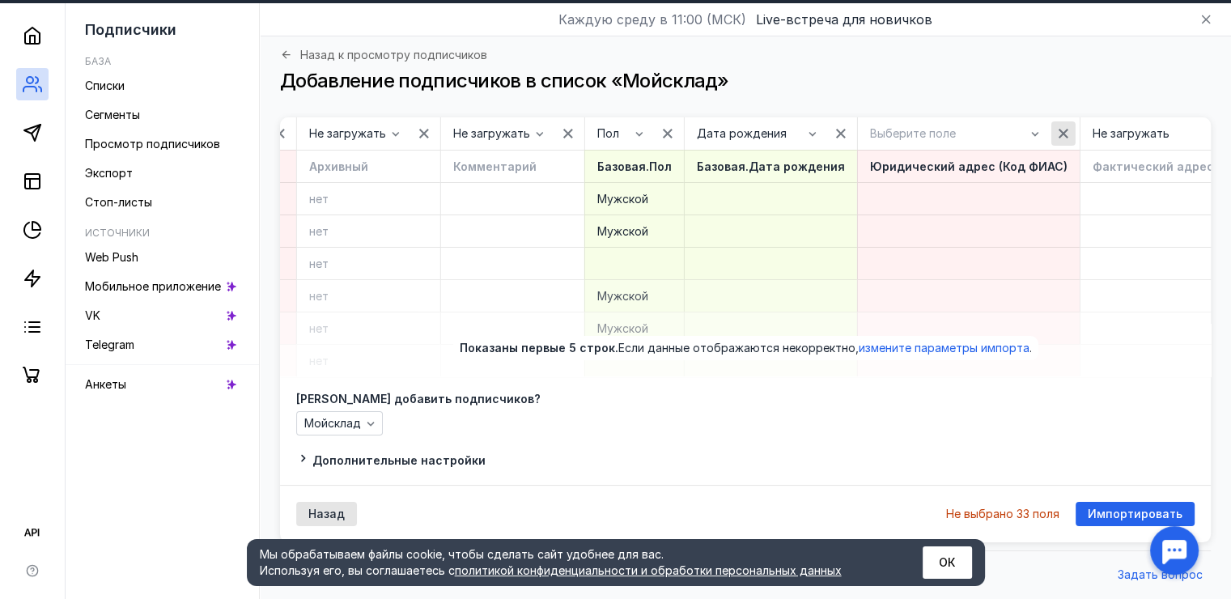
click at [1057, 127] on icon "button" at bounding box center [1063, 133] width 13 height 13
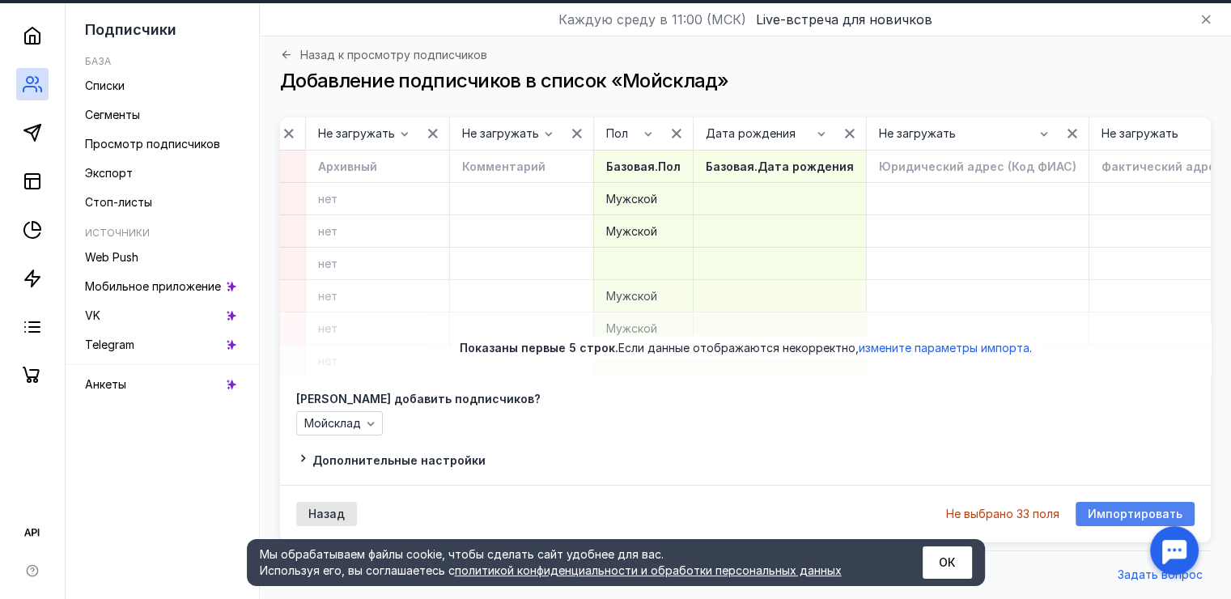
click at [1127, 513] on span "Импортировать" at bounding box center [1135, 514] width 95 height 14
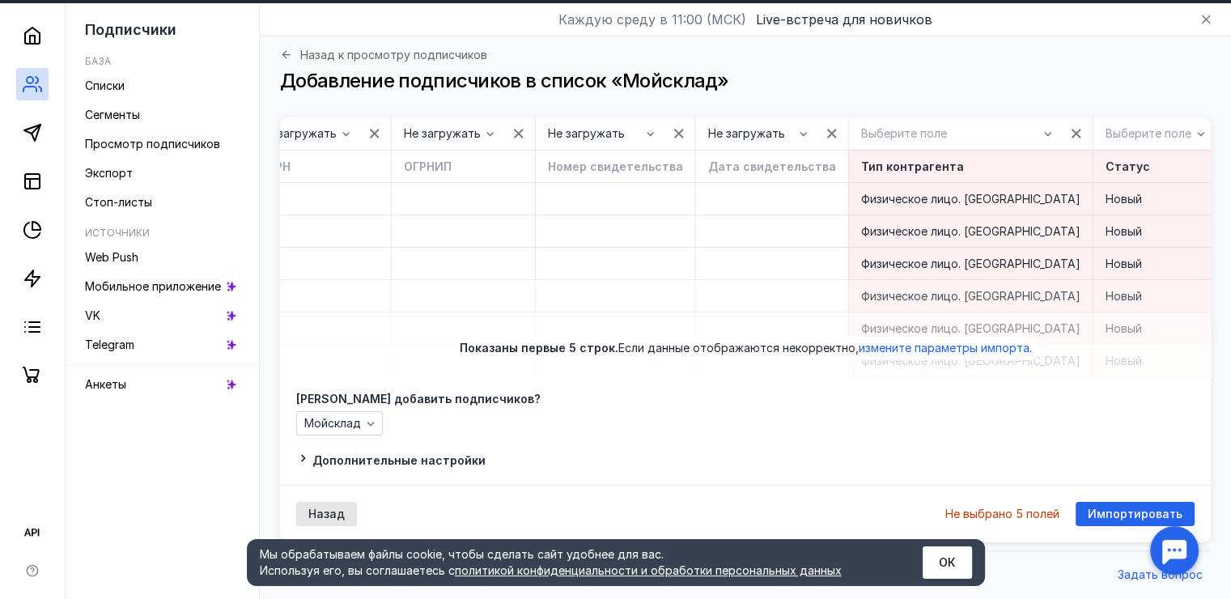
scroll to position [0, 4103]
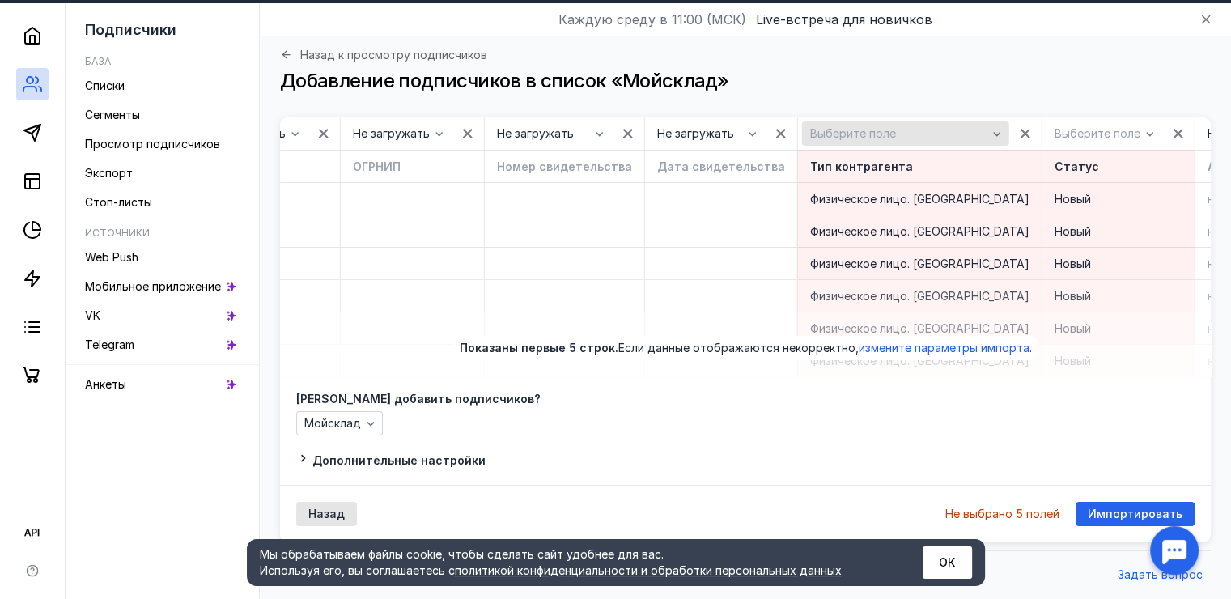
click at [989, 129] on div "button" at bounding box center [997, 133] width 16 height 16
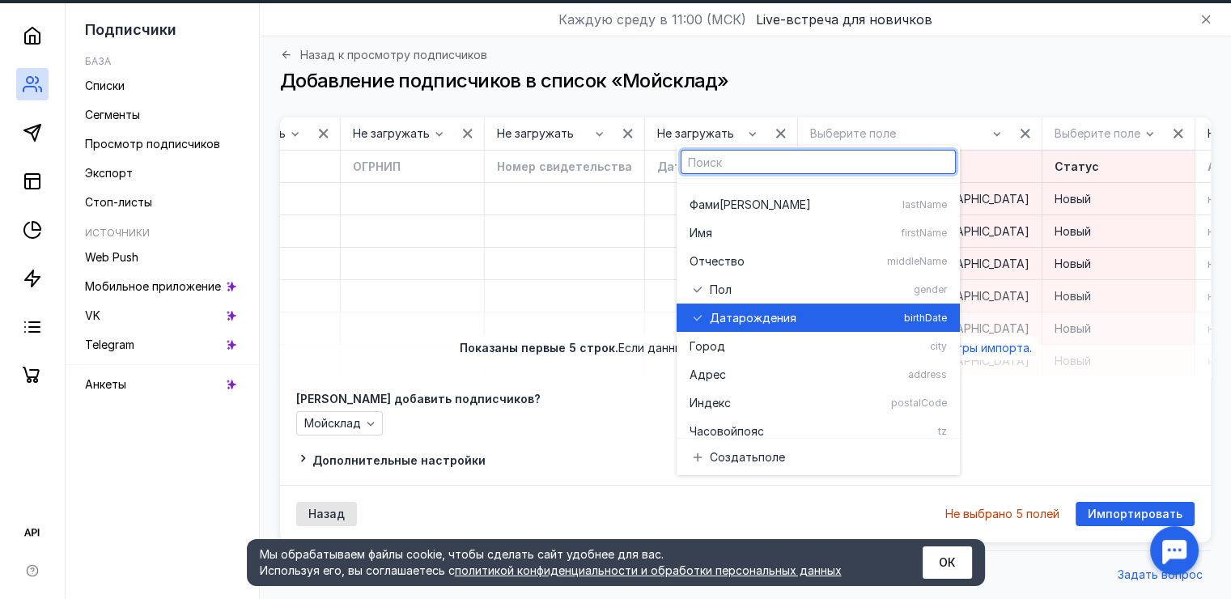
scroll to position [201, 0]
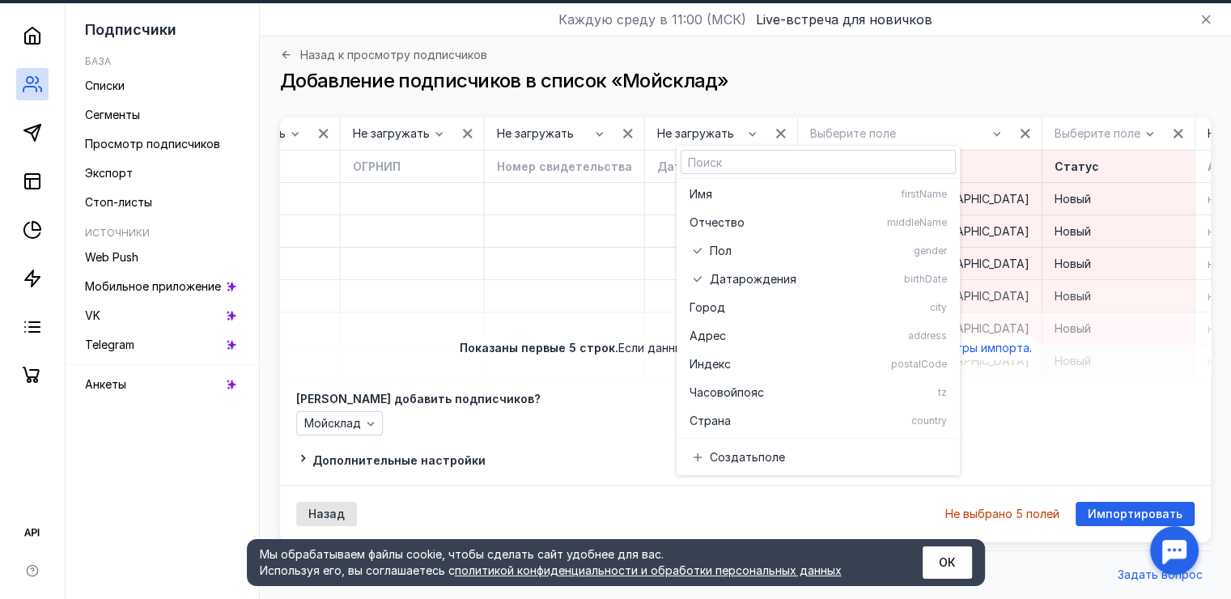
drag, startPoint x: 841, startPoint y: 29, endPoint x: 843, endPoint y: 39, distance: 9.8
click at [842, 36] on div "Назад к просмотру подписчиков Добавление подписчиков в список «Мойсклад»" at bounding box center [745, 76] width 939 height 81
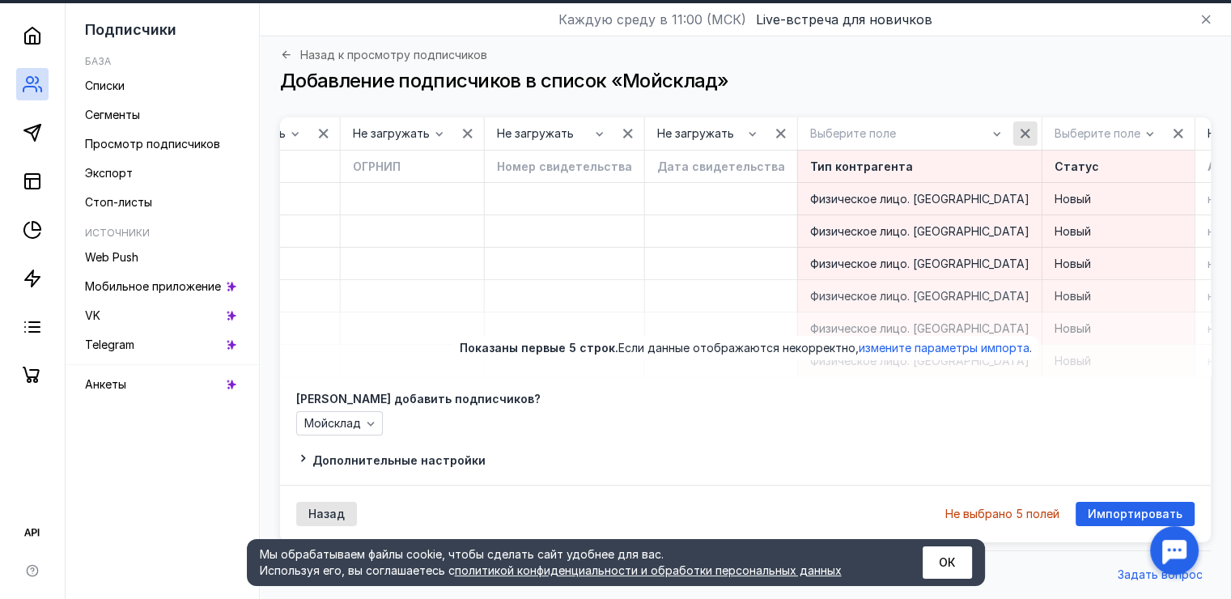
click at [1017, 129] on div "button" at bounding box center [1025, 133] width 16 height 16
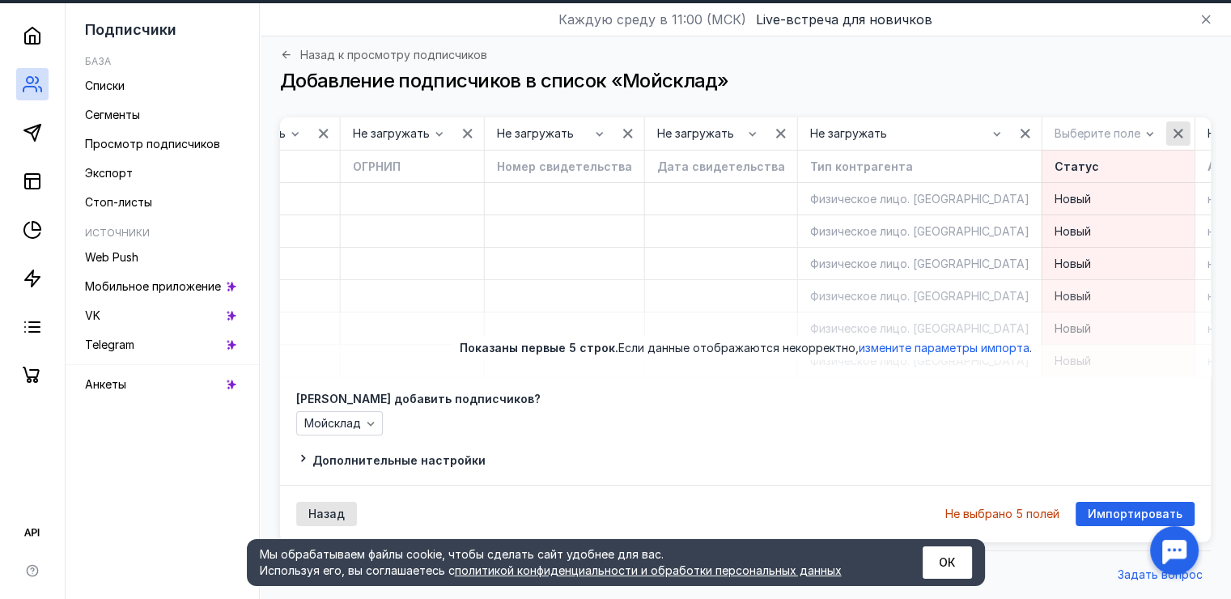
click at [1172, 127] on icon "button" at bounding box center [1178, 133] width 13 height 13
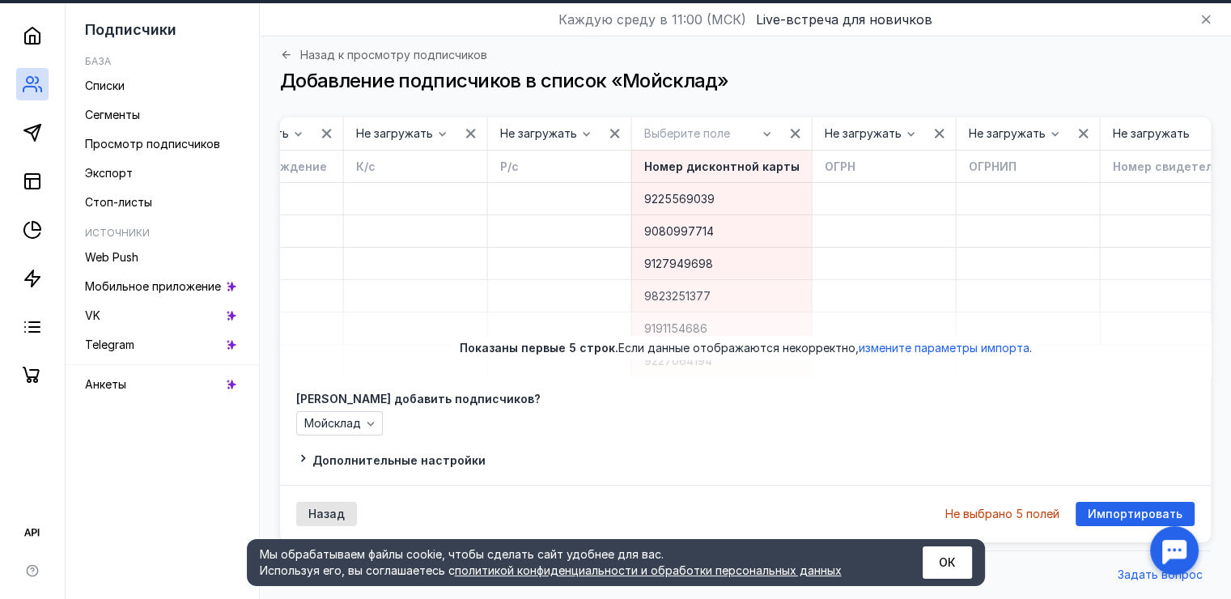
scroll to position [0, 3322]
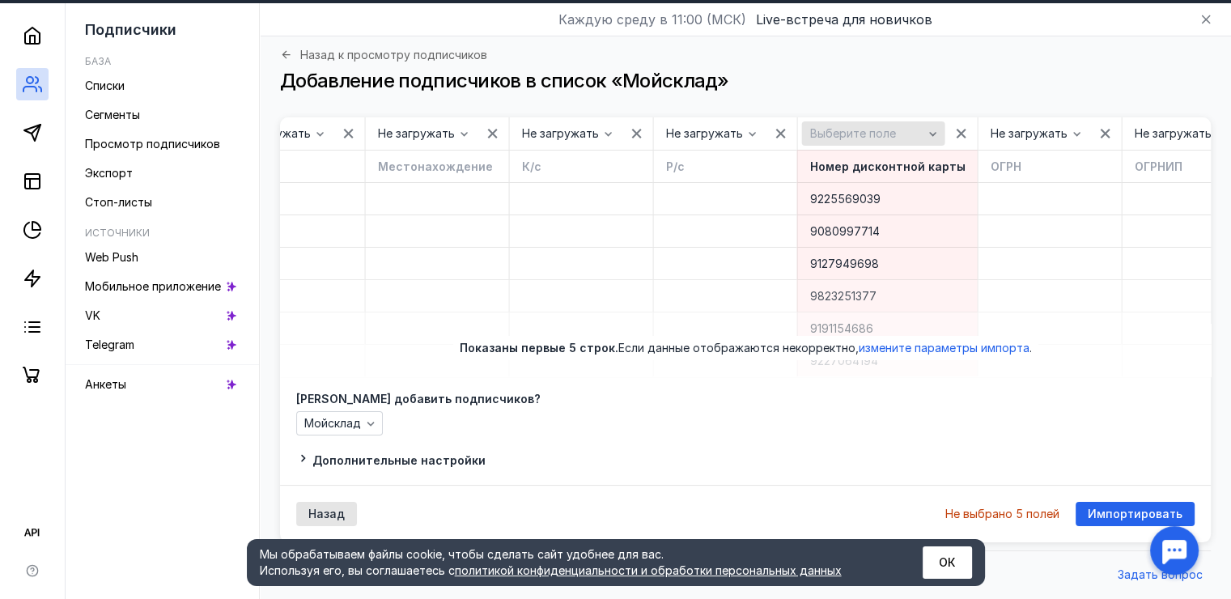
click at [814, 127] on div "Выберите поле" at bounding box center [865, 134] width 121 height 14
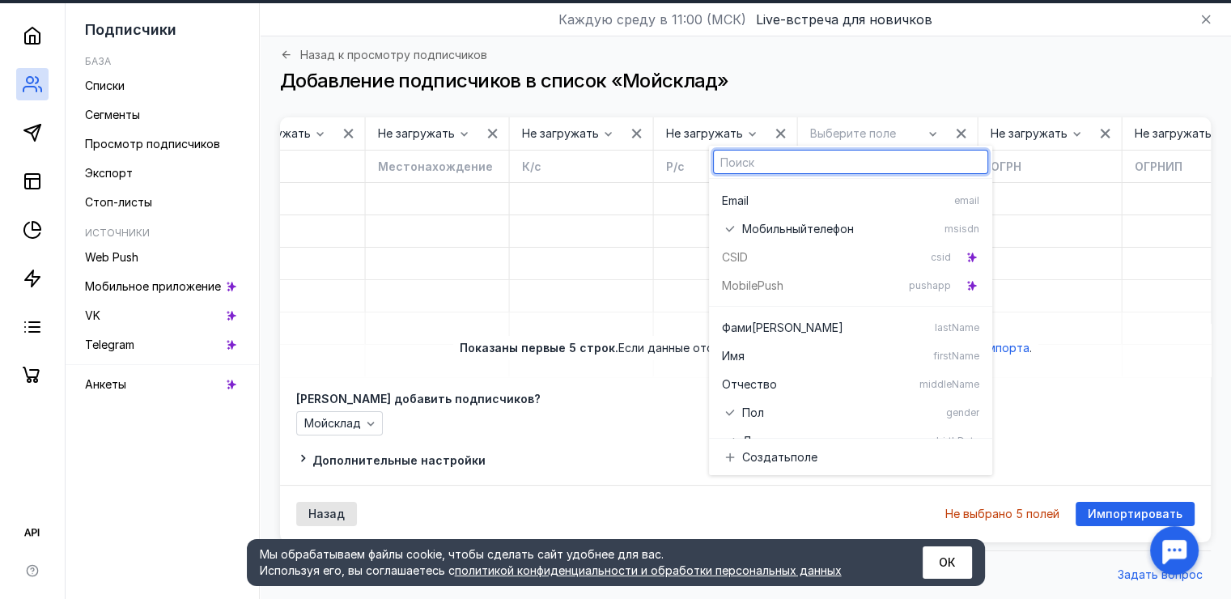
scroll to position [0, 0]
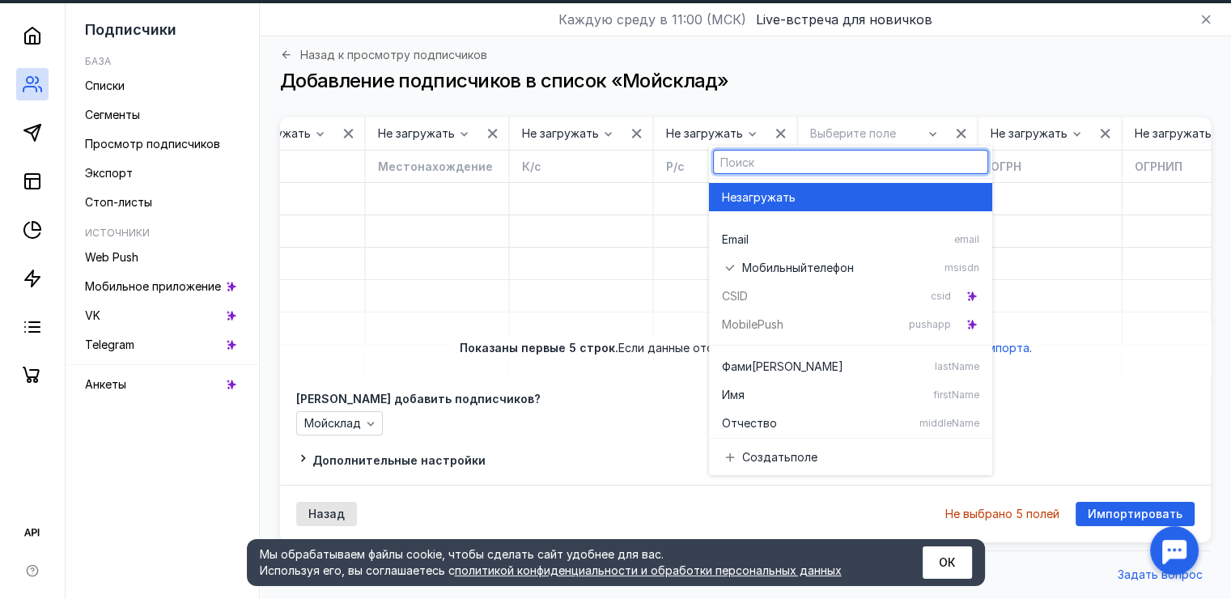
click at [771, 194] on div "Не загружать" at bounding box center [850, 197] width 257 height 28
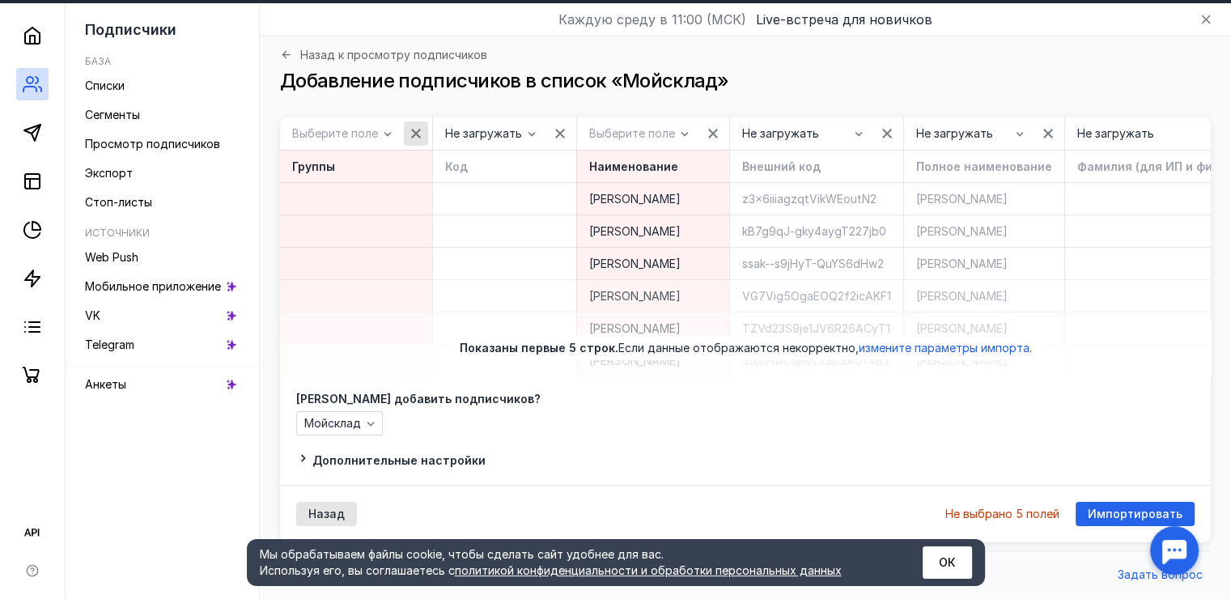
click at [413, 129] on icon "button" at bounding box center [416, 134] width 10 height 10
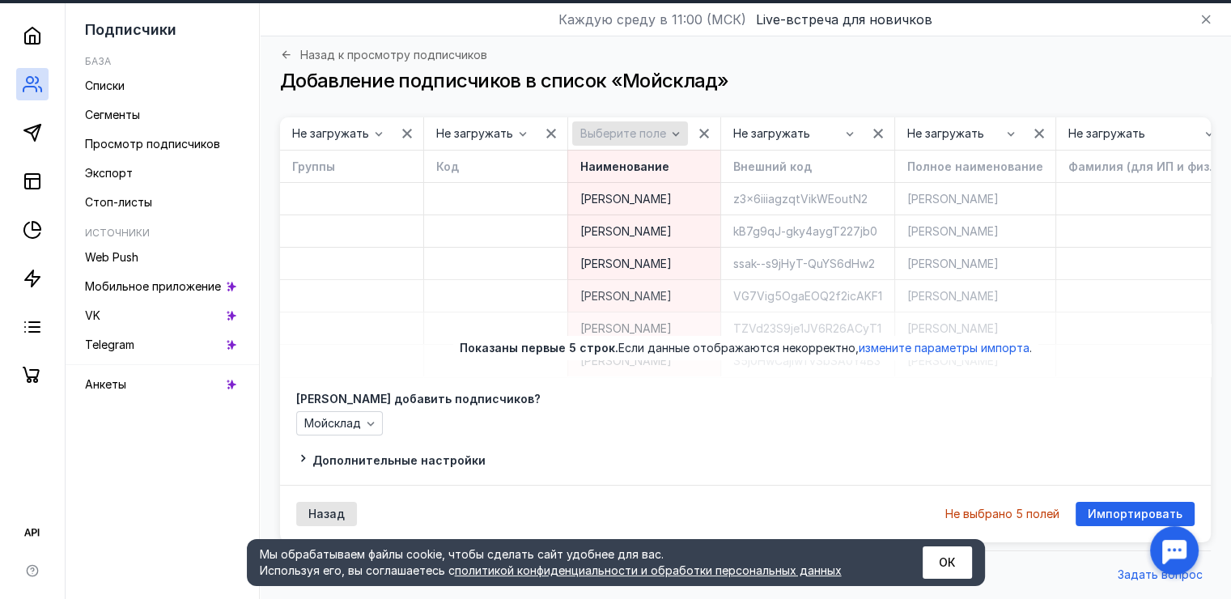
click at [626, 127] on span "Выберите поле" at bounding box center [623, 134] width 86 height 14
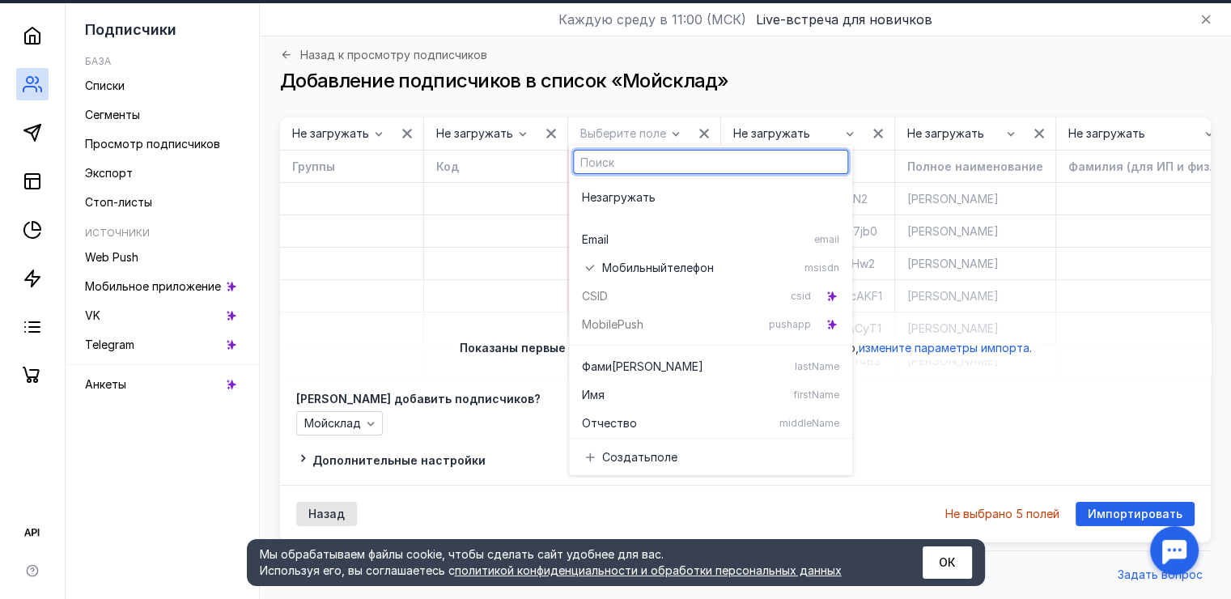
click at [509, 231] on div at bounding box center [495, 230] width 144 height 32
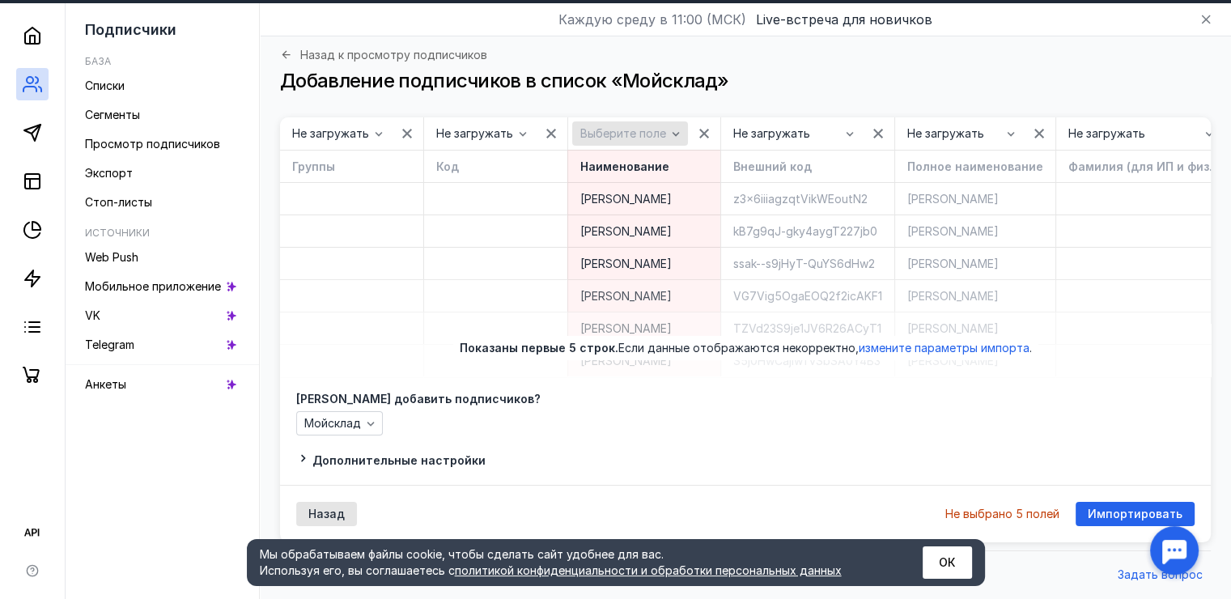
click at [673, 127] on icon "button" at bounding box center [675, 133] width 13 height 13
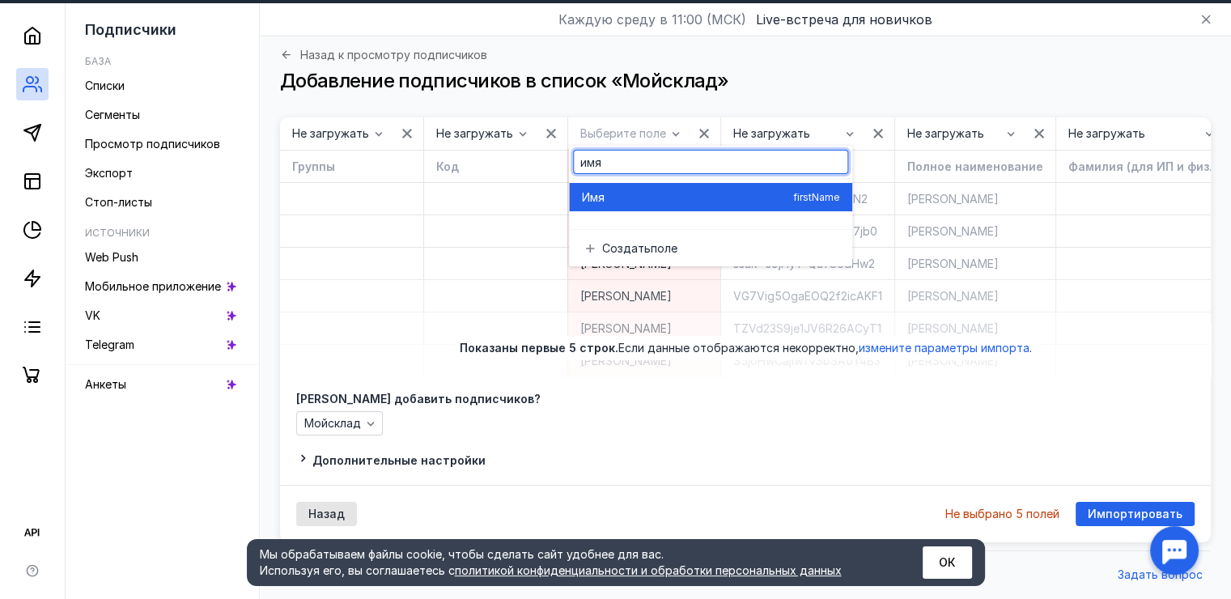
type input "имя"
click at [686, 189] on div "Имя" at bounding box center [684, 197] width 205 height 16
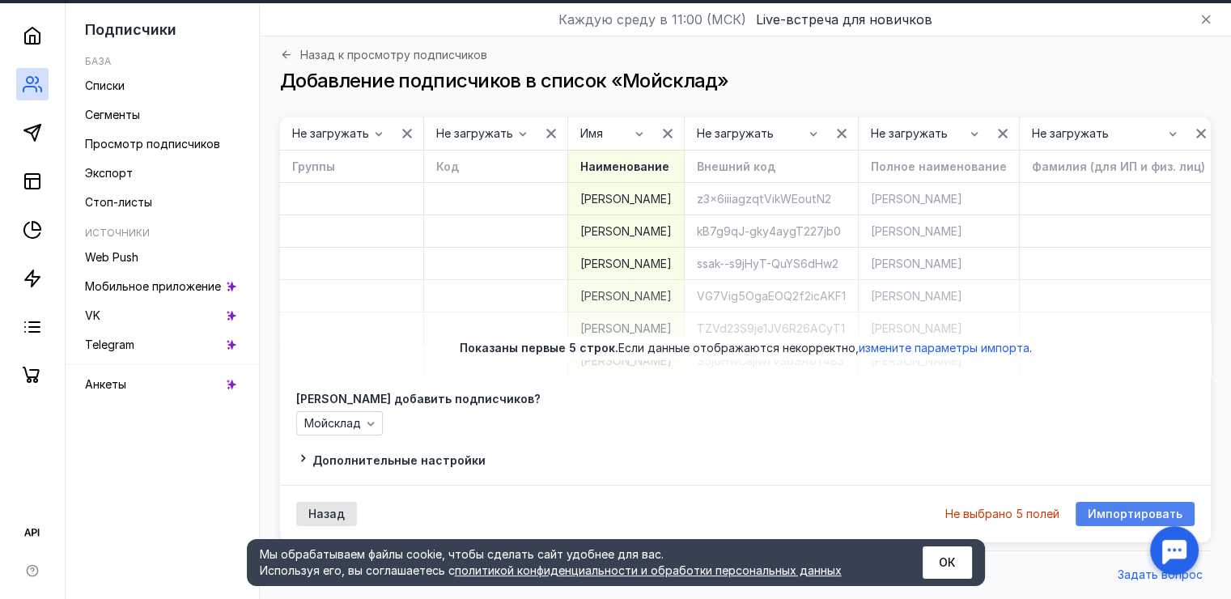
click at [1147, 515] on span "Импортировать" at bounding box center [1135, 514] width 95 height 14
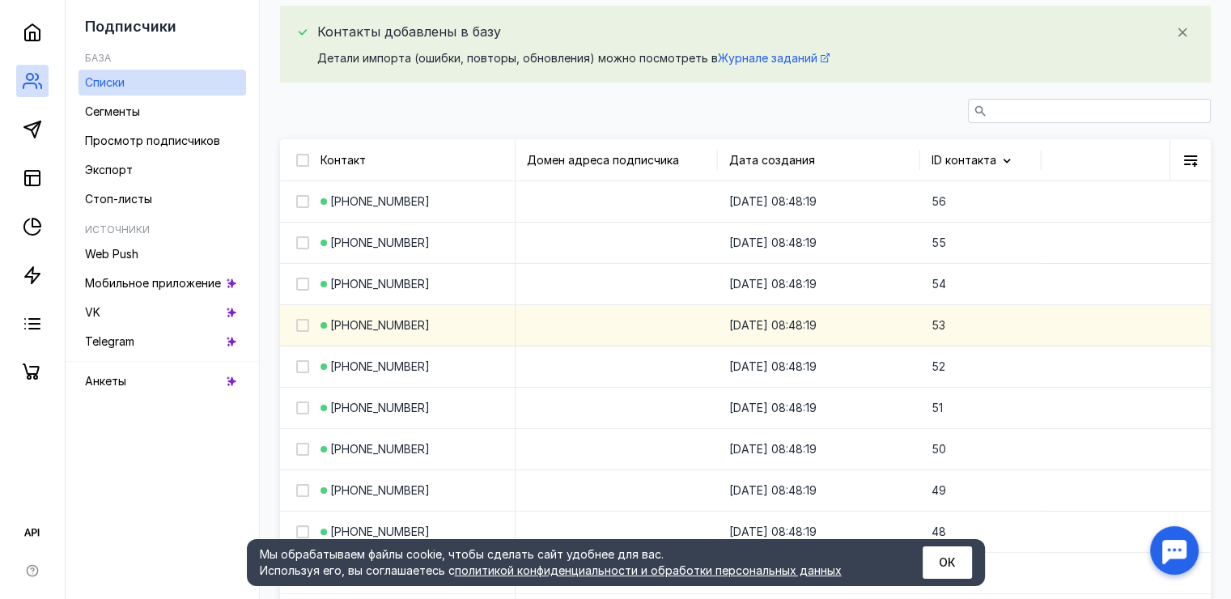
scroll to position [324, 0]
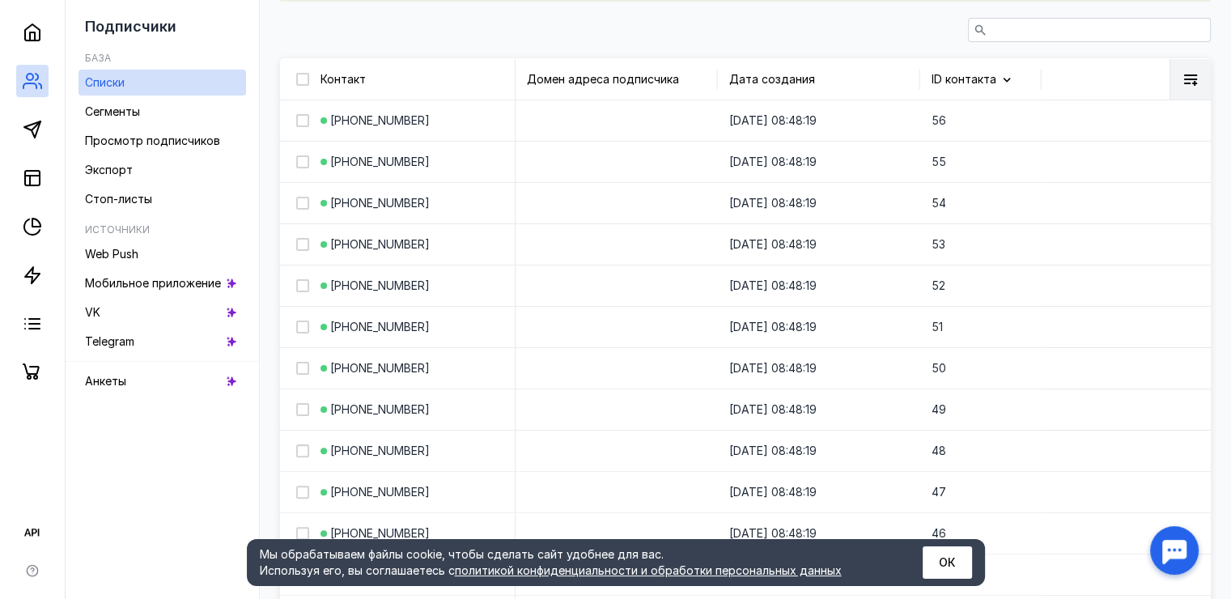
click at [1195, 83] on icon at bounding box center [1190, 79] width 13 height 11
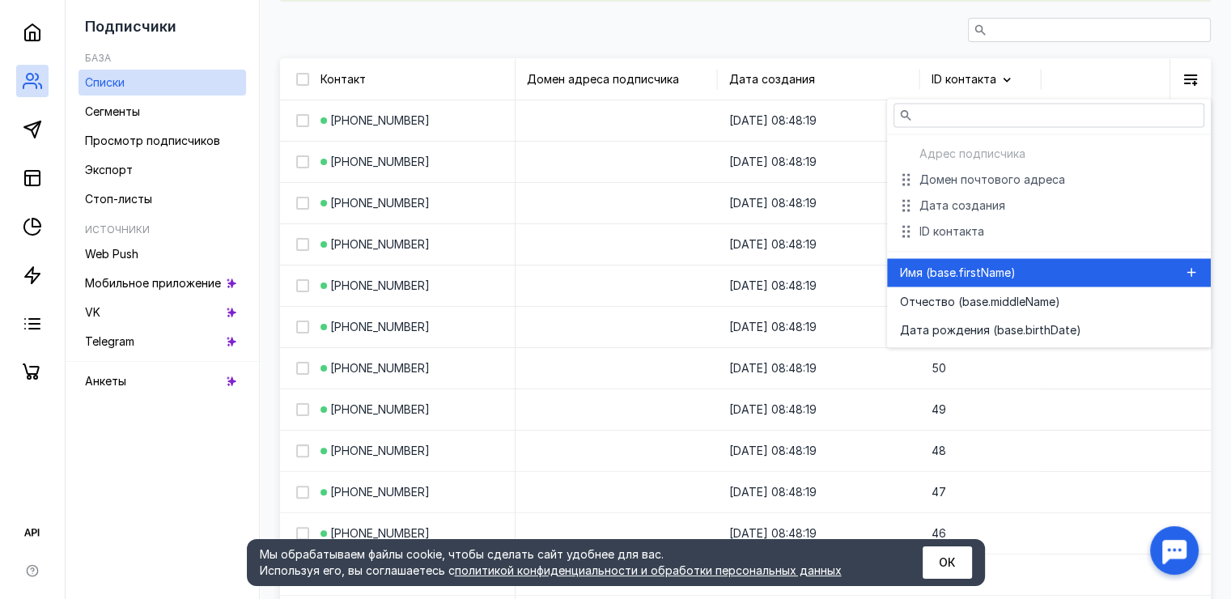
click at [989, 275] on span "ase.firstName)" at bounding box center [976, 273] width 79 height 16
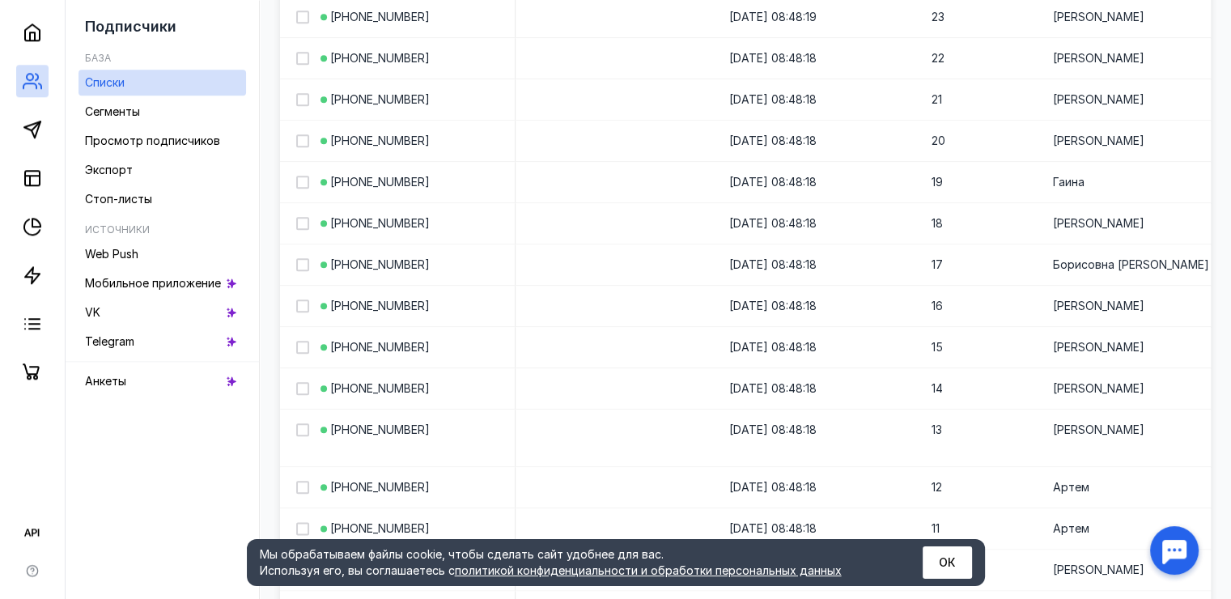
scroll to position [1819, 0]
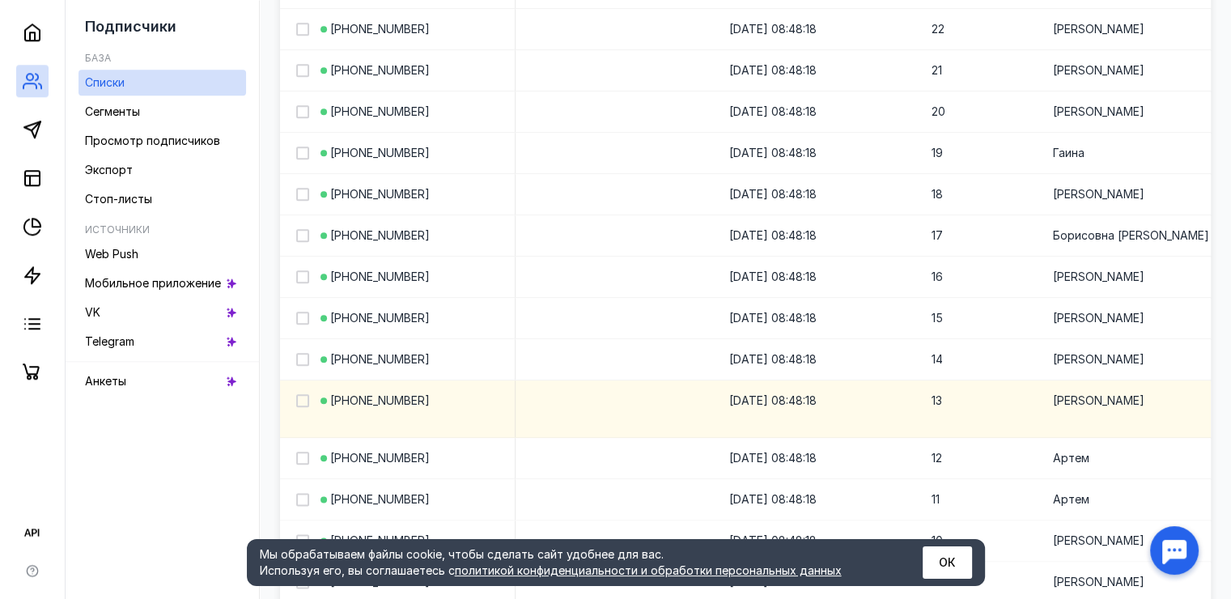
click at [1055, 399] on div "[PERSON_NAME]" at bounding box center [1142, 400] width 202 height 40
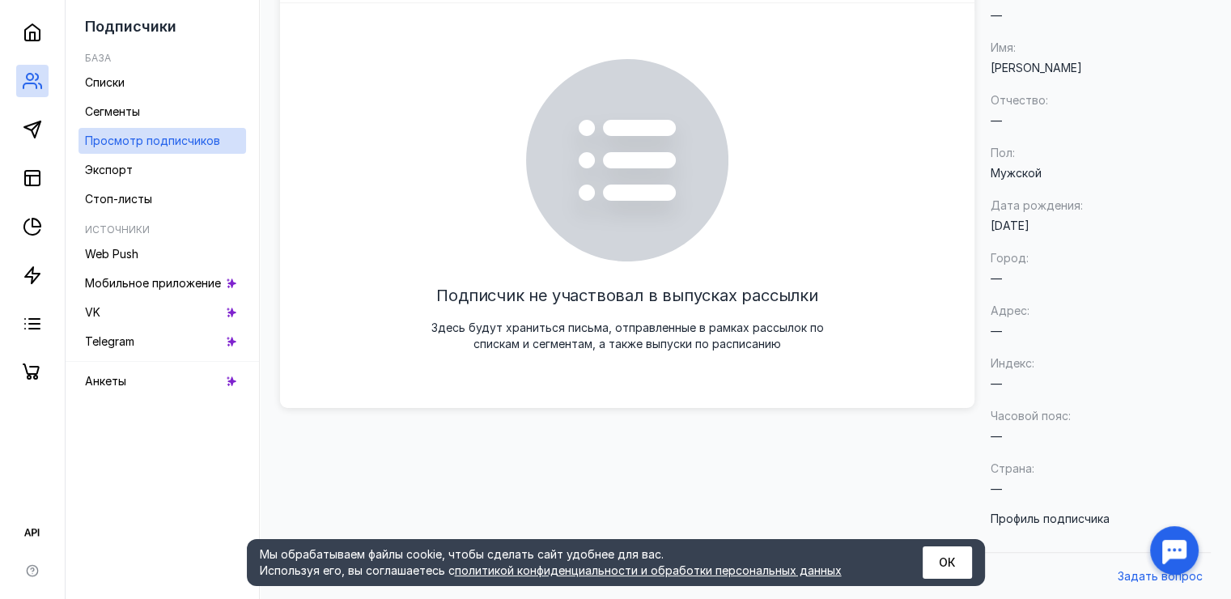
scroll to position [298, 0]
click at [1177, 551] on div at bounding box center [1174, 550] width 50 height 50
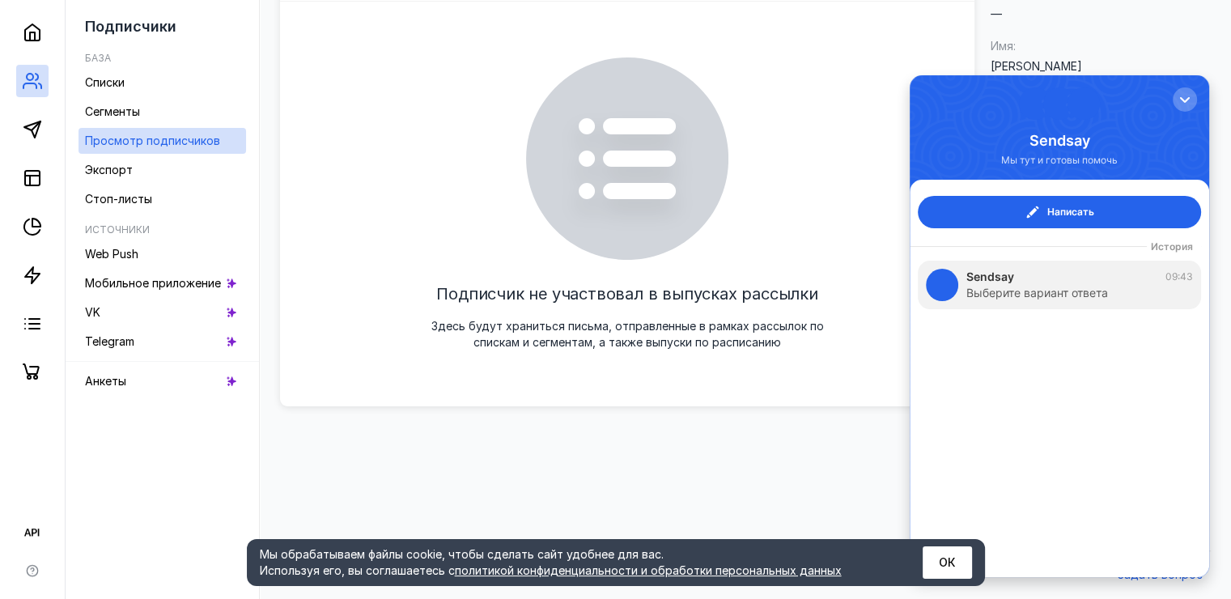
scroll to position [0, 0]
click at [1193, 92] on button "button" at bounding box center [1185, 99] width 24 height 24
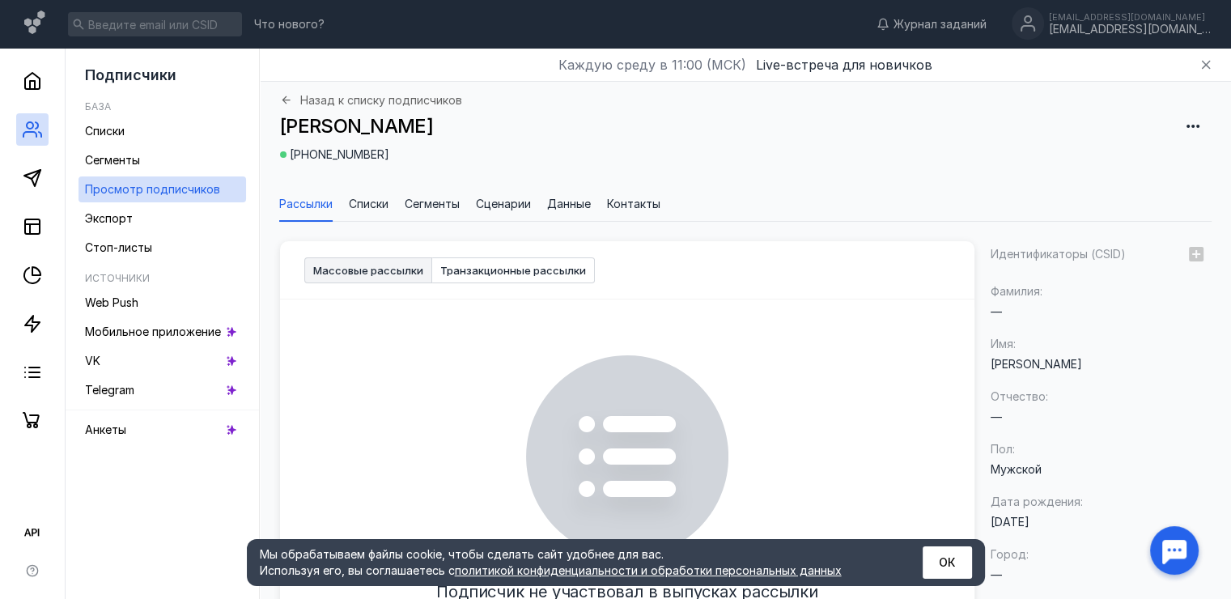
click at [628, 206] on span "Контакты" at bounding box center [633, 204] width 53 height 16
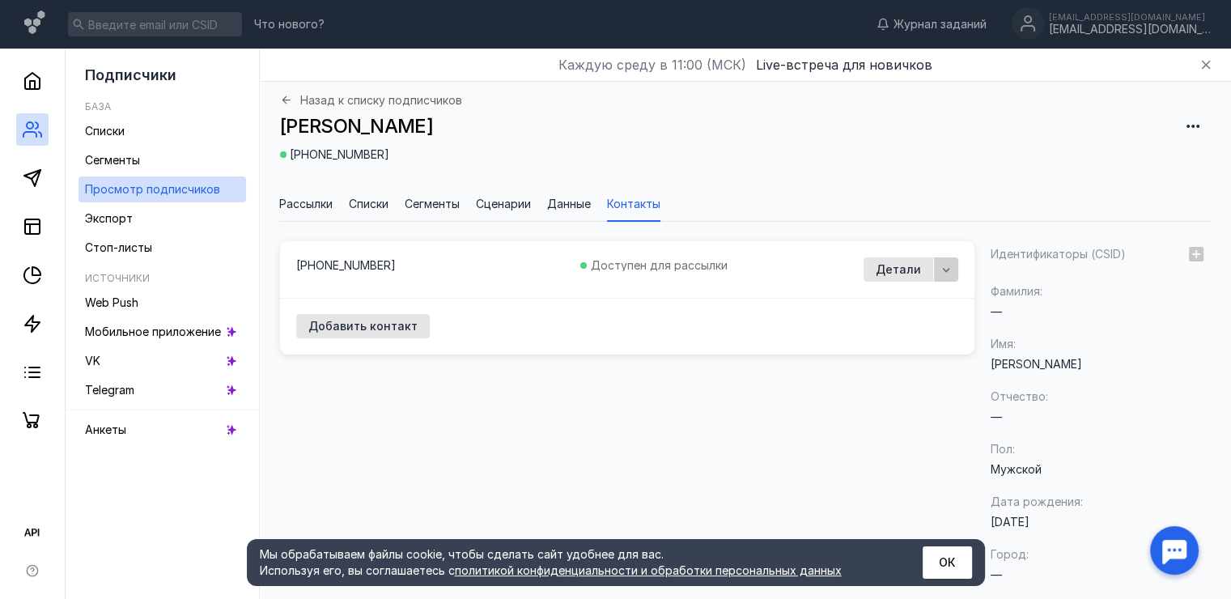
click at [948, 275] on icon "button" at bounding box center [946, 269] width 13 height 13
click at [897, 272] on div "Детали" at bounding box center [899, 270] width 62 height 14
click at [392, 330] on span "Добавить контакт" at bounding box center [362, 327] width 109 height 14
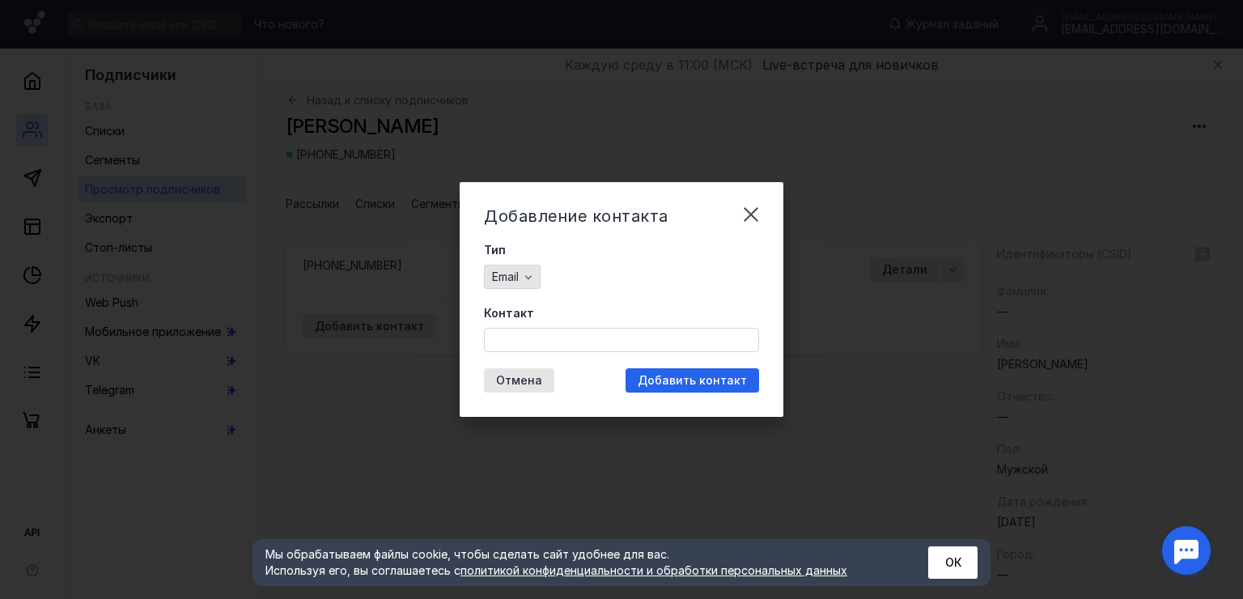
click at [534, 276] on icon "button" at bounding box center [528, 276] width 13 height 13
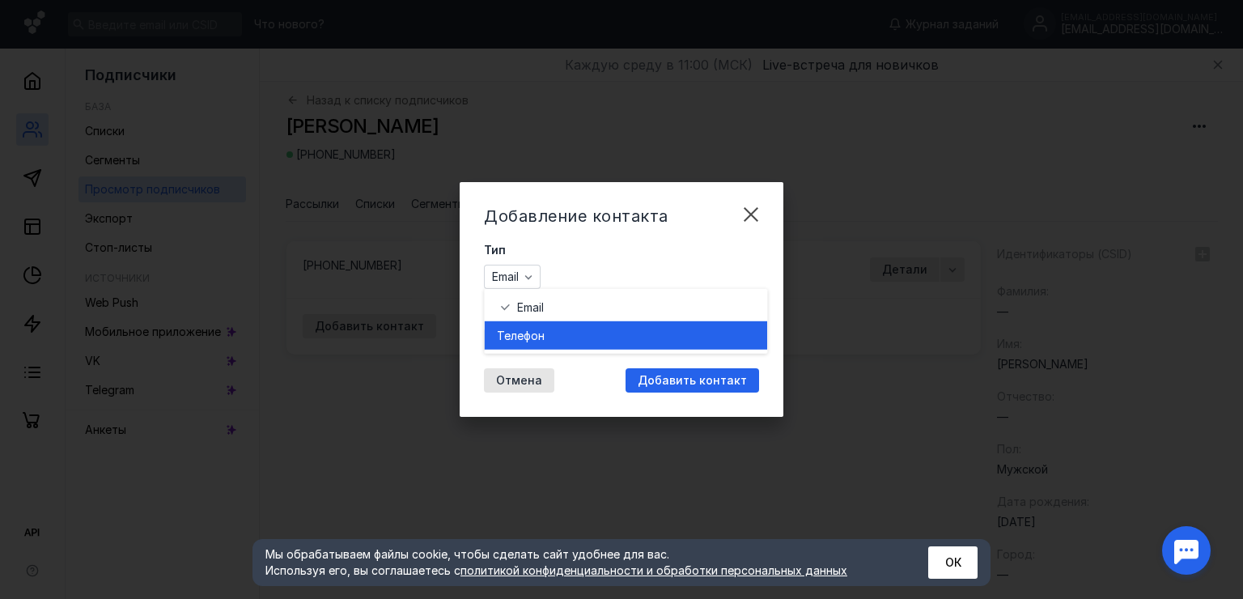
click at [534, 335] on span "фон" at bounding box center [534, 335] width 21 height 16
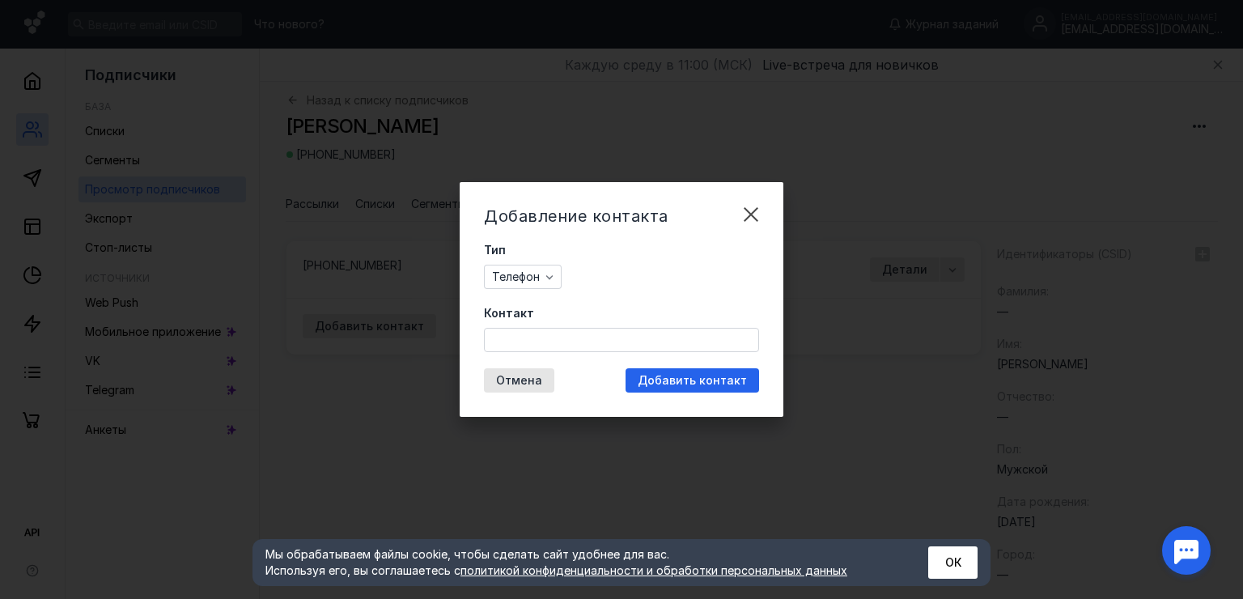
click at [532, 347] on input "Контакт" at bounding box center [622, 340] width 274 height 23
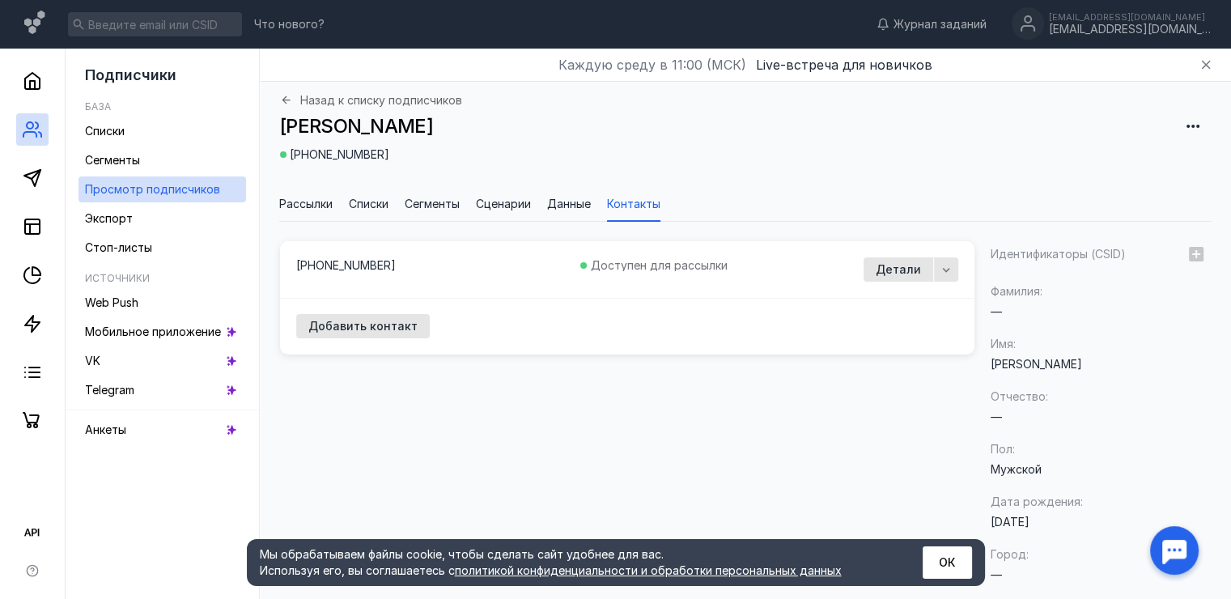
click at [376, 202] on span "Списки" at bounding box center [369, 204] width 40 height 16
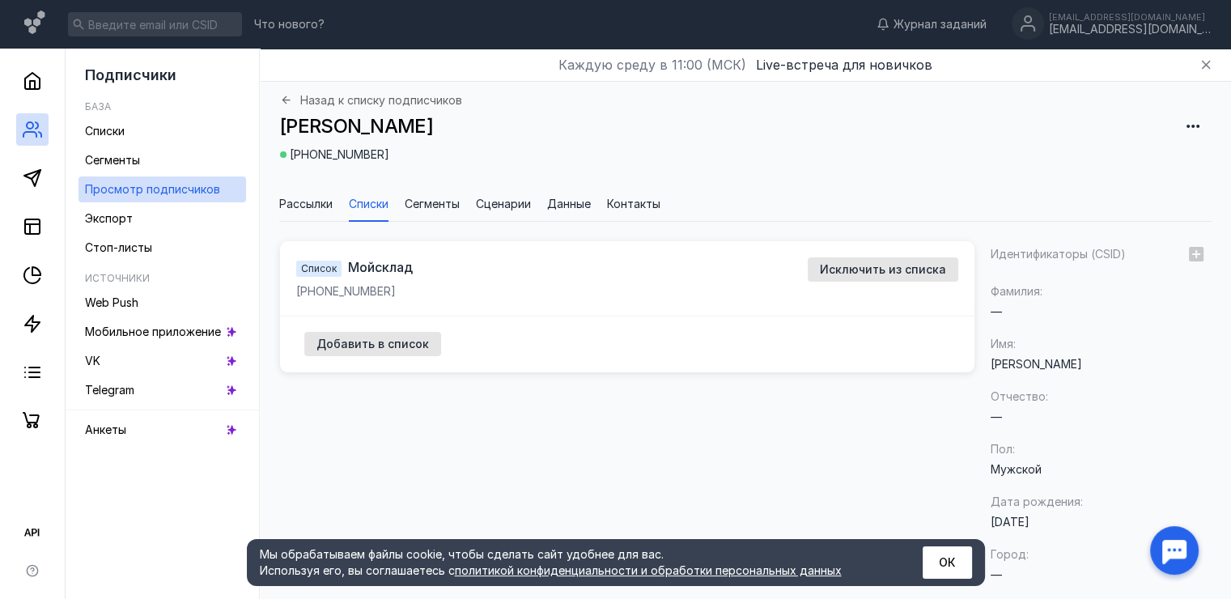
click at [312, 206] on span "Рассылки" at bounding box center [305, 204] width 53 height 16
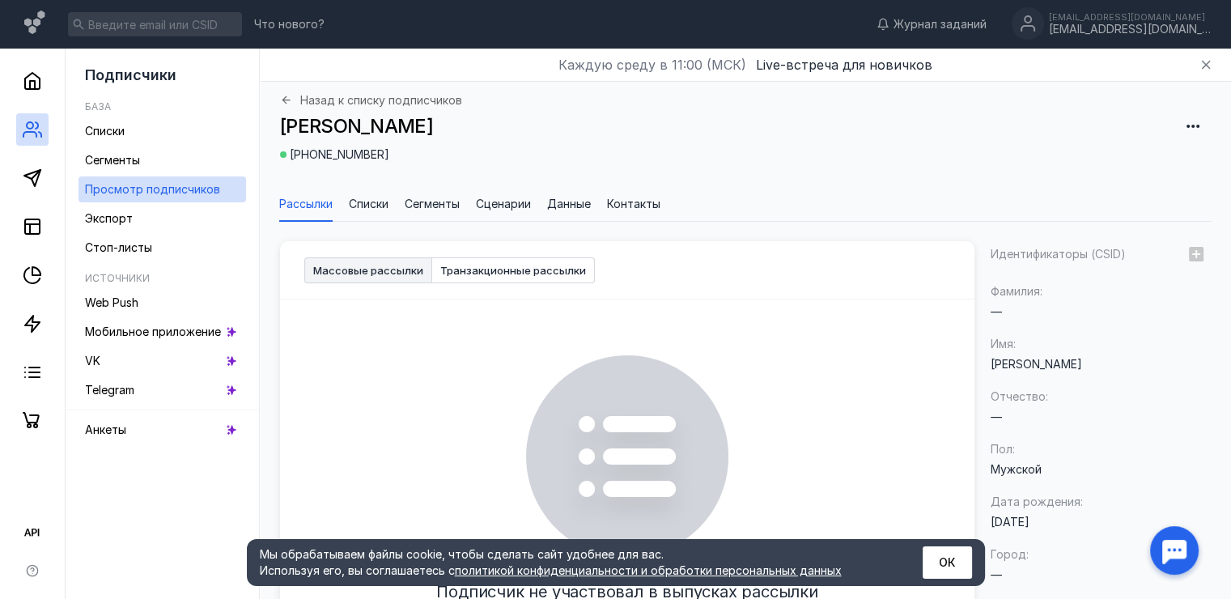
click at [1195, 120] on icon "button" at bounding box center [1192, 126] width 19 height 19
click at [811, 134] on div "[PERSON_NAME]" at bounding box center [745, 126] width 931 height 24
click at [290, 100] on icon at bounding box center [286, 100] width 12 height 12
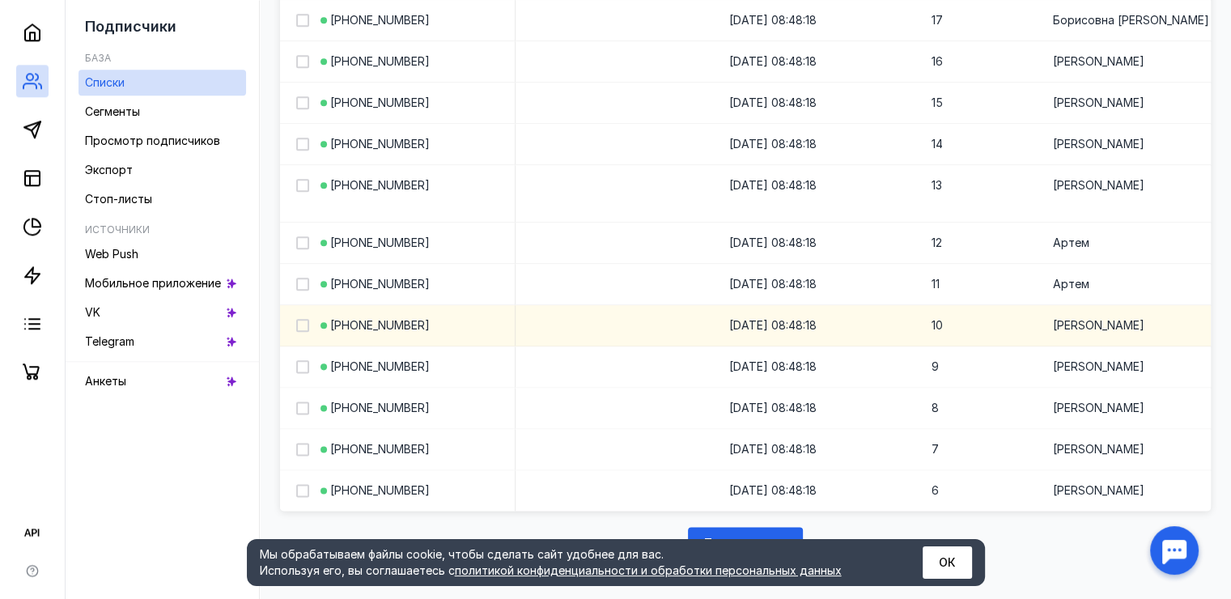
scroll to position [1943, 0]
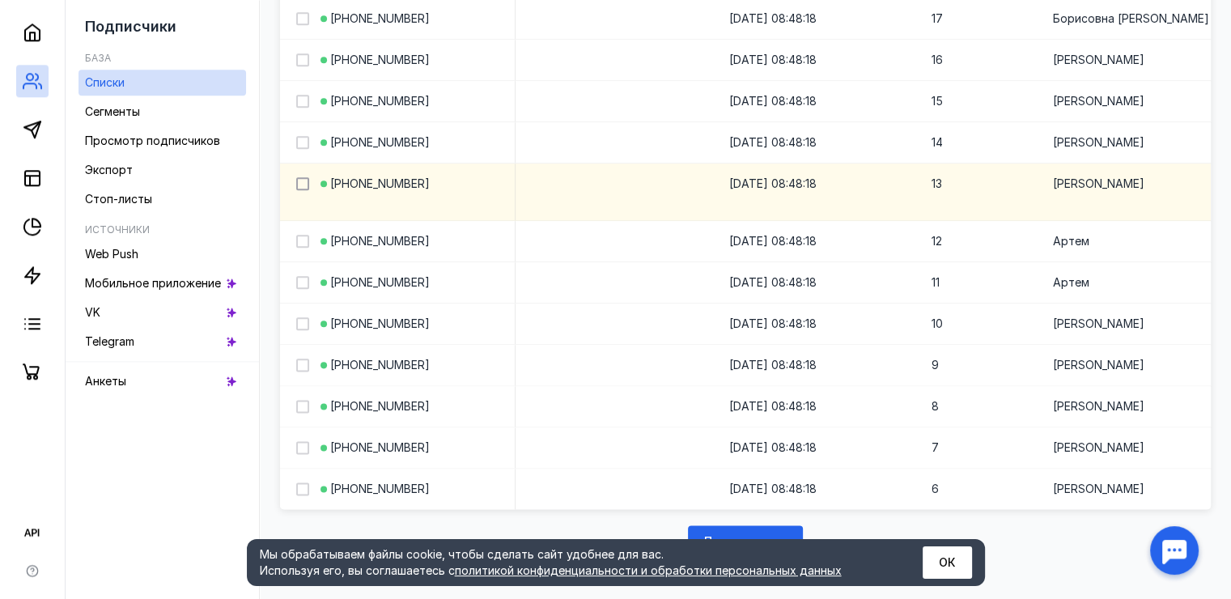
click at [304, 178] on icon at bounding box center [302, 183] width 11 height 11
click at [304, 176] on input "checkbox" at bounding box center [301, 181] width 11 height 11
checkbox input "true"
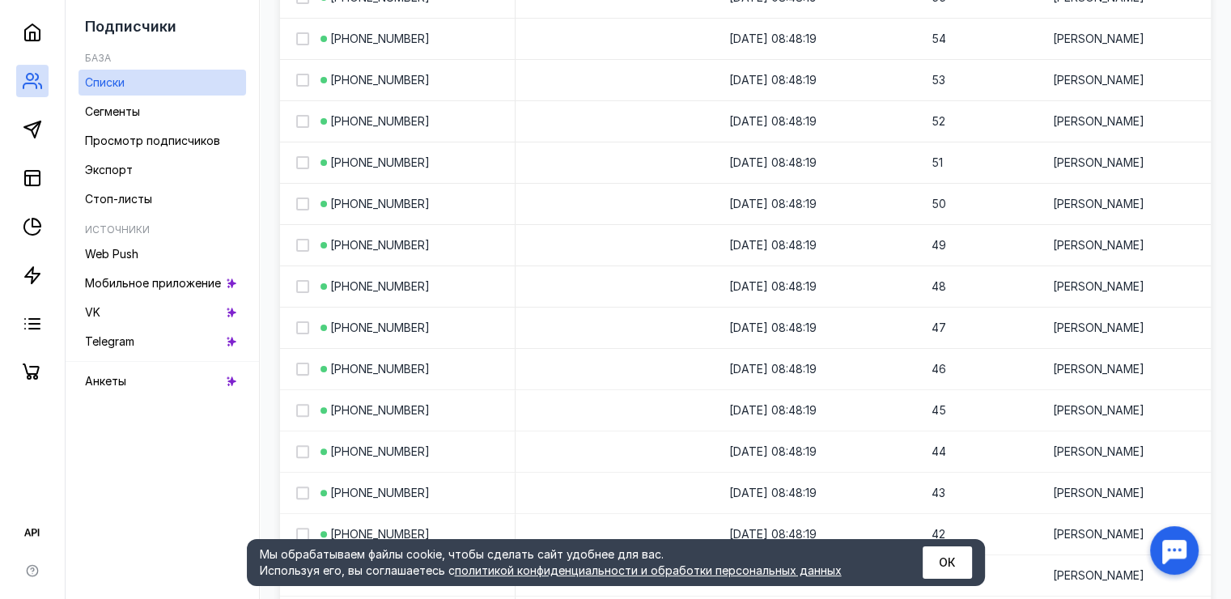
scroll to position [0, 0]
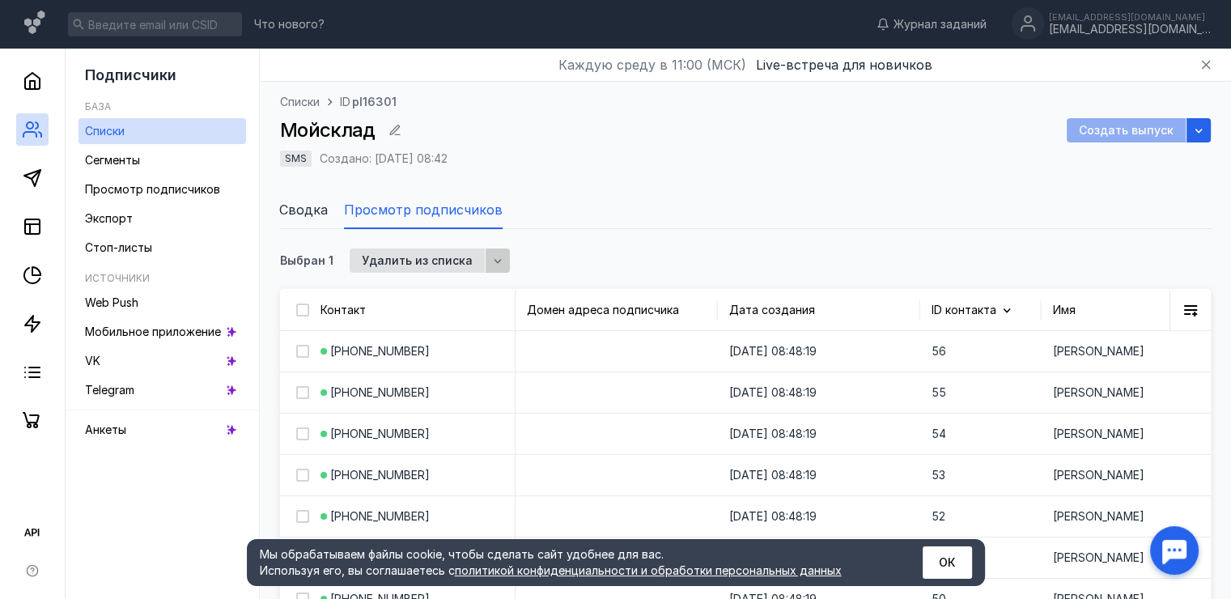
click at [491, 254] on icon "button" at bounding box center [497, 260] width 13 height 13
click at [618, 265] on div "Выбран 1 Удалить из списка" at bounding box center [745, 260] width 931 height 24
click at [1202, 131] on icon "button" at bounding box center [1198, 130] width 13 height 13
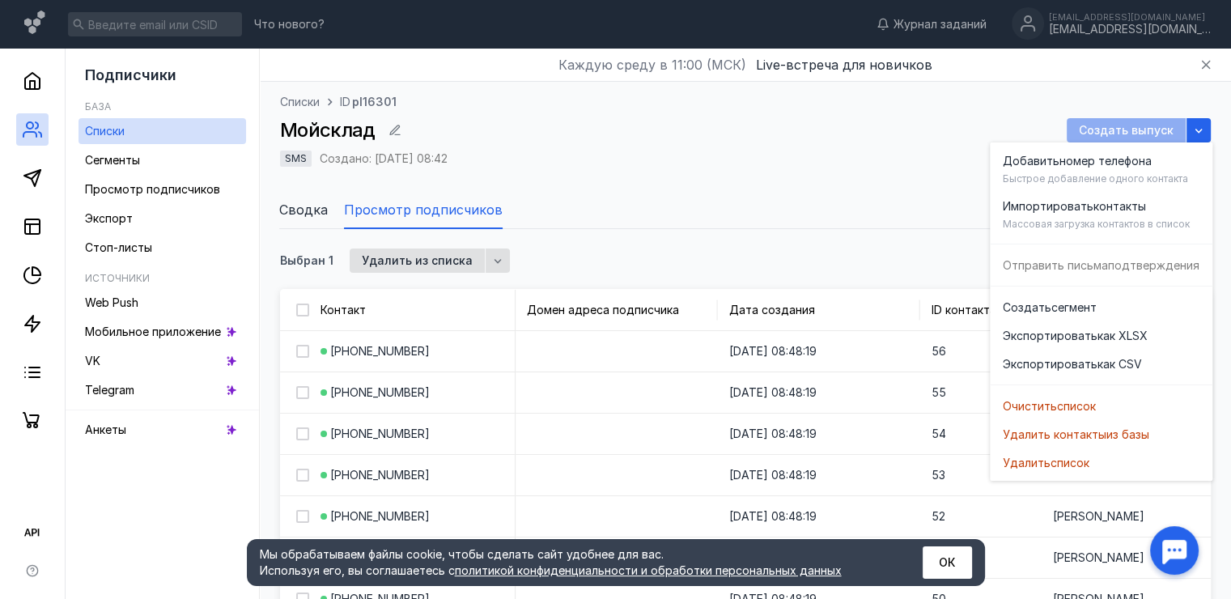
click at [1133, 269] on div "Добавить номер телефона [PERSON_NAME] добавление одного контакта Импортировать …" at bounding box center [1101, 311] width 223 height 338
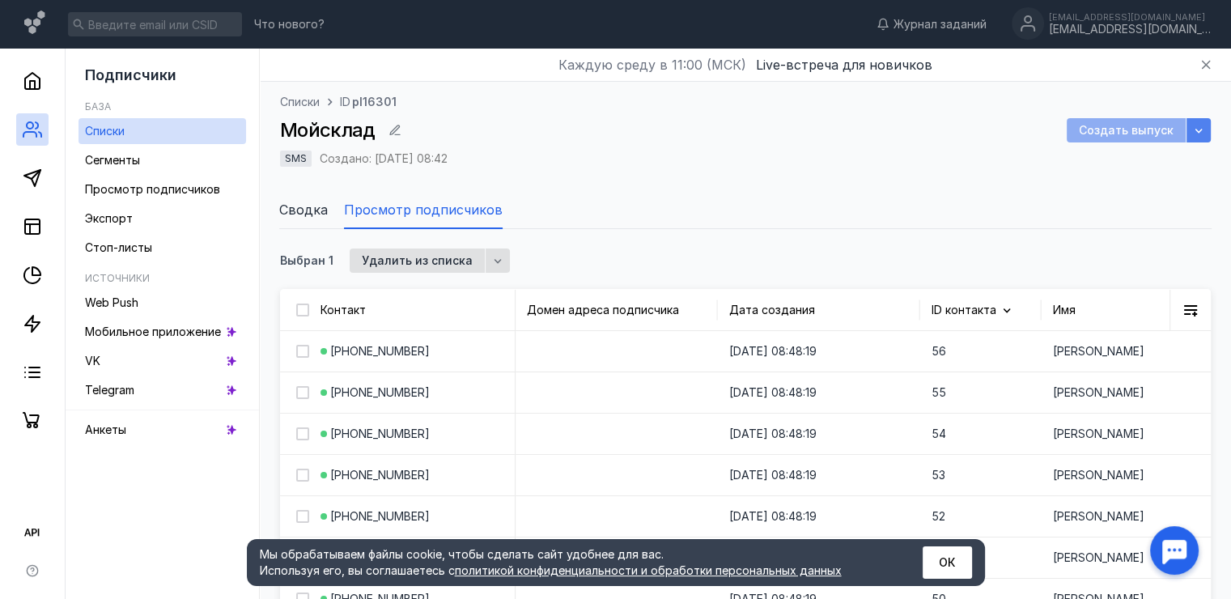
click at [1204, 129] on icon "button" at bounding box center [1198, 130] width 13 height 13
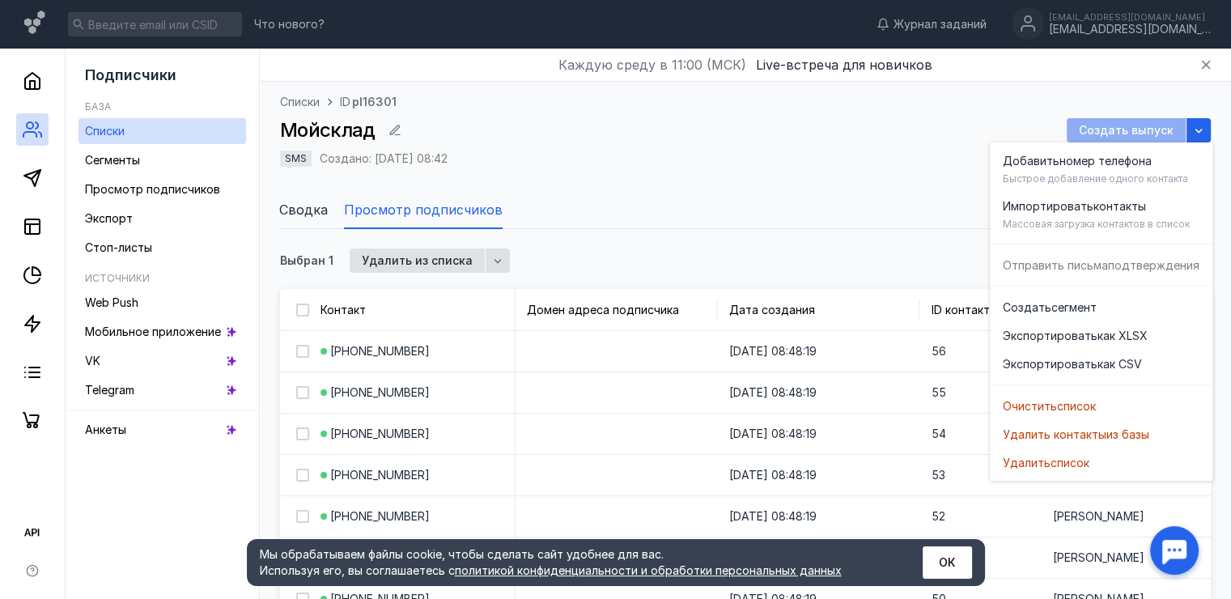
click at [748, 164] on div "SMS Создано: [DATE] 08:42" at bounding box center [745, 160] width 931 height 19
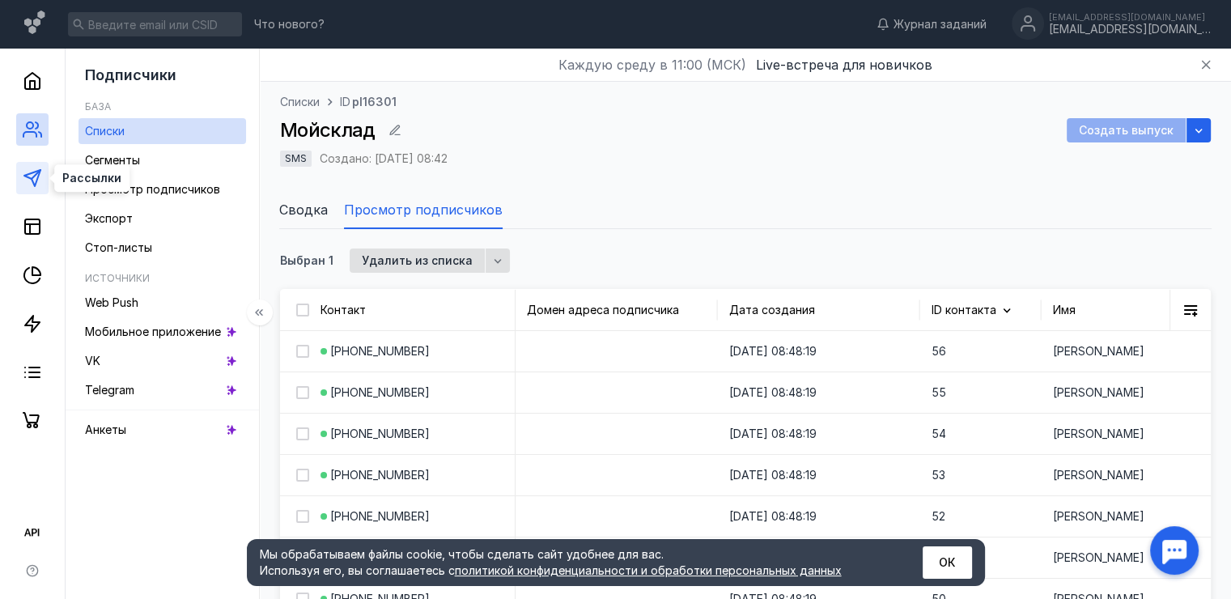
click at [29, 180] on icon at bounding box center [32, 177] width 19 height 19
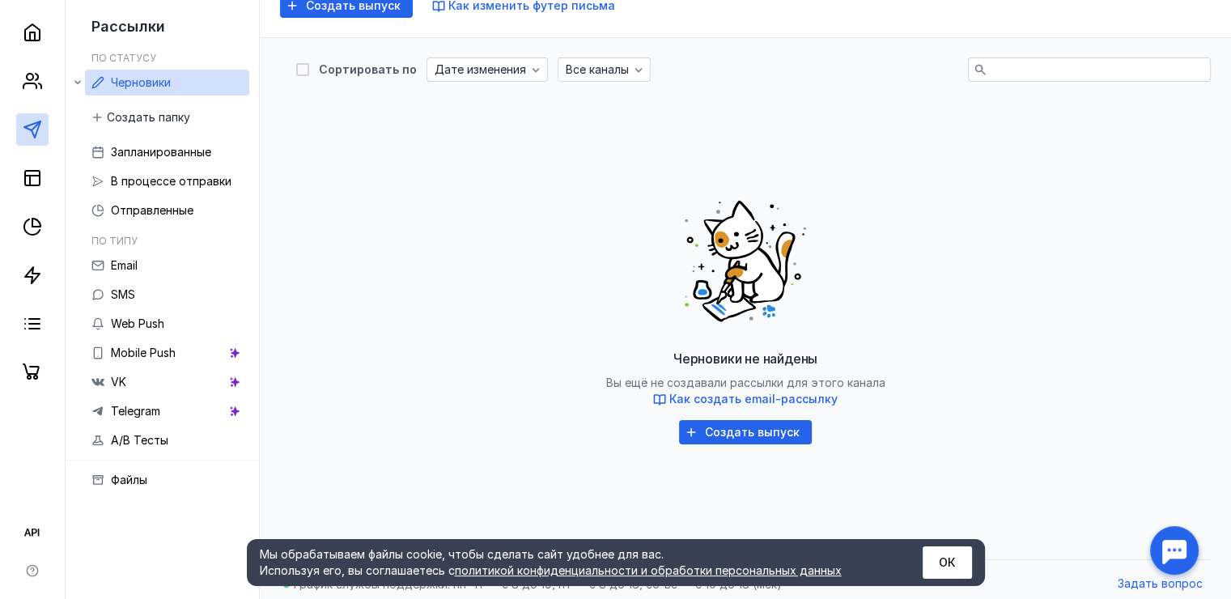
scroll to position [188, 0]
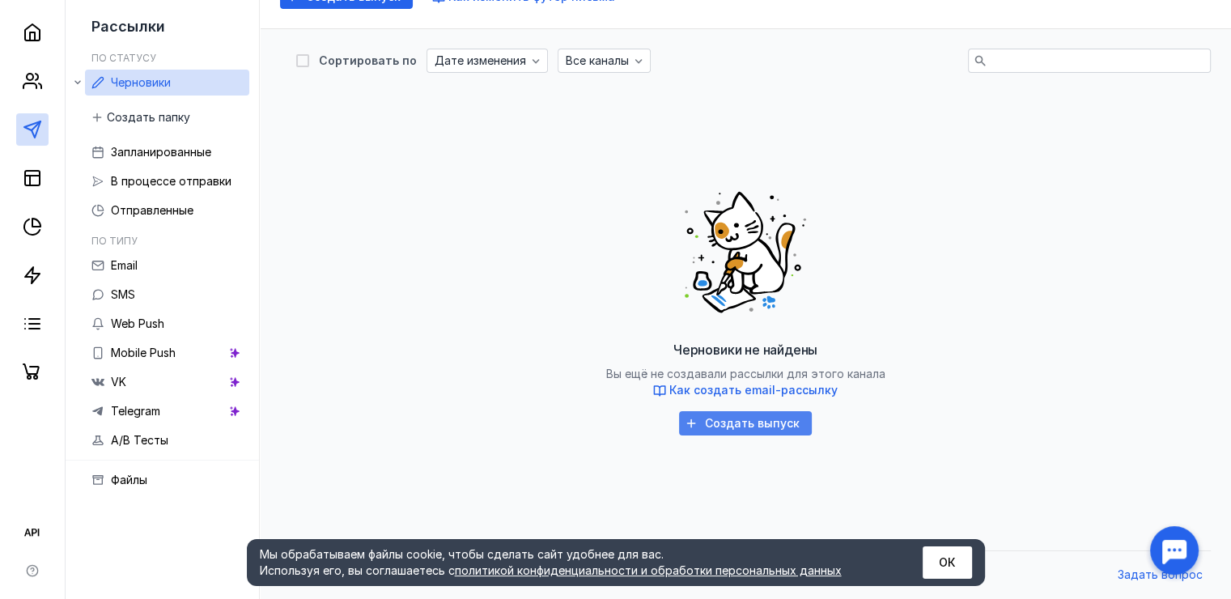
click at [721, 428] on span "Создать выпуск" at bounding box center [752, 424] width 95 height 14
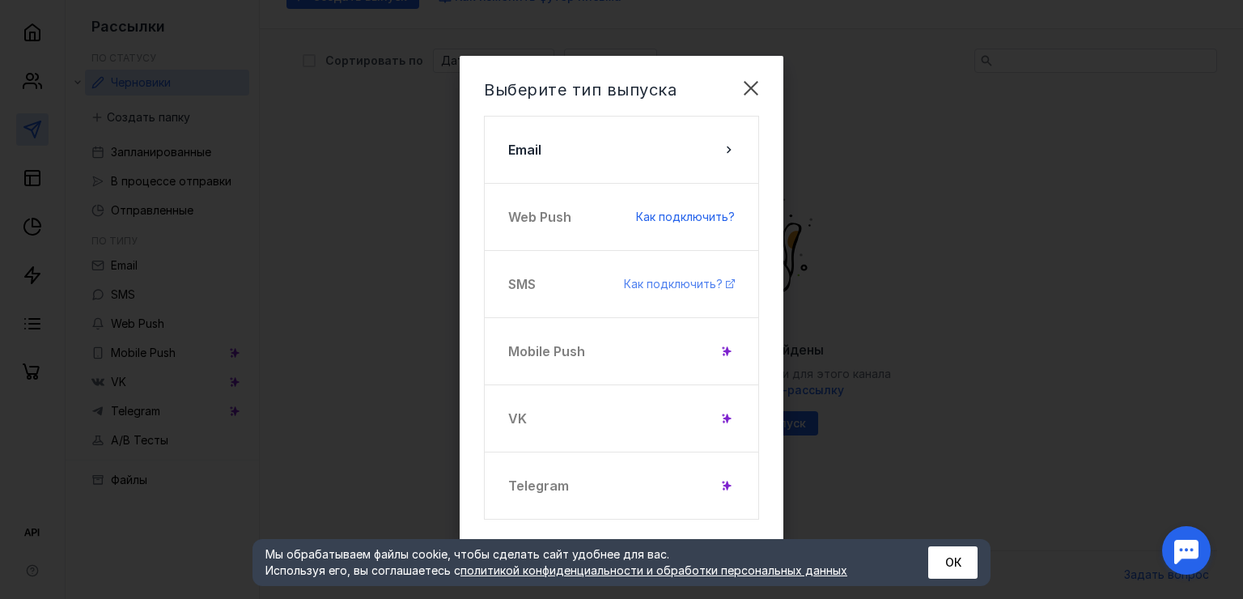
click at [659, 287] on span "Как подключить?" at bounding box center [673, 284] width 99 height 14
